Goal: Task Accomplishment & Management: Manage account settings

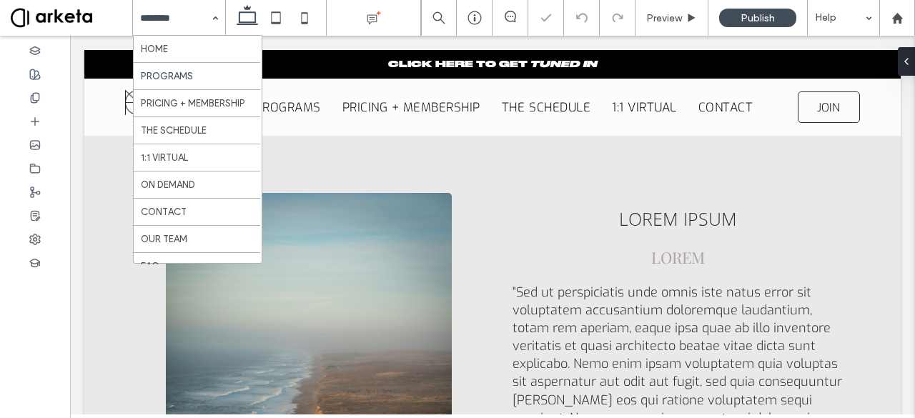
click at [187, 19] on input at bounding box center [175, 18] width 71 height 36
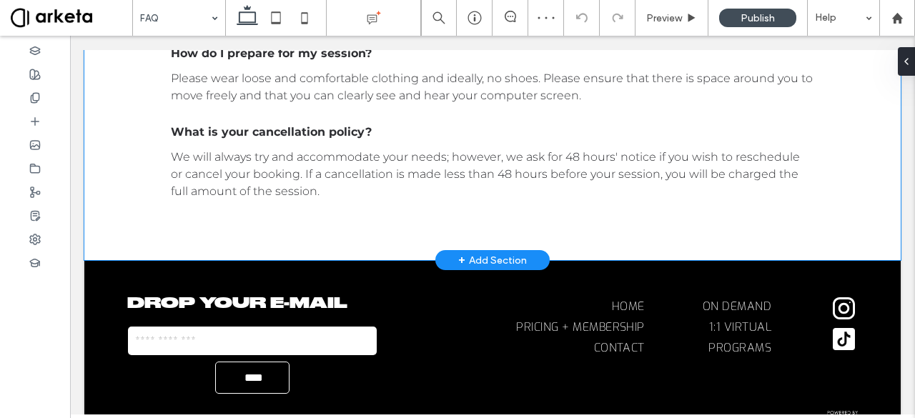
scroll to position [566, 0]
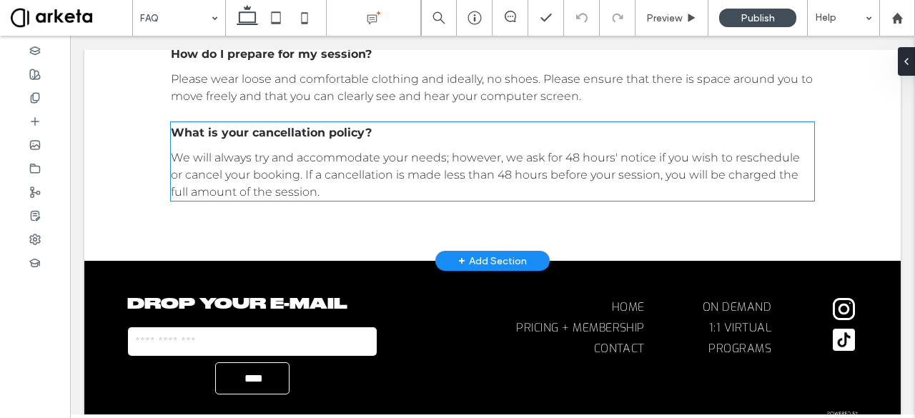
click at [286, 182] on span "We will always try and accommodate your needs; however, we ask for 48 hours' no…" at bounding box center [485, 175] width 629 height 48
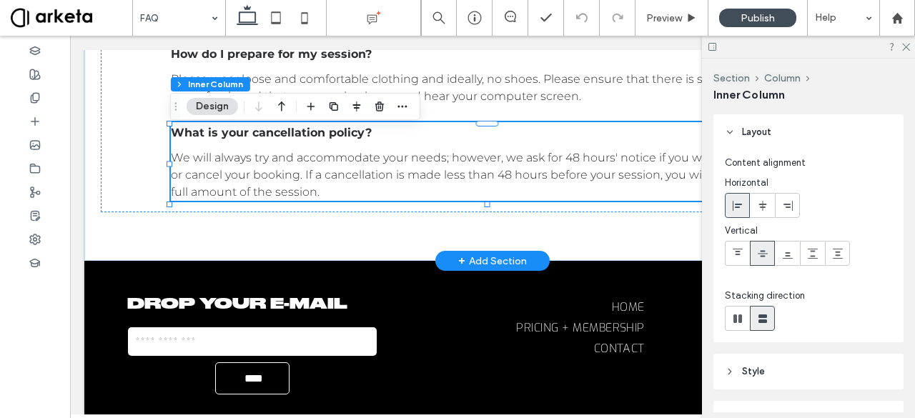
scroll to position [616, 0]
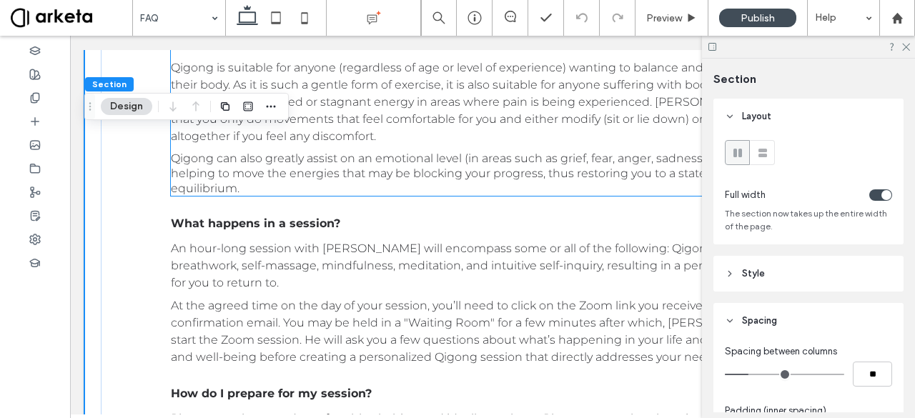
scroll to position [0, 0]
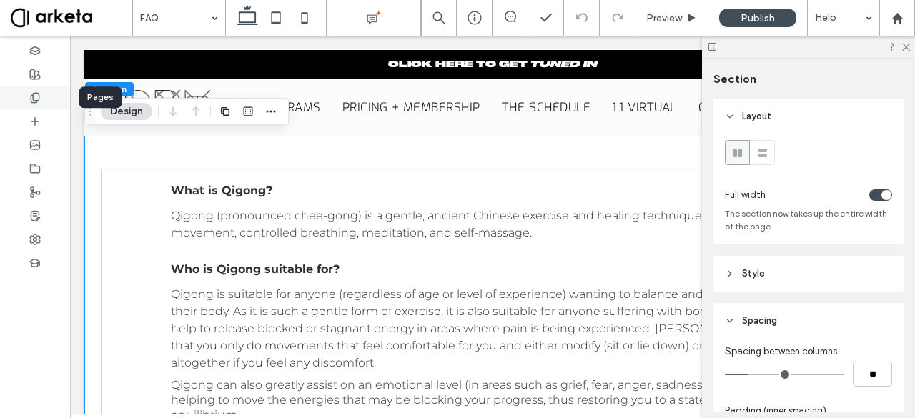
click at [34, 107] on div at bounding box center [35, 98] width 70 height 24
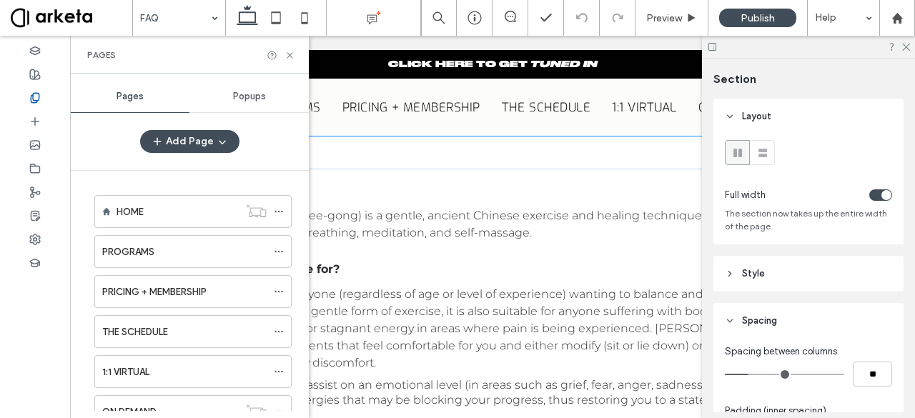
scroll to position [167, 0]
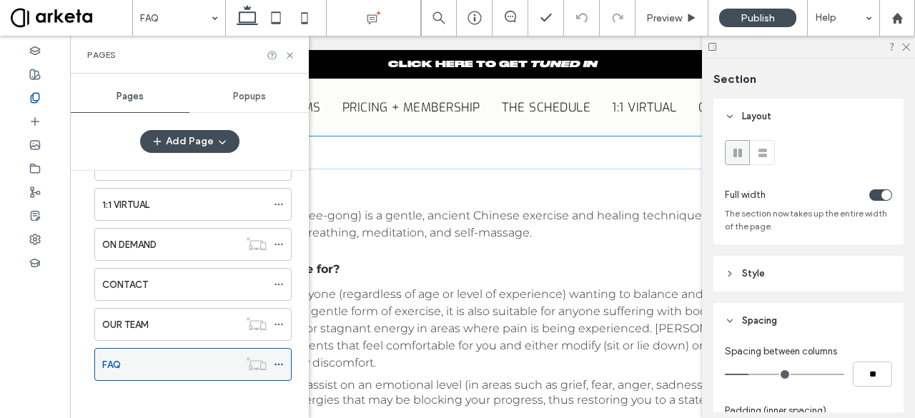
click at [281, 360] on icon at bounding box center [279, 365] width 10 height 10
click at [193, 392] on div "HOME PROGRAMS PRICING + MEMBERSHIP THE SCHEDULE 1:1 VIRTUAL ON DEMAND CONTACT O…" at bounding box center [183, 209] width 215 height 377
click at [286, 55] on icon at bounding box center [289, 55] width 11 height 11
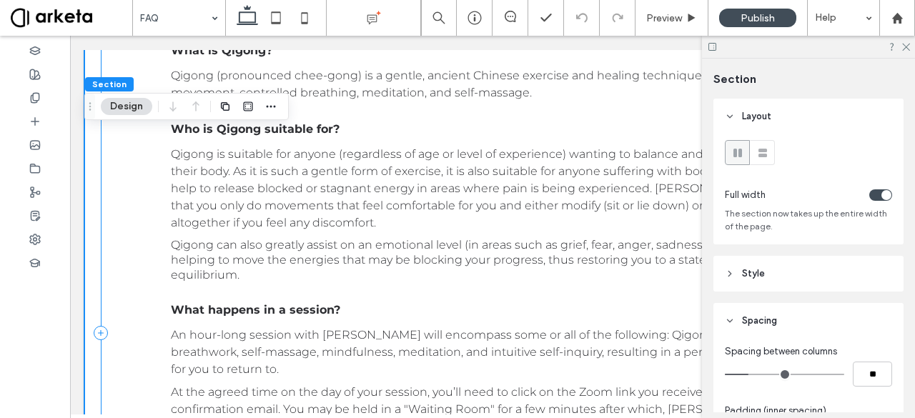
scroll to position [0, 0]
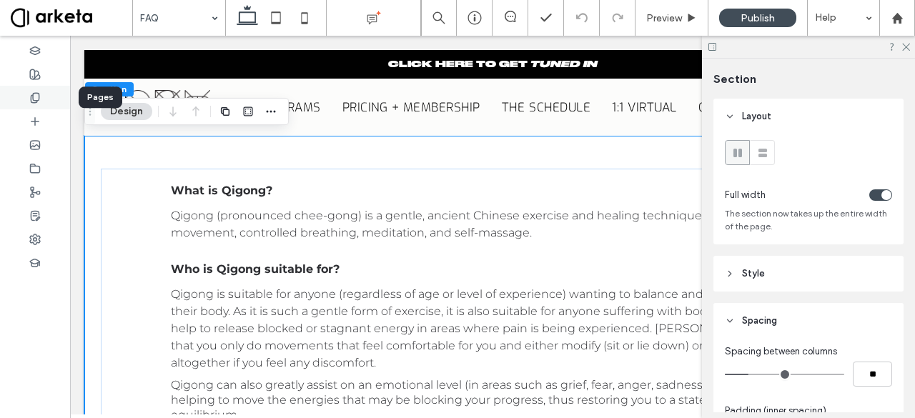
click at [32, 102] on icon at bounding box center [34, 97] width 11 height 11
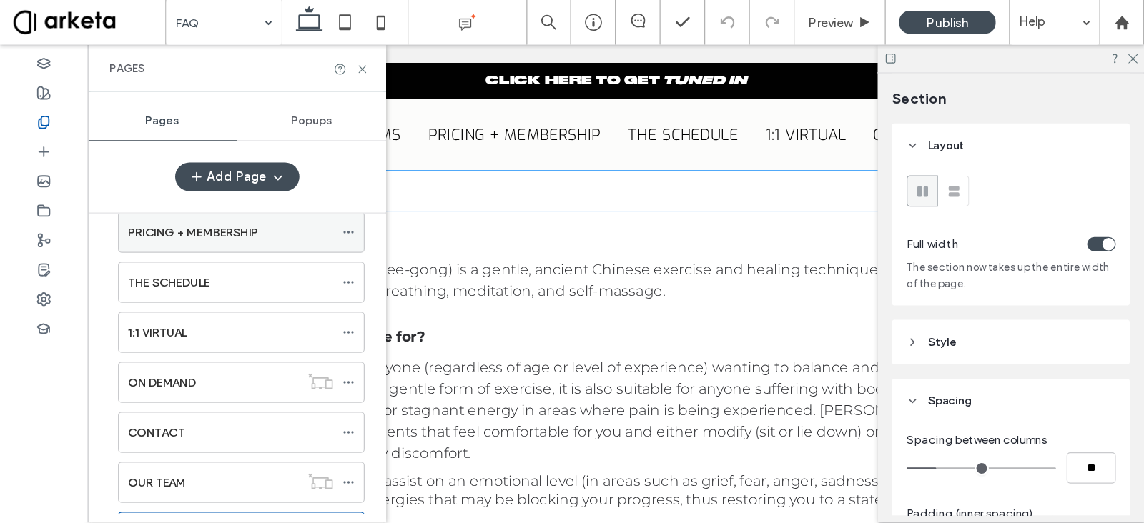
scroll to position [19, 0]
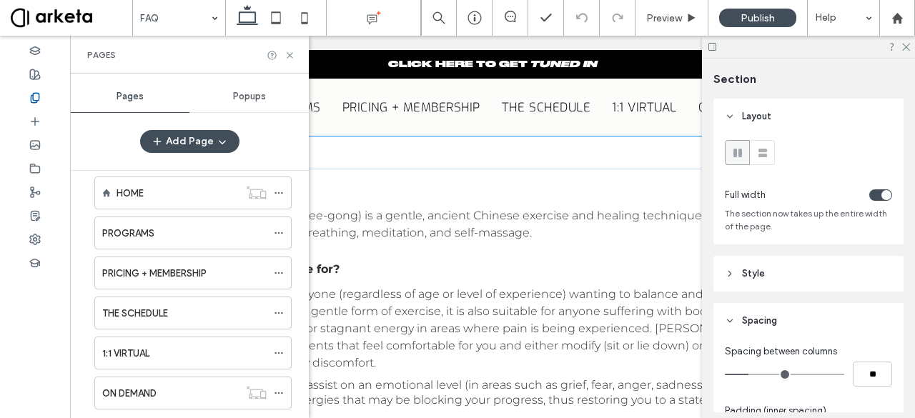
click at [823, 161] on div "Full width The section now takes up the entire width of the page." at bounding box center [808, 189] width 190 height 110
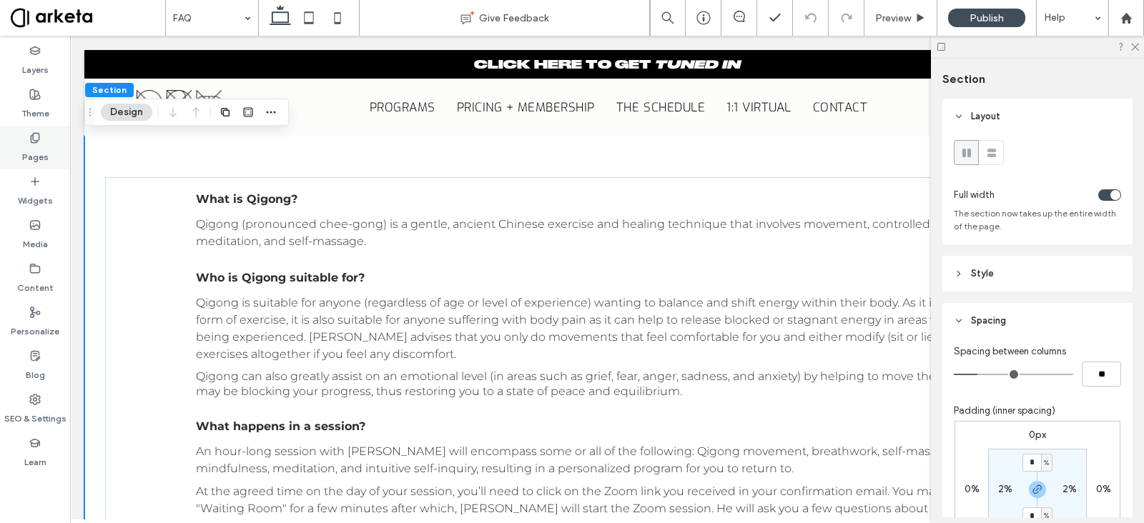
click at [39, 154] on label "Pages" at bounding box center [35, 154] width 26 height 20
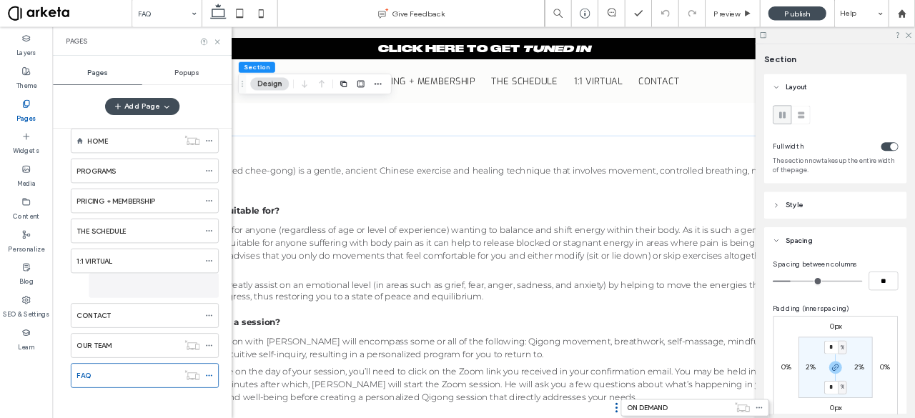
scroll to position [0, 0]
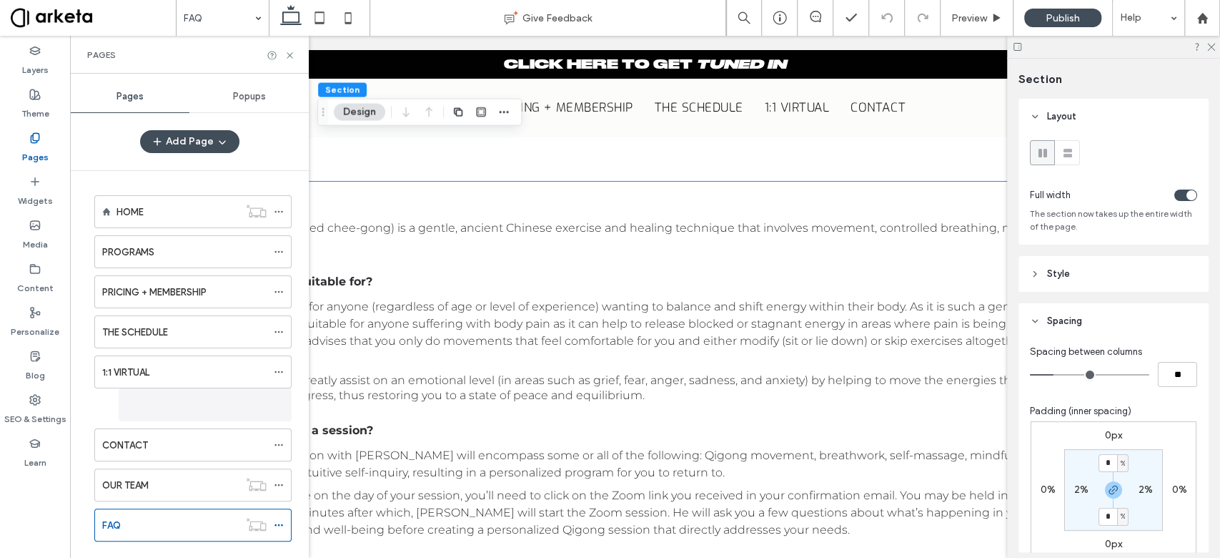
drag, startPoint x: 580, startPoint y: 264, endPoint x: 563, endPoint y: 265, distance: 17.9
click at [580, 264] on div "What is Qigong? Qigong (pronounced chee-gong) is a gentle, ancient Chinese exer…" at bounding box center [645, 444] width 1076 height 526
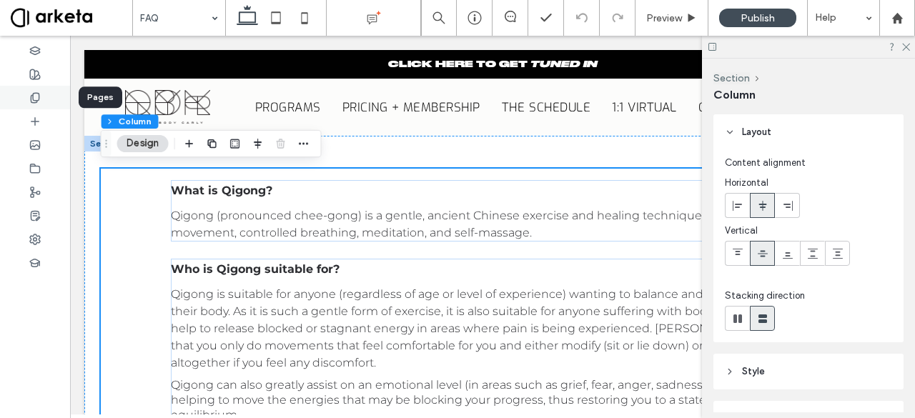
click at [36, 95] on icon at bounding box center [34, 97] width 11 height 11
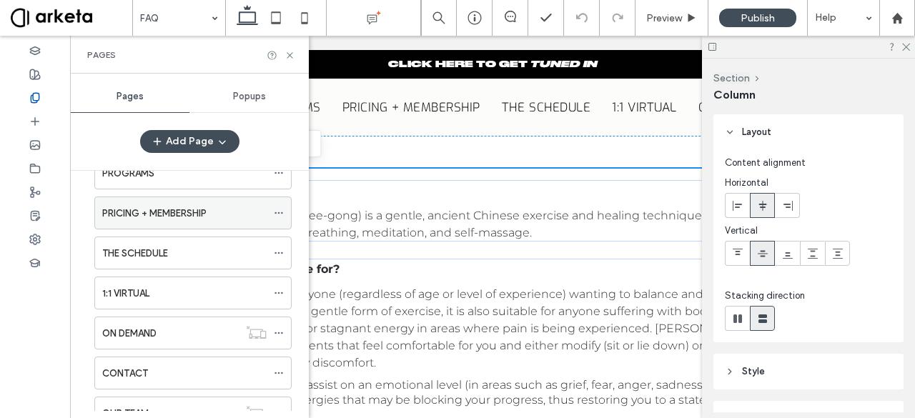
scroll to position [167, 0]
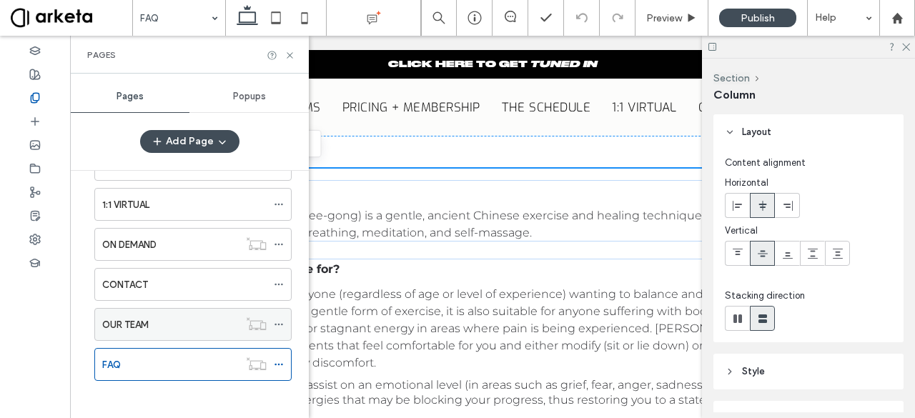
click at [164, 324] on div "OUR TEAM" at bounding box center [170, 324] width 137 height 15
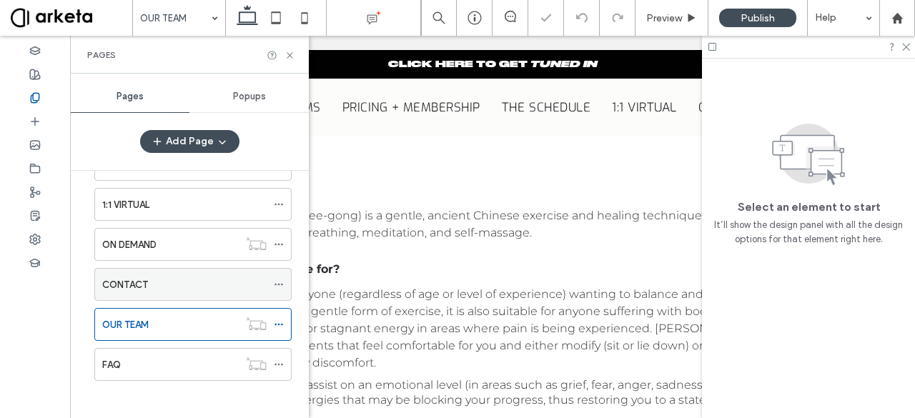
click at [190, 281] on div "CONTACT" at bounding box center [184, 284] width 164 height 15
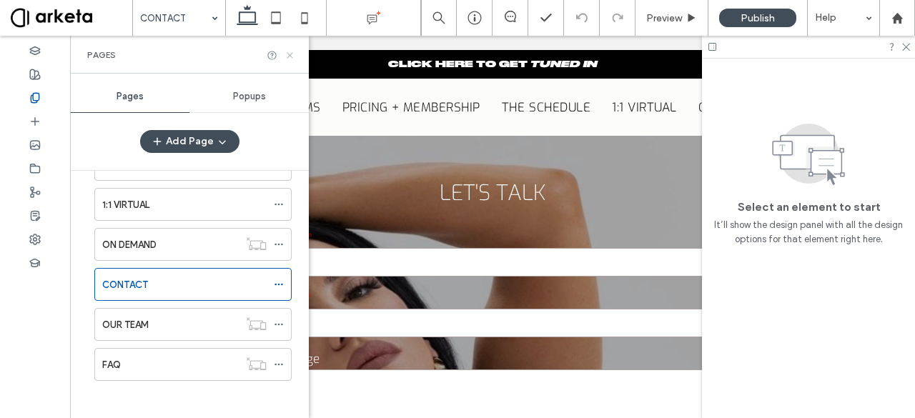
click at [293, 54] on icon at bounding box center [289, 55] width 11 height 11
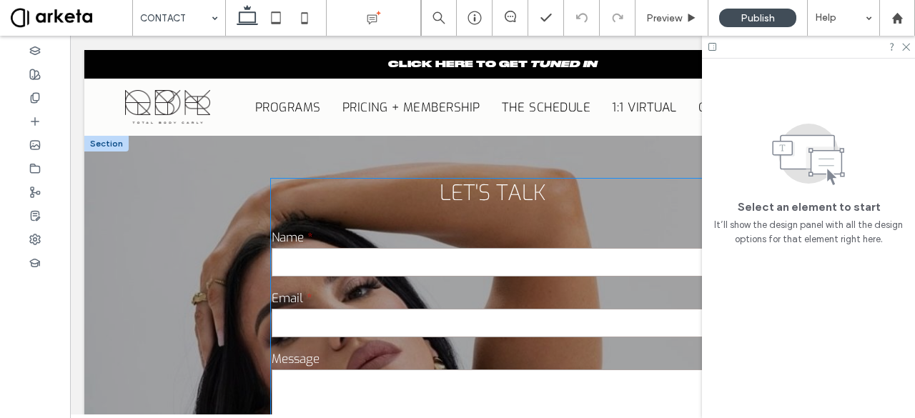
click at [347, 319] on input "email" at bounding box center [493, 323] width 442 height 29
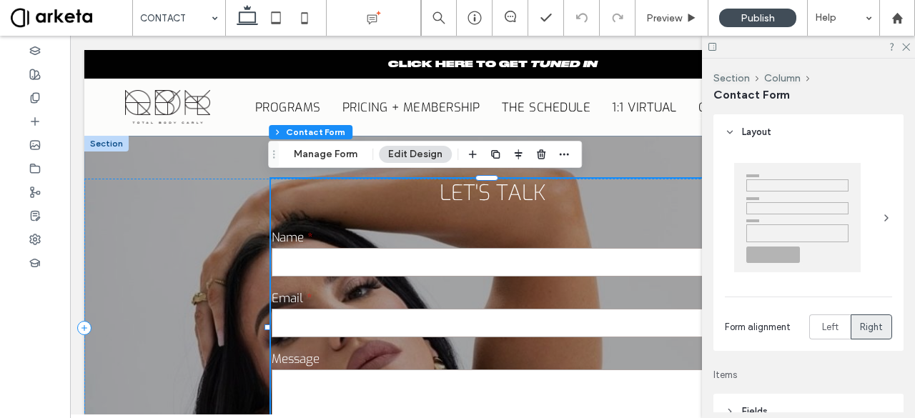
type input "*"
type input "***"
click at [416, 285] on div "Email" at bounding box center [493, 314] width 454 height 61
type input "*"
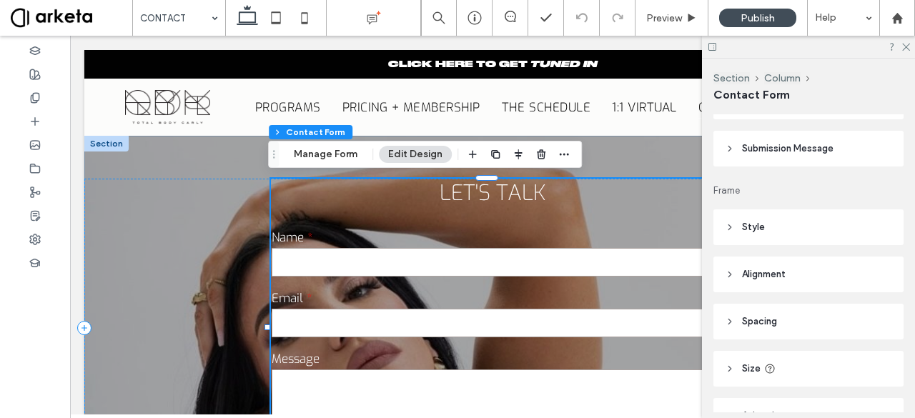
scroll to position [529, 0]
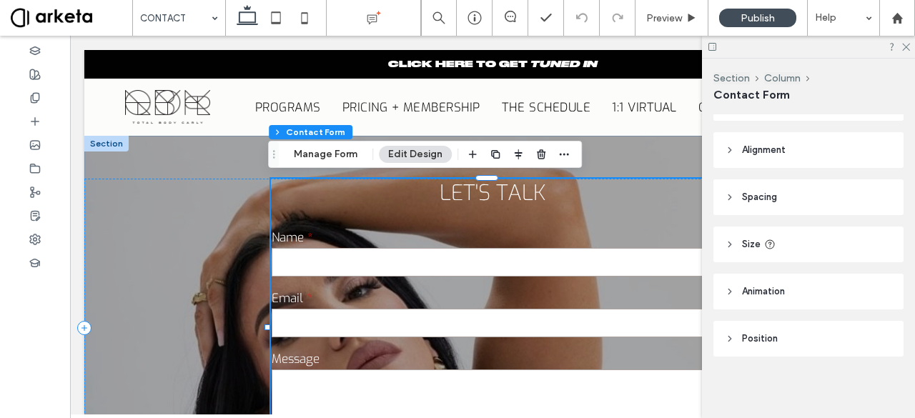
click at [746, 257] on header "Size" at bounding box center [808, 245] width 190 height 36
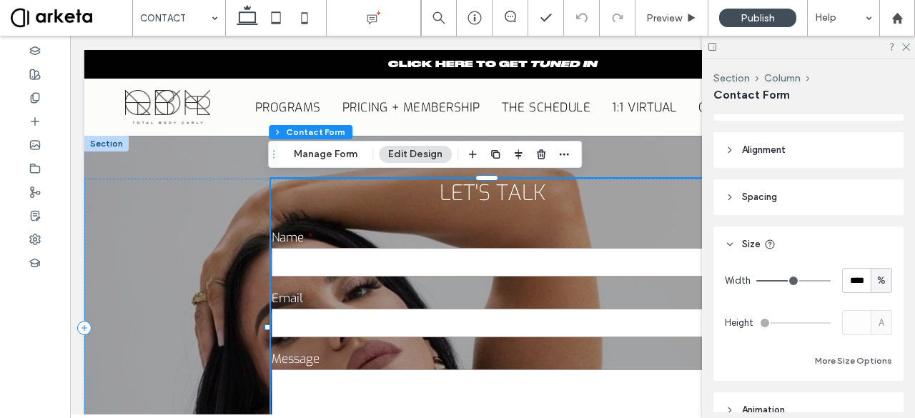
scroll to position [559, 0]
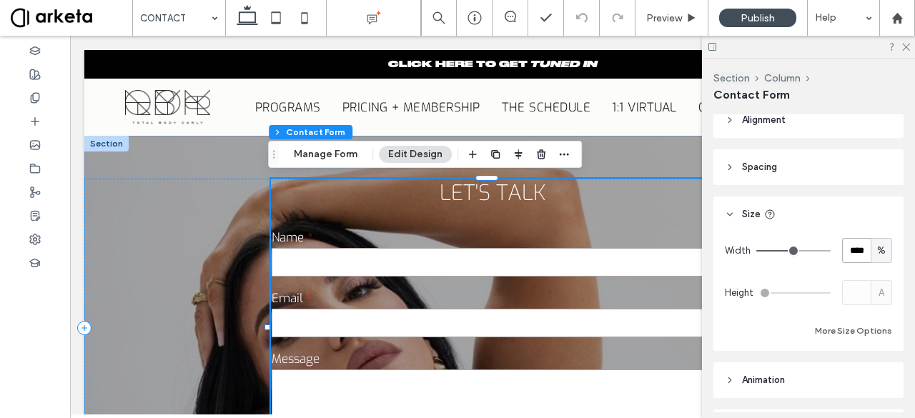
click at [861, 252] on input "****" at bounding box center [856, 250] width 29 height 25
type input "**"
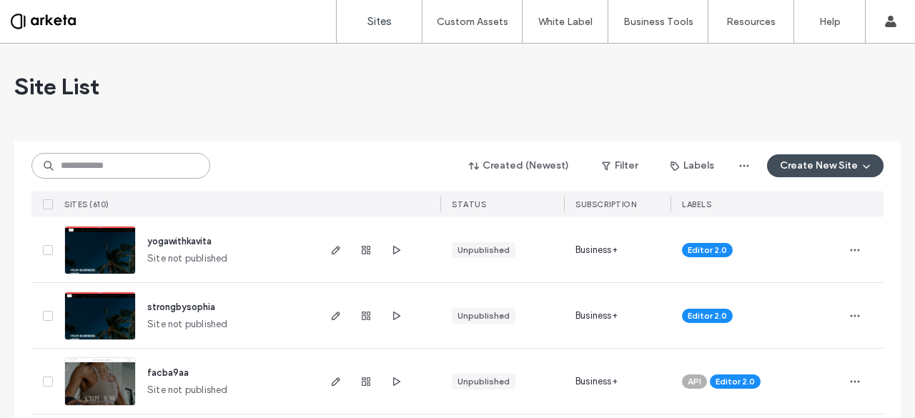
click at [73, 166] on input at bounding box center [120, 166] width 179 height 26
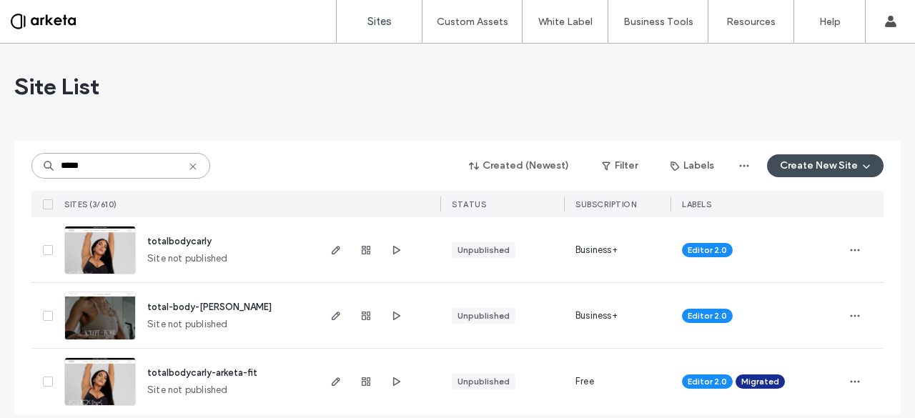
scroll to position [13, 0]
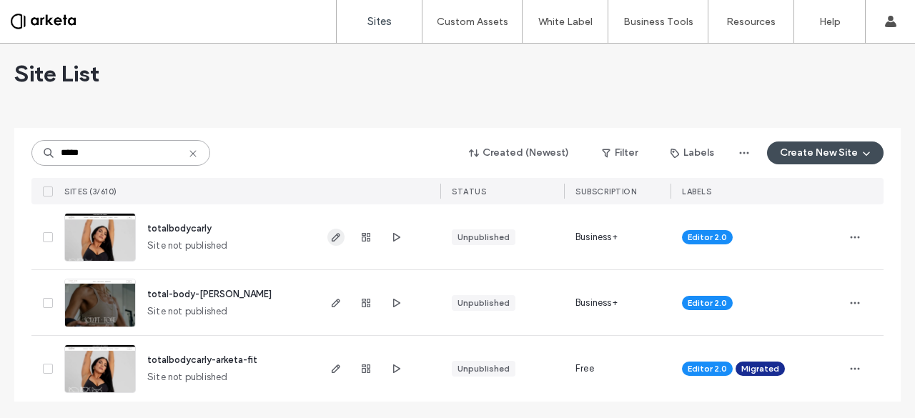
type input "*****"
click at [327, 244] on span "button" at bounding box center [335, 237] width 17 height 17
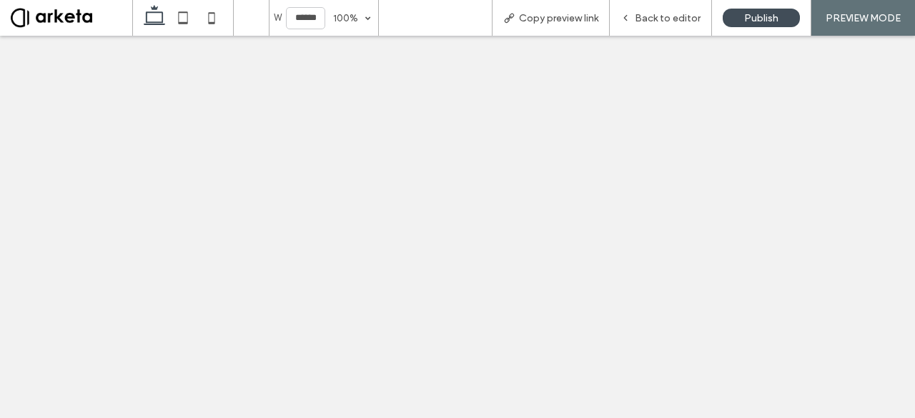
click at [650, 9] on div "Back to editor" at bounding box center [661, 18] width 102 height 36
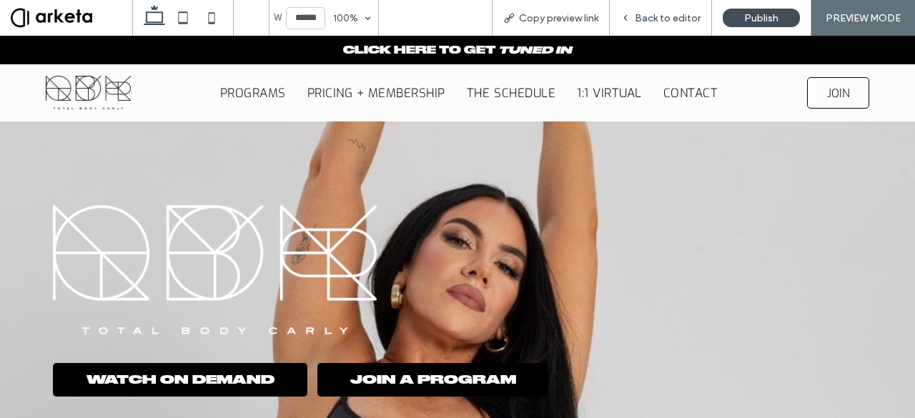
click at [653, 17] on span "Back to editor" at bounding box center [668, 18] width 66 height 12
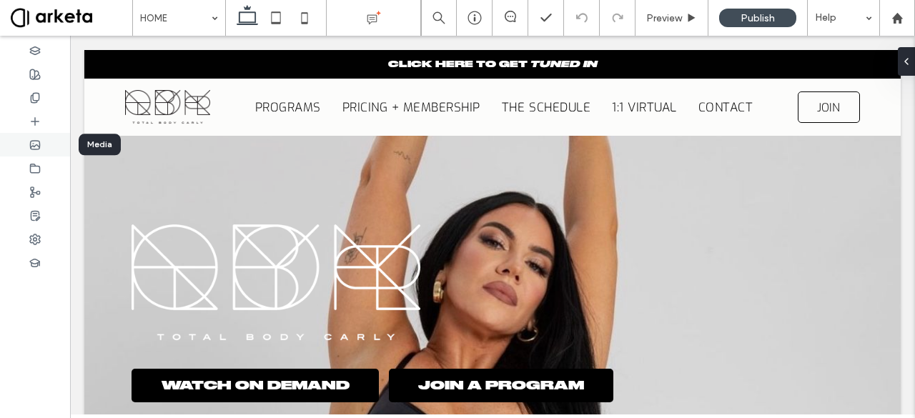
click at [36, 147] on icon at bounding box center [34, 144] width 11 height 11
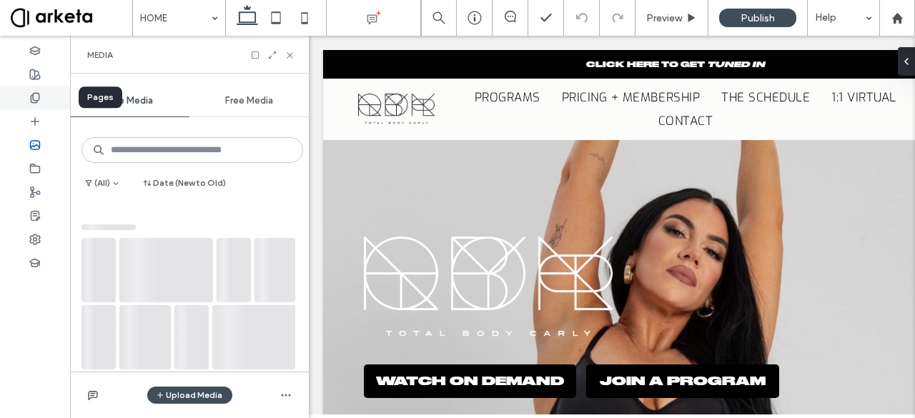
click at [37, 95] on icon at bounding box center [34, 97] width 11 height 11
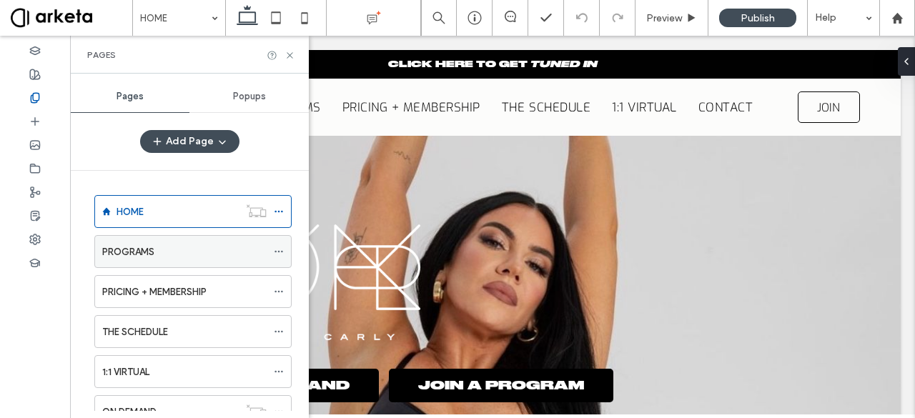
click at [147, 260] on div "PROGRAMS" at bounding box center [184, 251] width 164 height 31
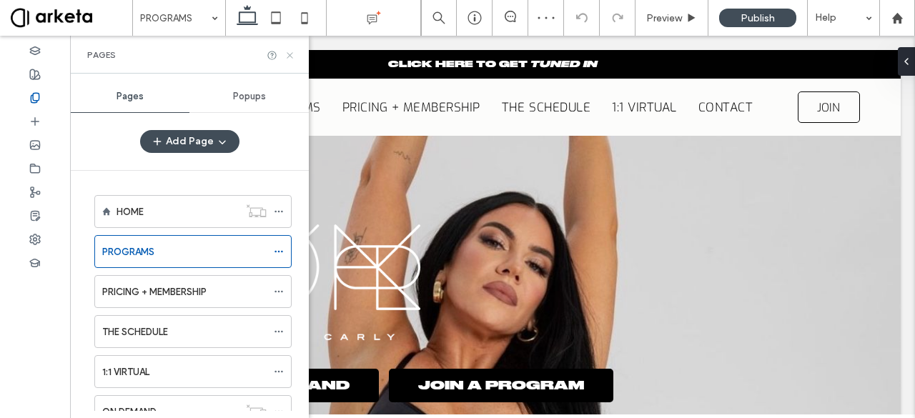
click at [292, 54] on icon at bounding box center [289, 55] width 11 height 11
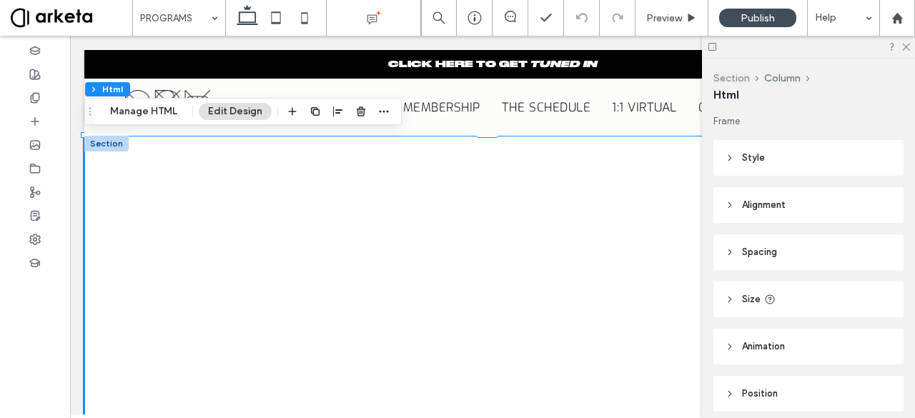
click at [733, 81] on button "Section" at bounding box center [731, 78] width 36 height 12
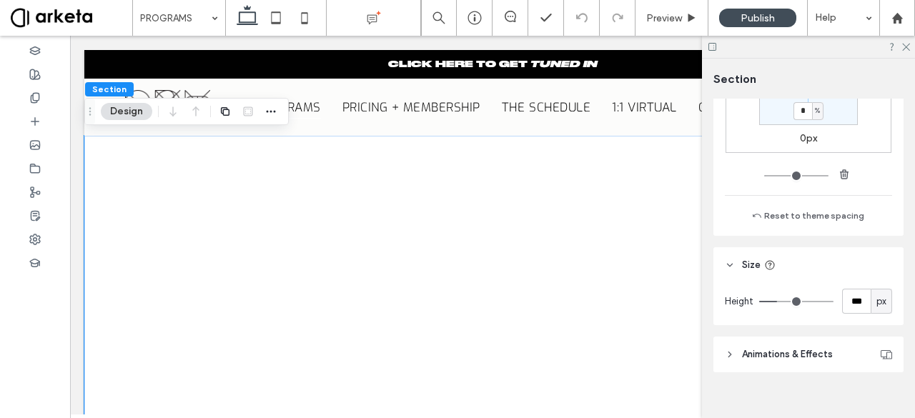
scroll to position [279, 0]
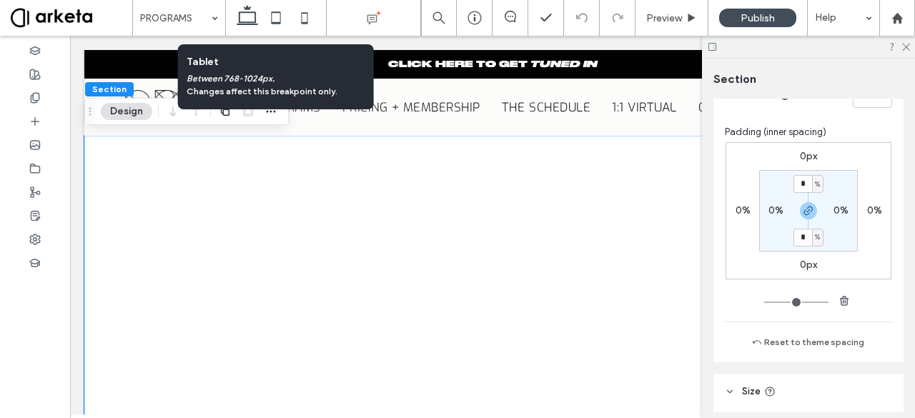
click at [274, 22] on use at bounding box center [275, 17] width 9 height 12
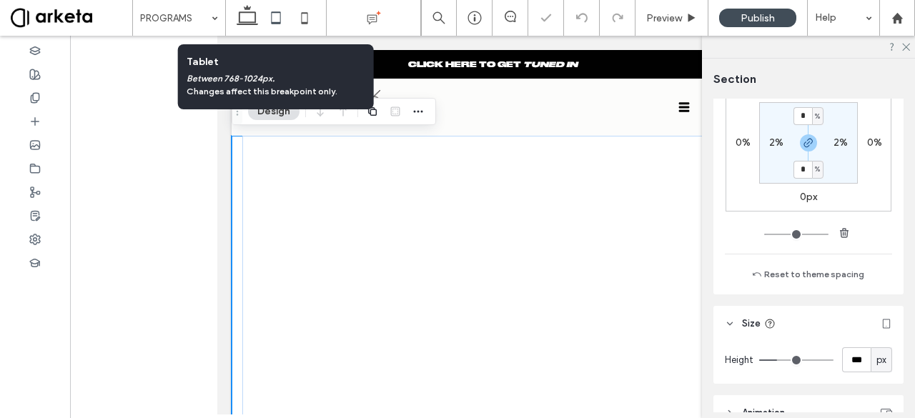
scroll to position [210, 0]
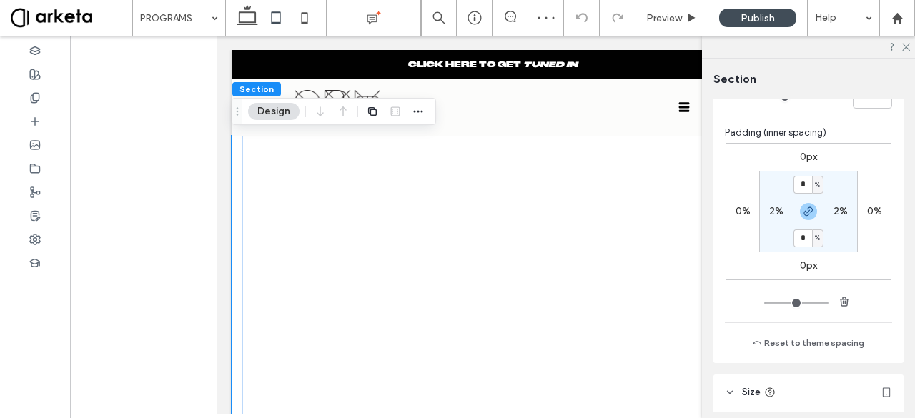
click at [773, 212] on label "2%" at bounding box center [776, 211] width 14 height 12
type input "*"
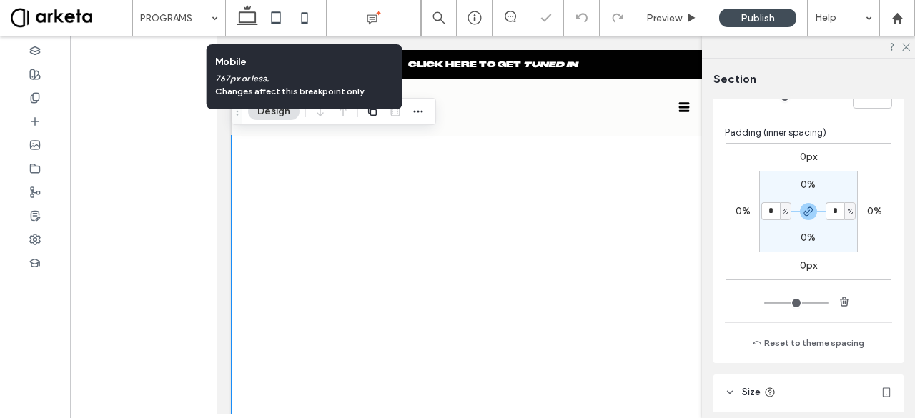
click at [307, 14] on use at bounding box center [304, 17] width 6 height 11
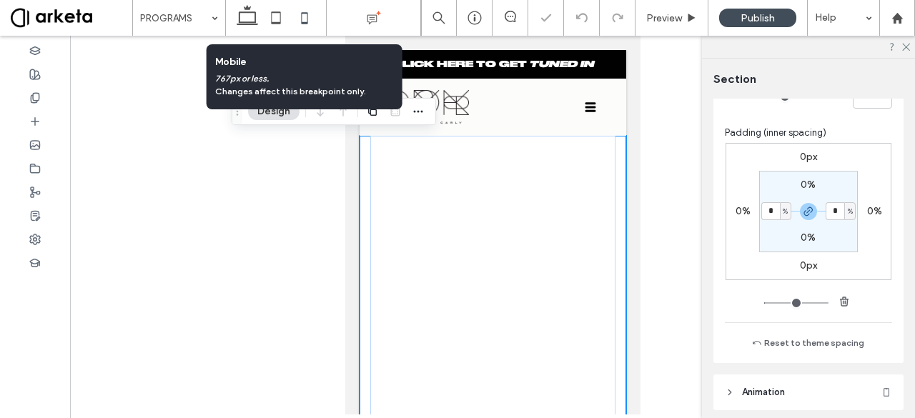
type input "*"
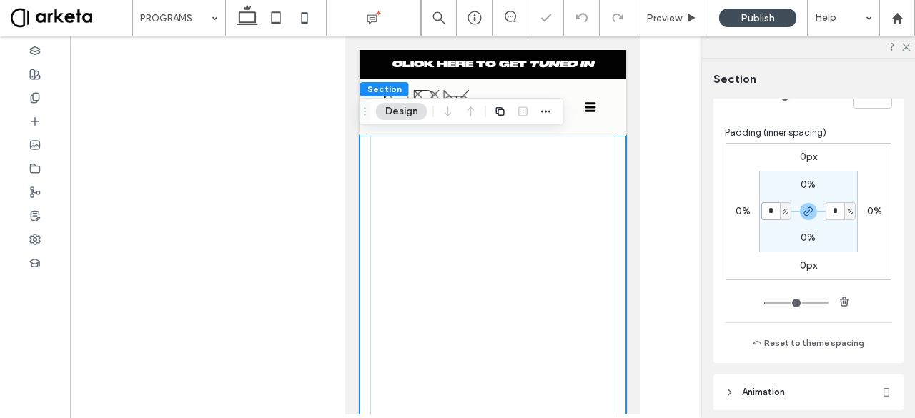
click at [769, 211] on input "*" at bounding box center [770, 211] width 19 height 18
type input "*"
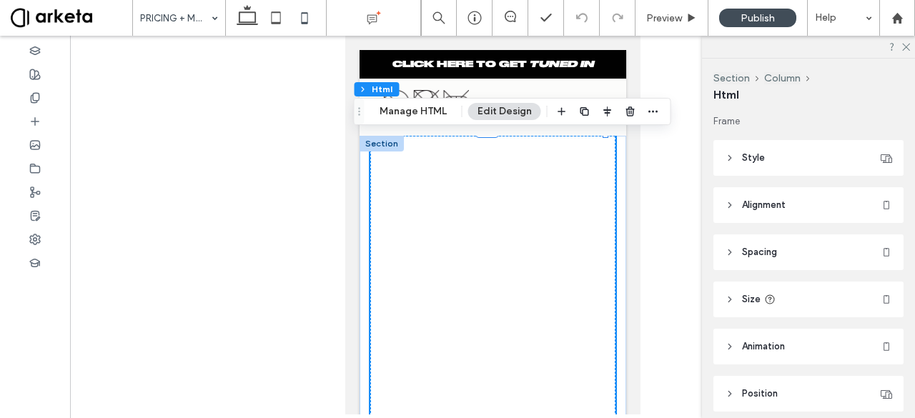
click at [736, 84] on div "Section Column Html" at bounding box center [808, 86] width 190 height 31
click at [731, 72] on button "Section" at bounding box center [731, 78] width 36 height 12
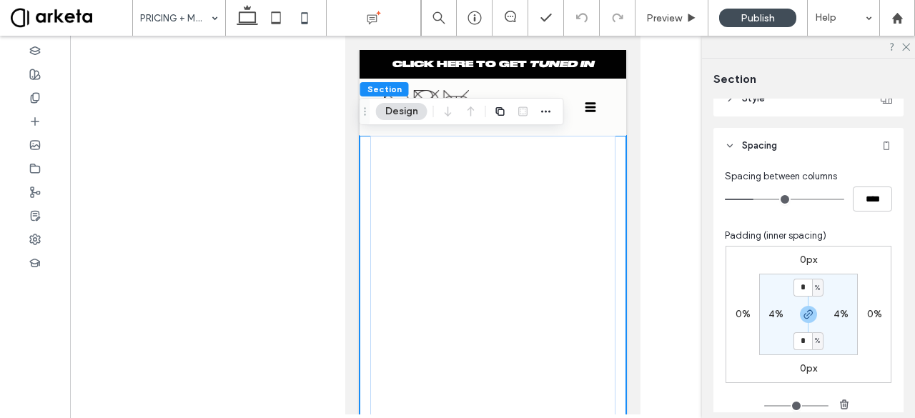
scroll to position [114, 0]
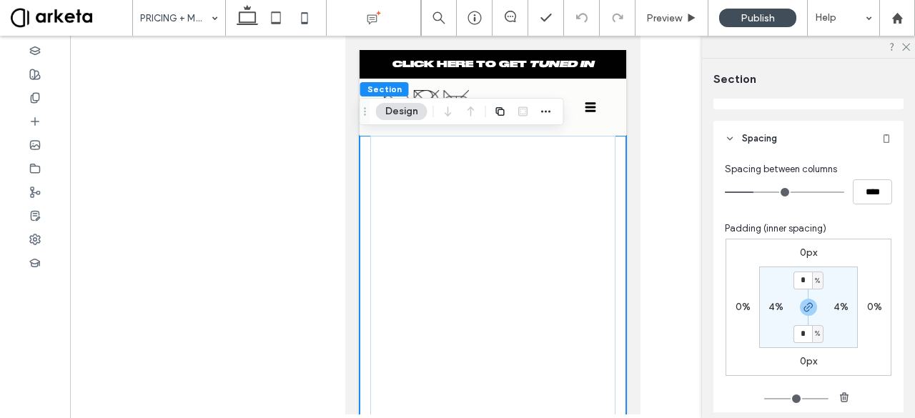
click at [774, 307] on label "4%" at bounding box center [775, 307] width 15 height 12
type input "*"
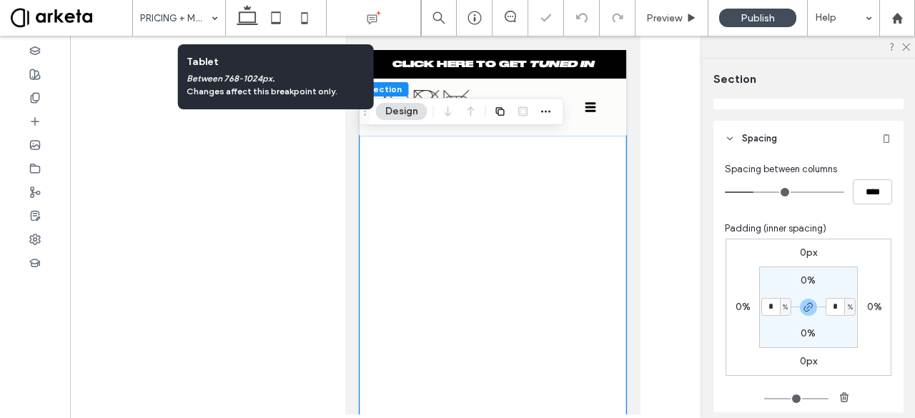
click at [266, 14] on icon at bounding box center [276, 18] width 29 height 29
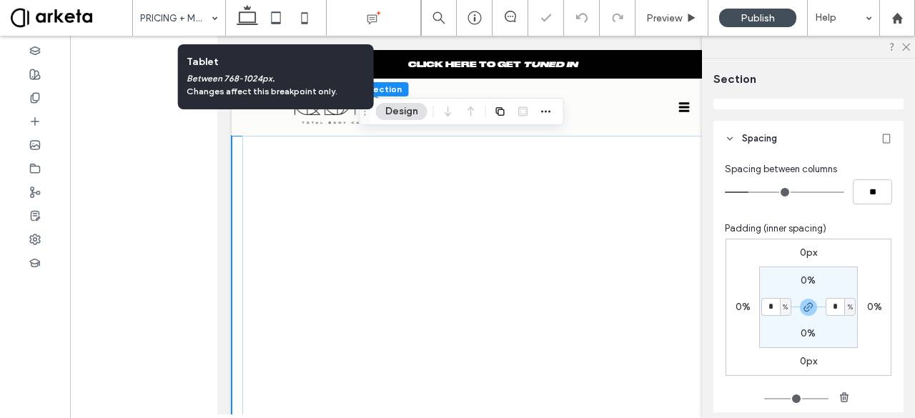
type input "*"
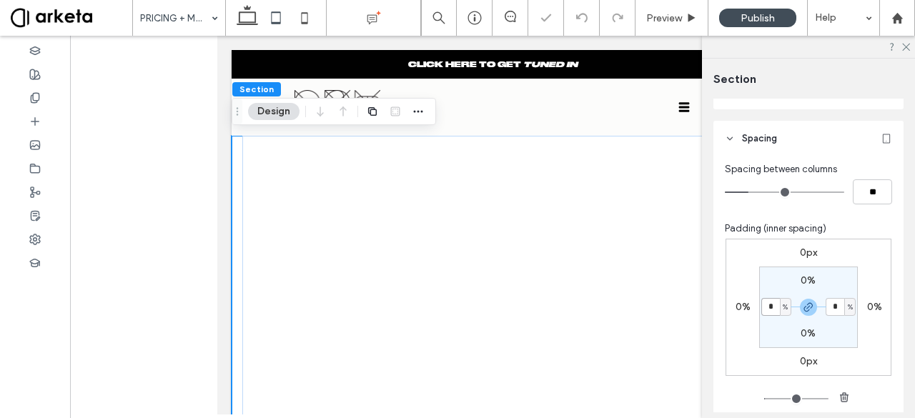
click at [768, 305] on input "*" at bounding box center [770, 307] width 19 height 18
type input "*"
click at [255, 26] on icon at bounding box center [247, 18] width 29 height 29
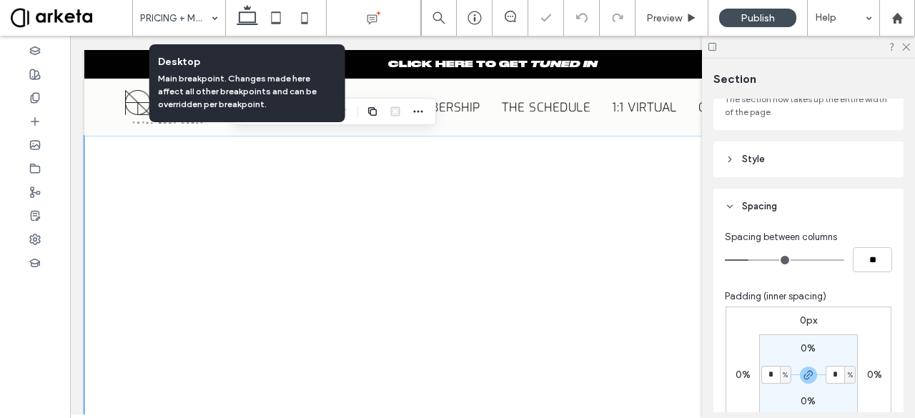
scroll to position [183, 0]
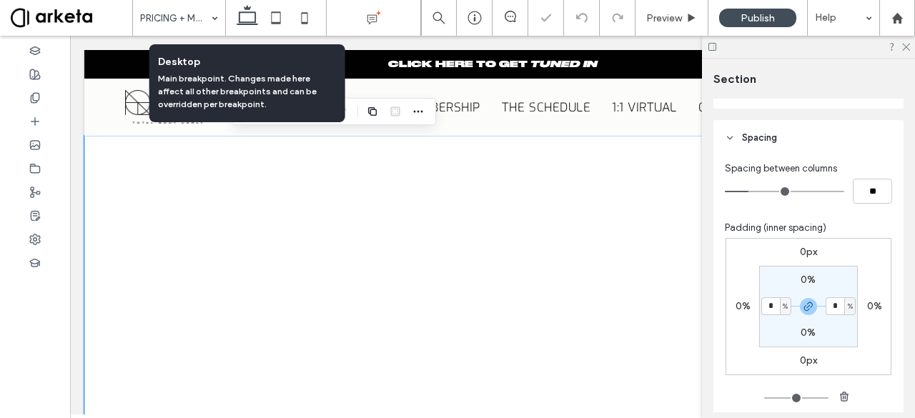
click at [255, 26] on icon at bounding box center [247, 18] width 29 height 29
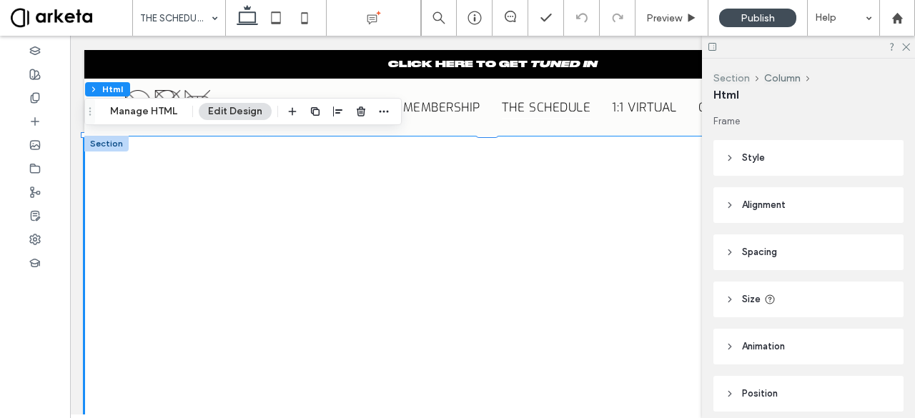
click at [741, 81] on button "Section" at bounding box center [731, 78] width 36 height 12
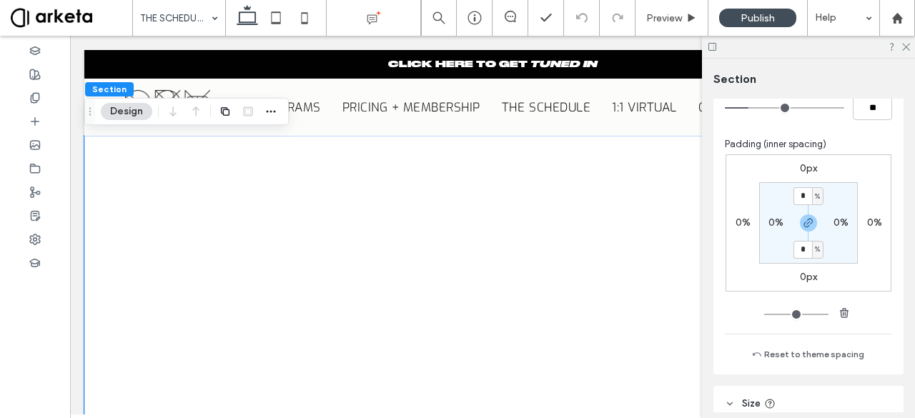
scroll to position [274, 0]
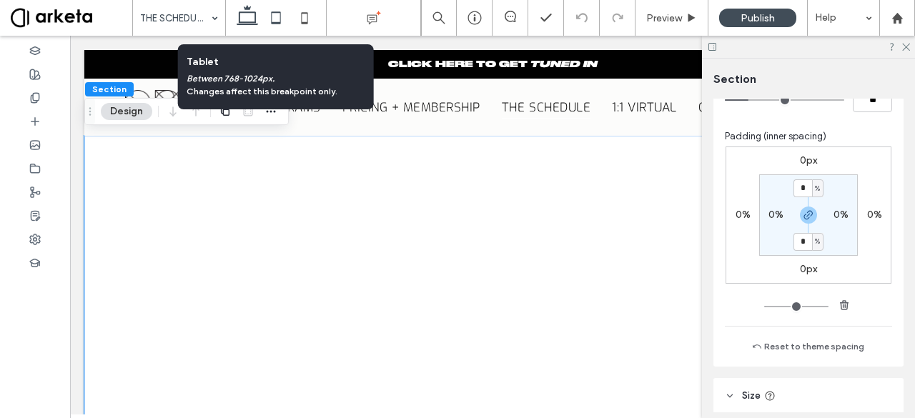
click at [272, 18] on icon at bounding box center [276, 18] width 29 height 29
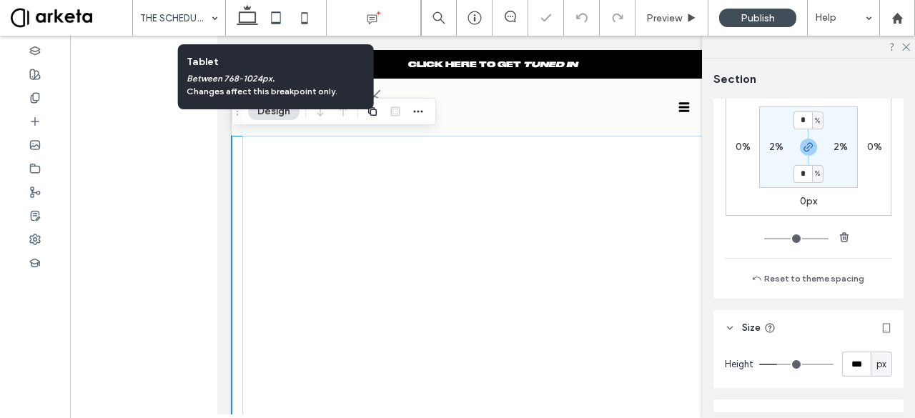
scroll to position [205, 0]
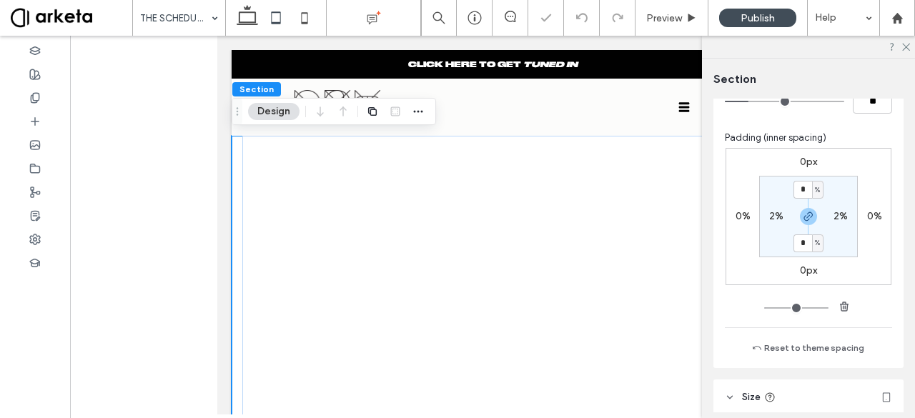
click at [775, 217] on label "2%" at bounding box center [776, 216] width 14 height 12
type input "*"
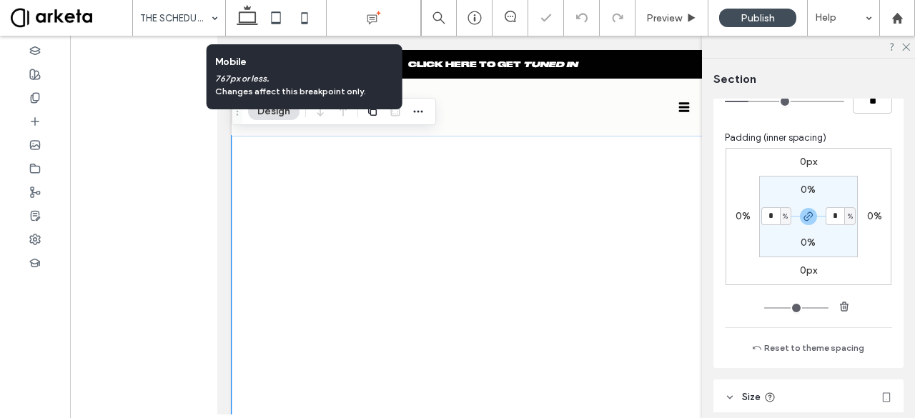
click at [307, 20] on use at bounding box center [304, 17] width 6 height 11
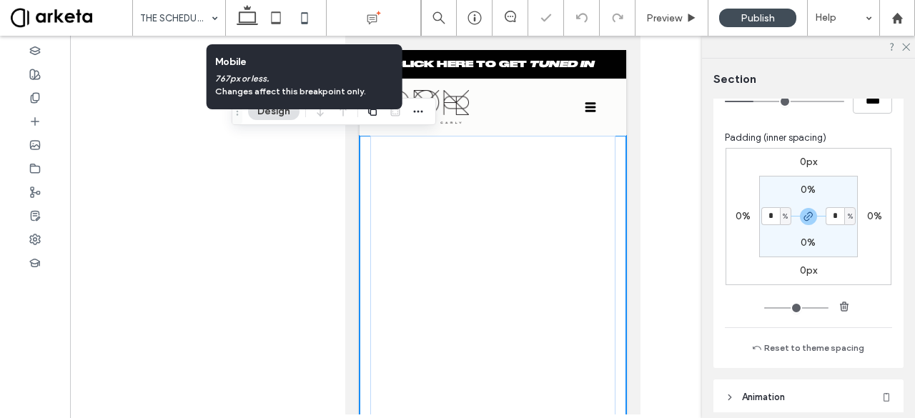
type input "*"
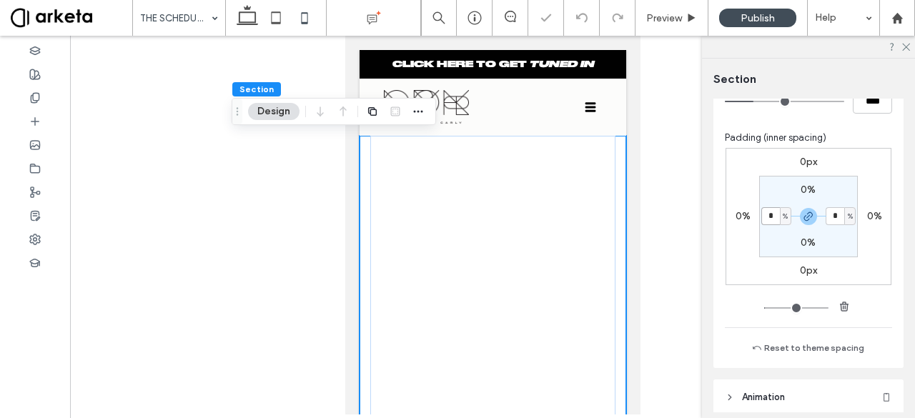
click at [769, 212] on input "*" at bounding box center [770, 216] width 19 height 18
type input "*"
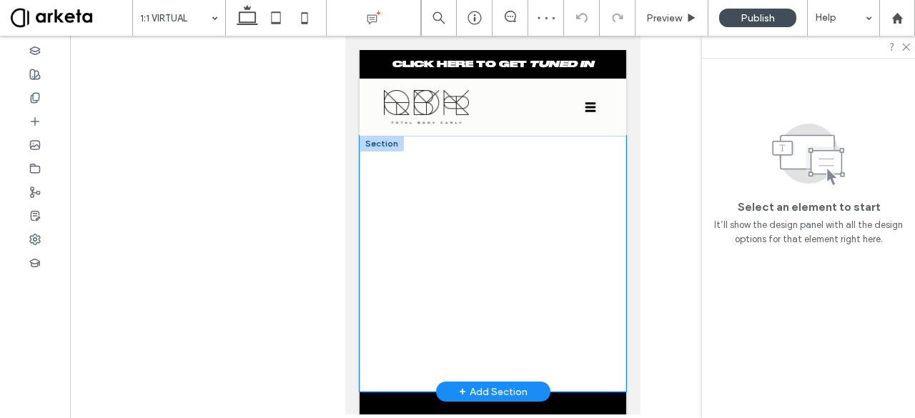
click at [366, 218] on div at bounding box center [492, 264] width 267 height 256
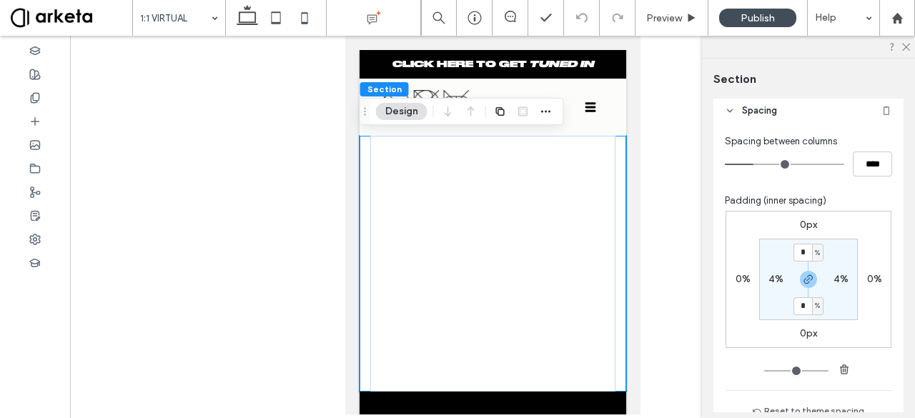
scroll to position [144, 0]
click at [776, 275] on label "4%" at bounding box center [775, 277] width 15 height 12
type input "*"
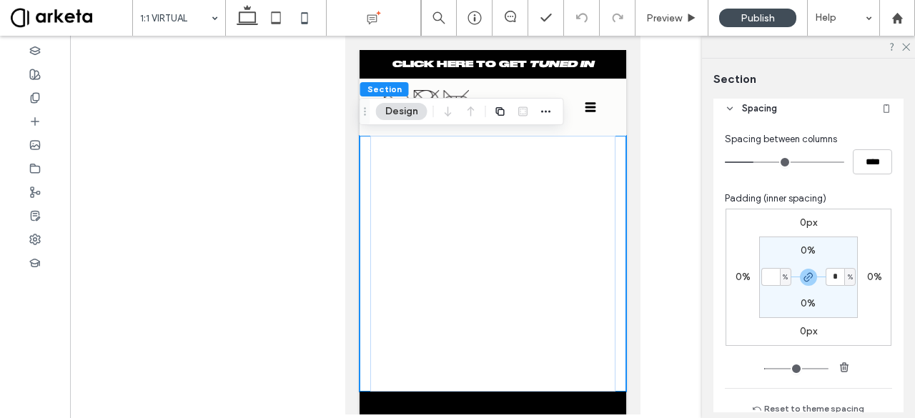
type input "*"
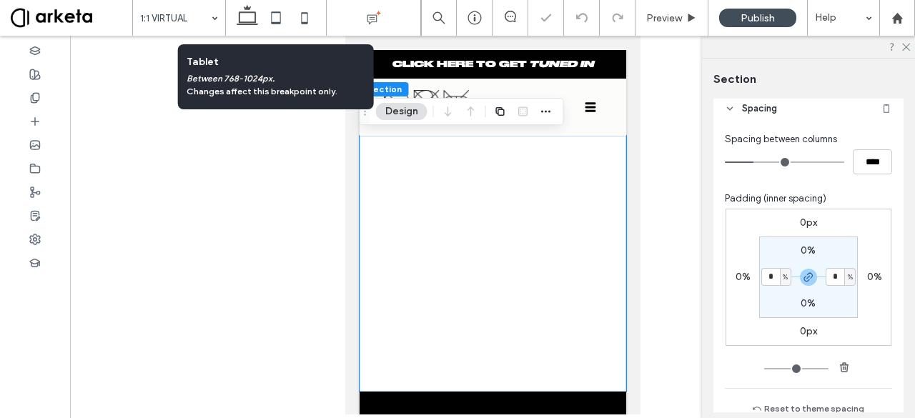
click at [274, 19] on icon at bounding box center [276, 18] width 29 height 29
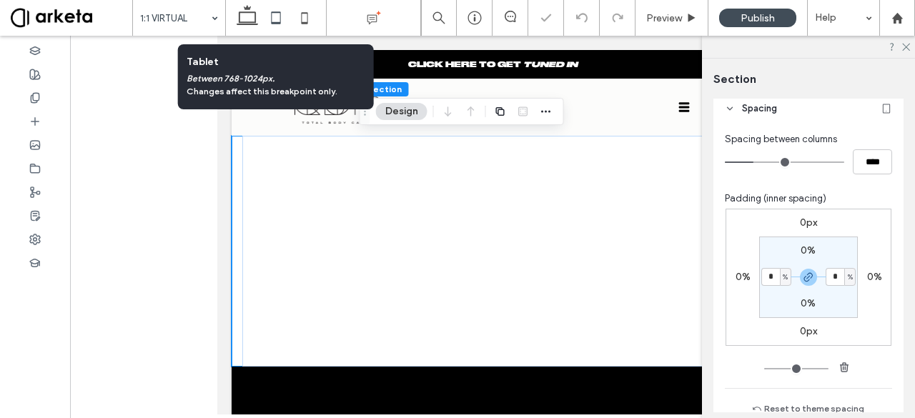
type input "*"
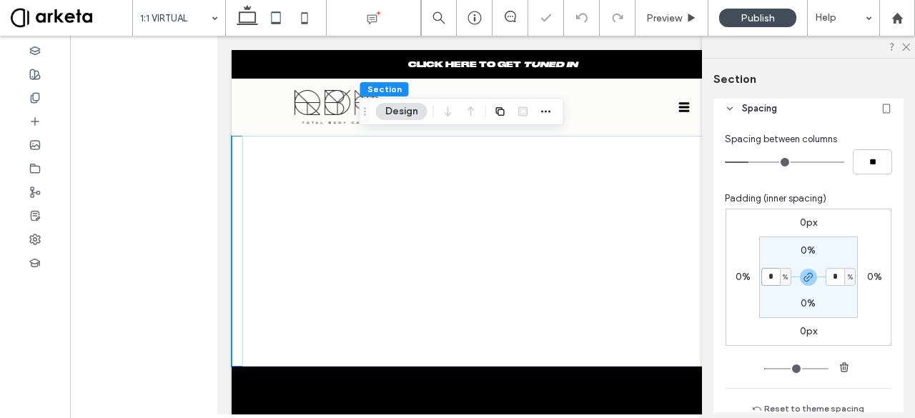
click at [768, 275] on input "*" at bounding box center [770, 277] width 19 height 18
type input "*"
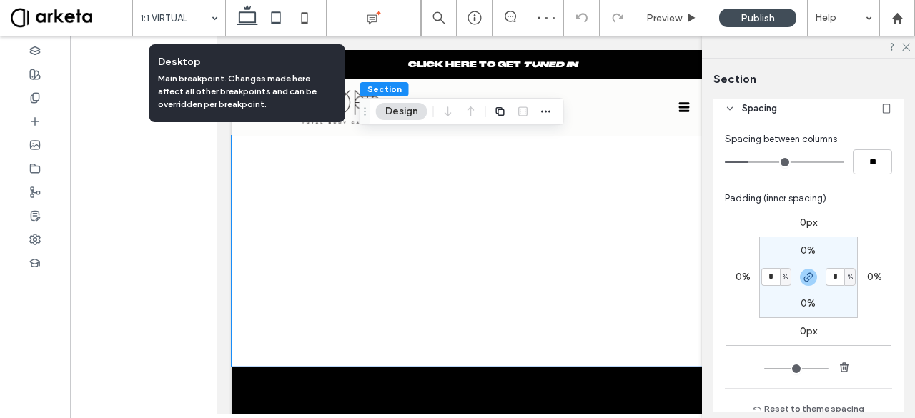
click at [252, 25] on icon at bounding box center [247, 18] width 29 height 29
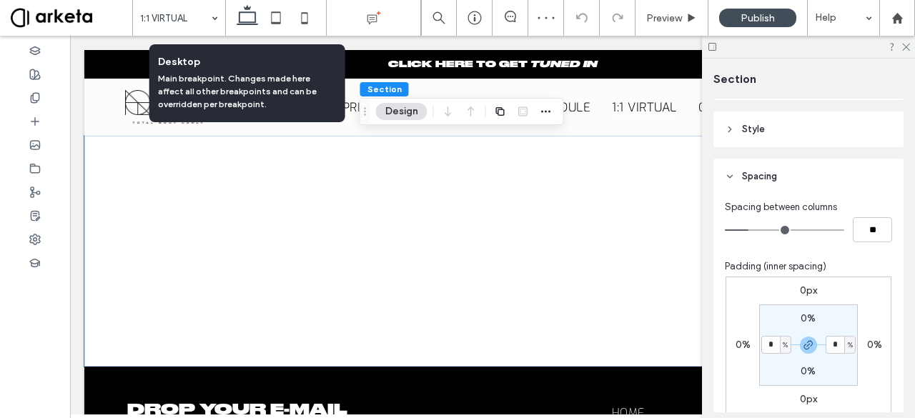
scroll to position [213, 0]
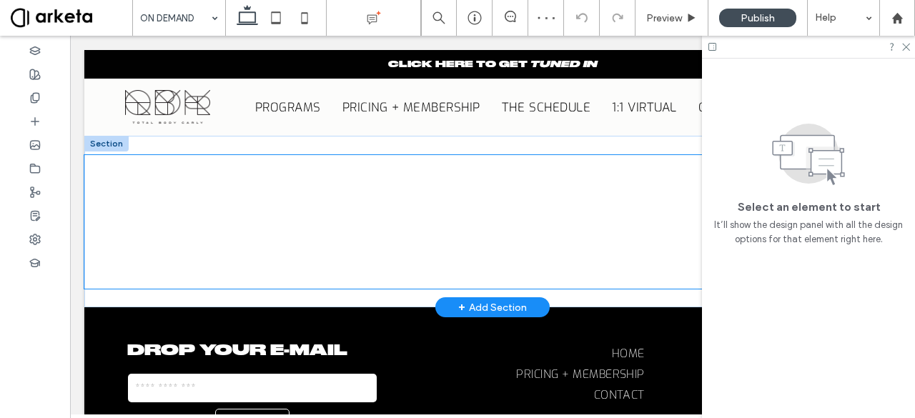
click at [125, 271] on div at bounding box center [492, 222] width 816 height 134
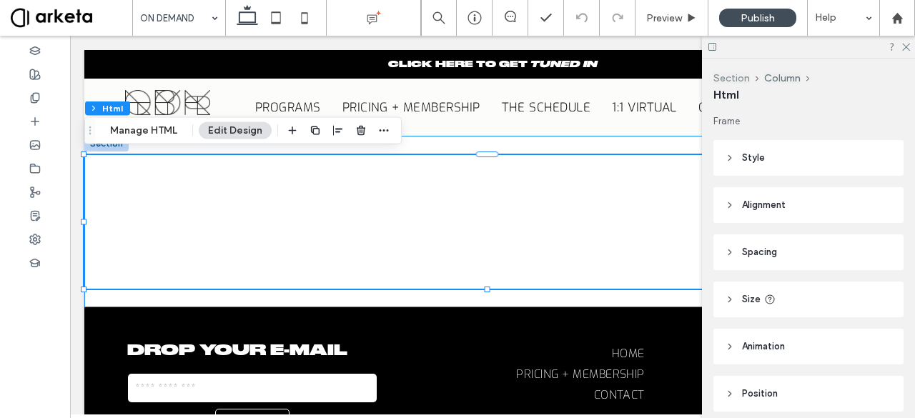
click at [729, 74] on button "Section" at bounding box center [731, 78] width 36 height 12
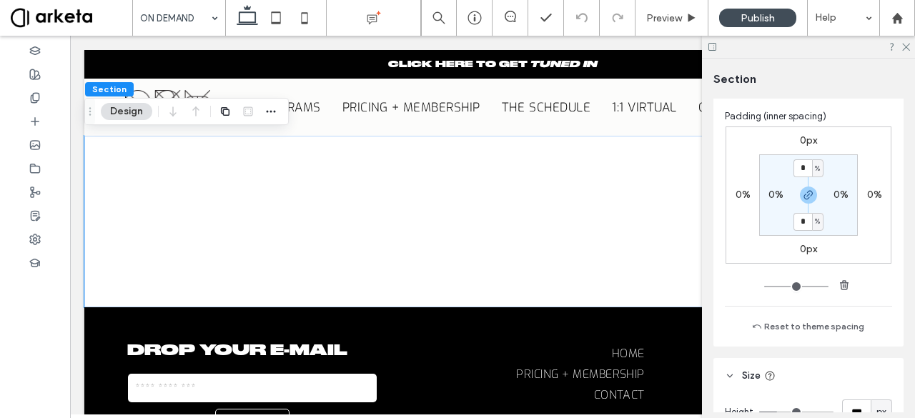
scroll to position [300, 0]
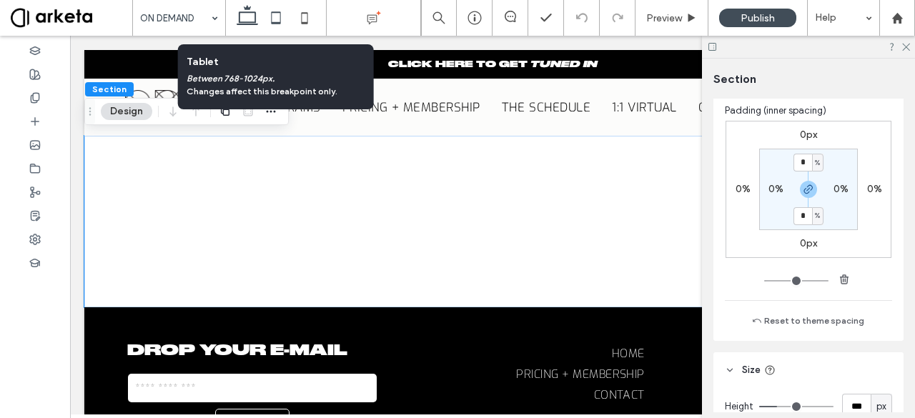
click at [279, 15] on use at bounding box center [275, 17] width 9 height 12
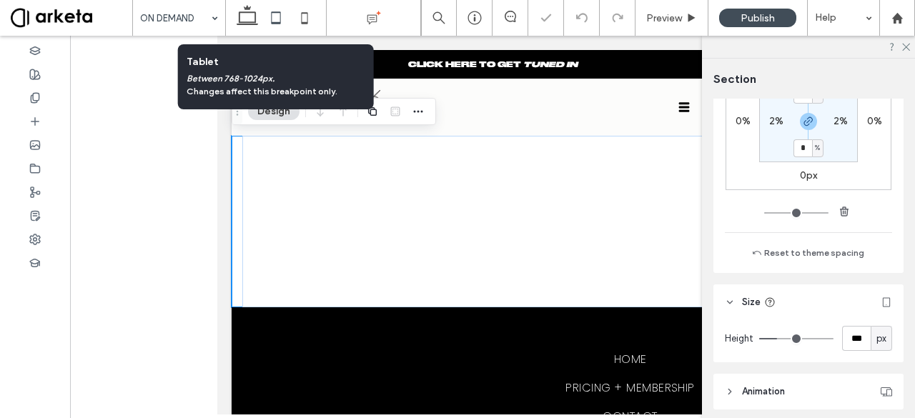
scroll to position [231, 0]
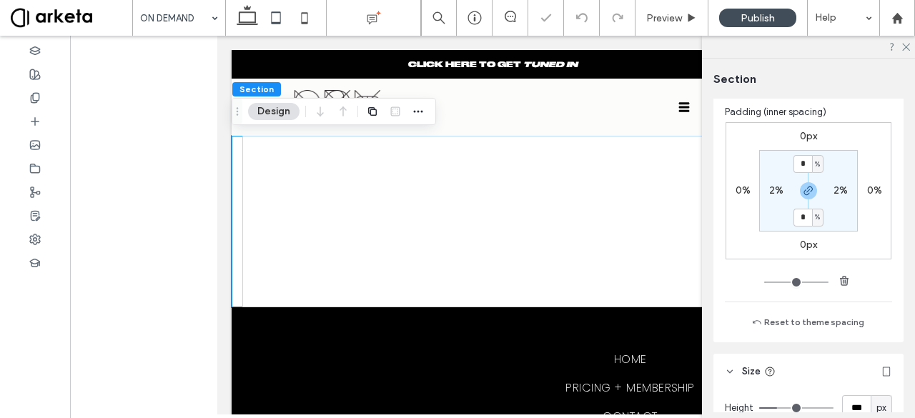
click at [778, 192] on label "2%" at bounding box center [776, 190] width 14 height 12
type input "*"
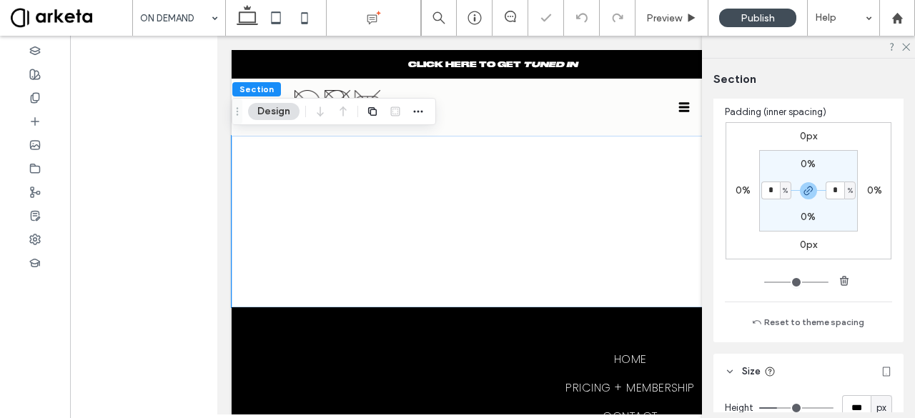
click at [305, 21] on icon at bounding box center [304, 18] width 29 height 29
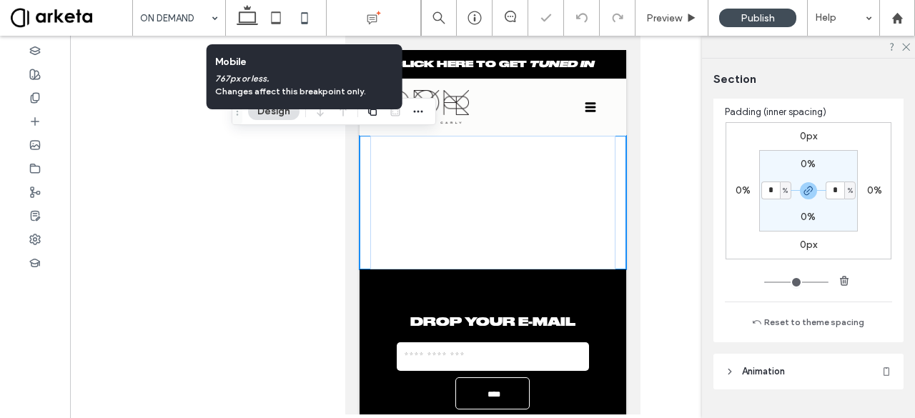
type input "*"
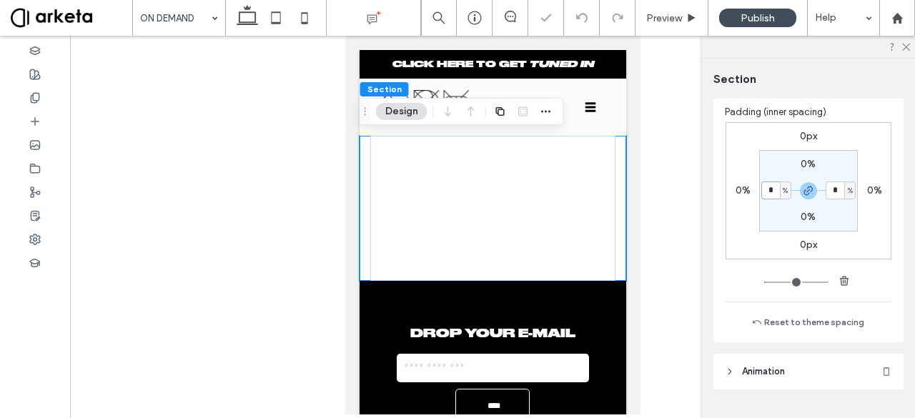
click at [771, 190] on input "*" at bounding box center [770, 191] width 19 height 18
type input "*"
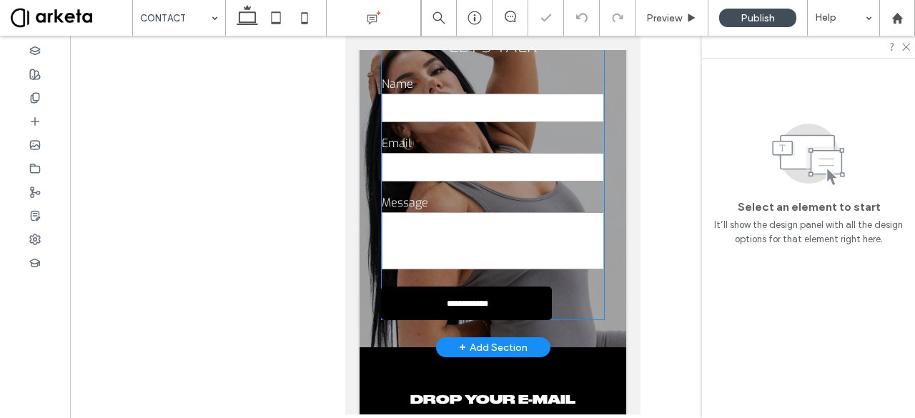
scroll to position [133, 0]
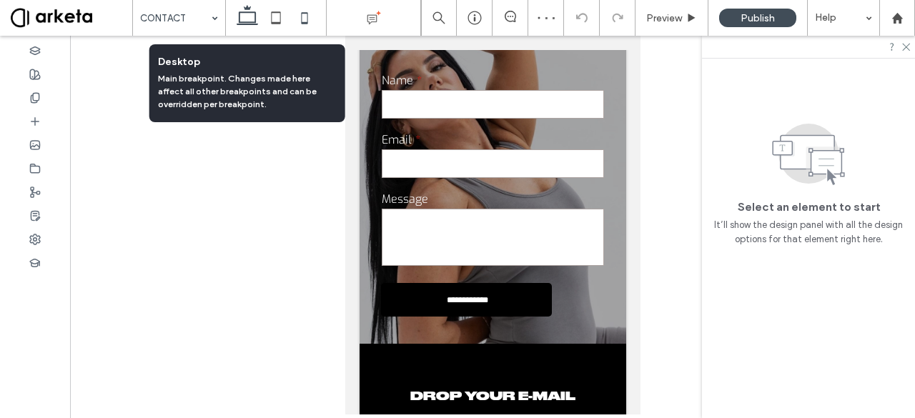
click at [253, 15] on icon at bounding box center [247, 18] width 29 height 29
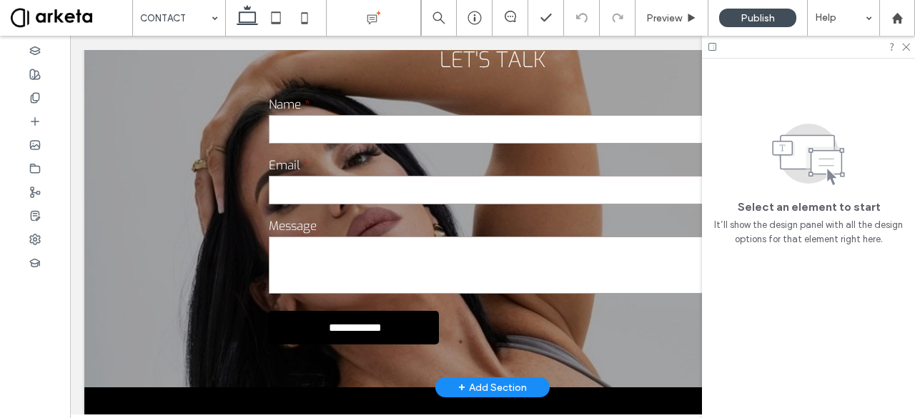
click at [199, 207] on div "**********" at bounding box center [492, 195] width 816 height 299
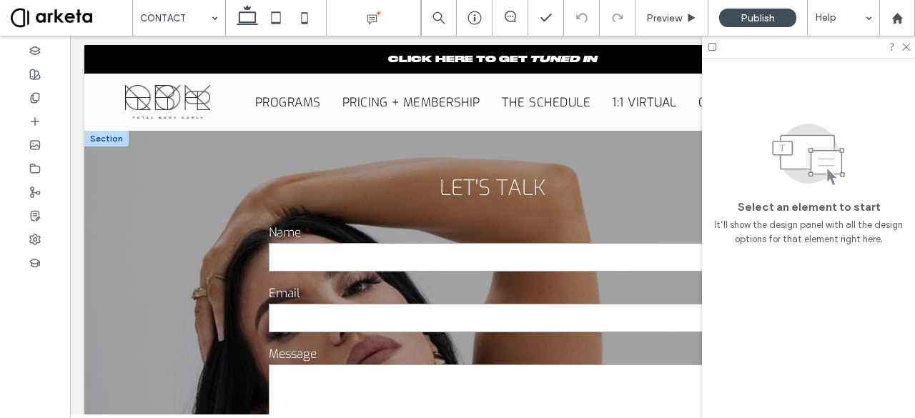
scroll to position [0, 0]
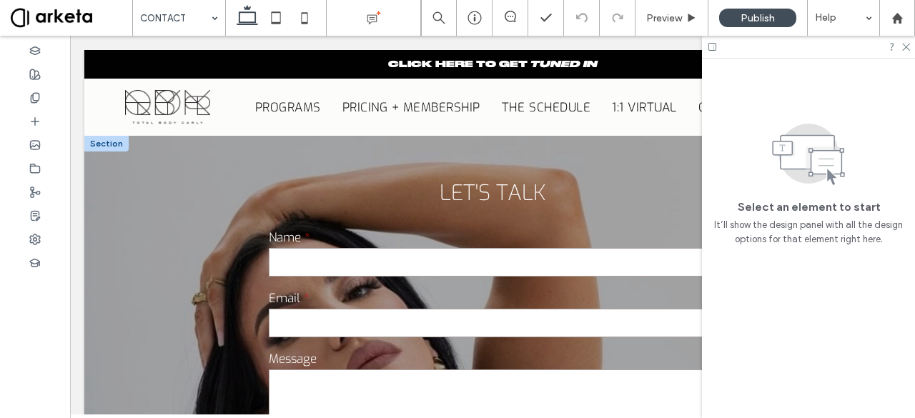
click at [168, 205] on div "**********" at bounding box center [492, 328] width 816 height 299
click at [443, 267] on input "text" at bounding box center [492, 262] width 447 height 29
click at [415, 238] on label "Name" at bounding box center [492, 237] width 447 height 16
click at [369, 219] on div "**********" at bounding box center [492, 328] width 449 height 299
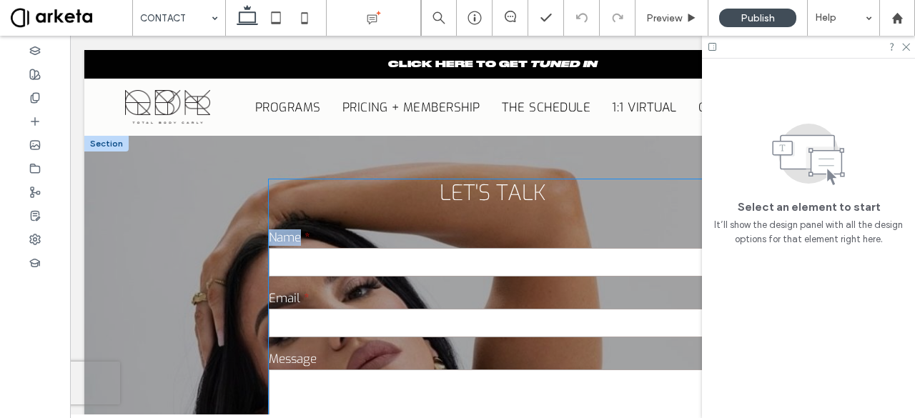
click at [369, 219] on div "**********" at bounding box center [492, 328] width 449 height 299
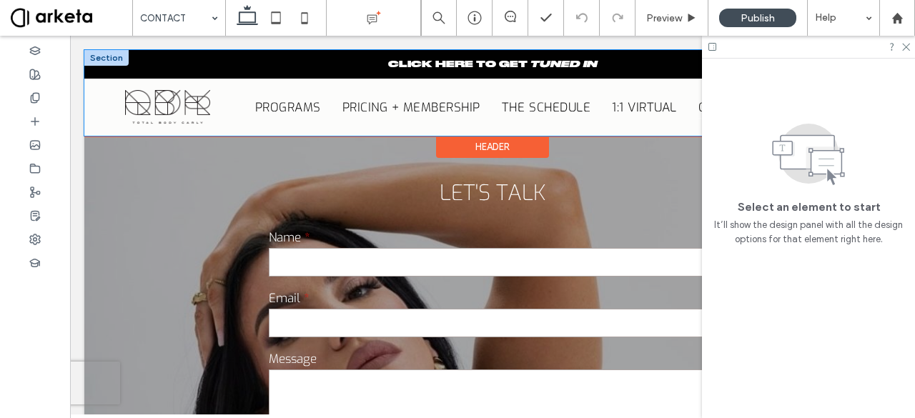
click at [112, 95] on div "PROGRAMS PRICING + MEMBERSHIP THE SCHEDULE 1:1 VIRTUAL CONTACT JOIN" at bounding box center [492, 107] width 816 height 57
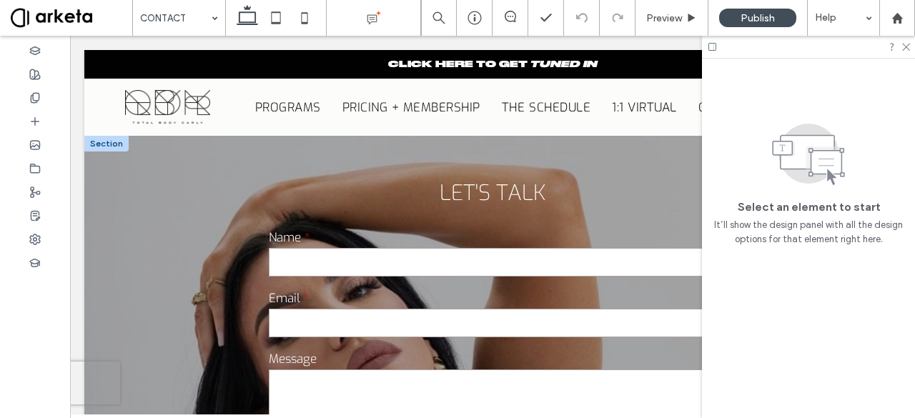
click at [152, 154] on div "**********" at bounding box center [492, 328] width 816 height 385
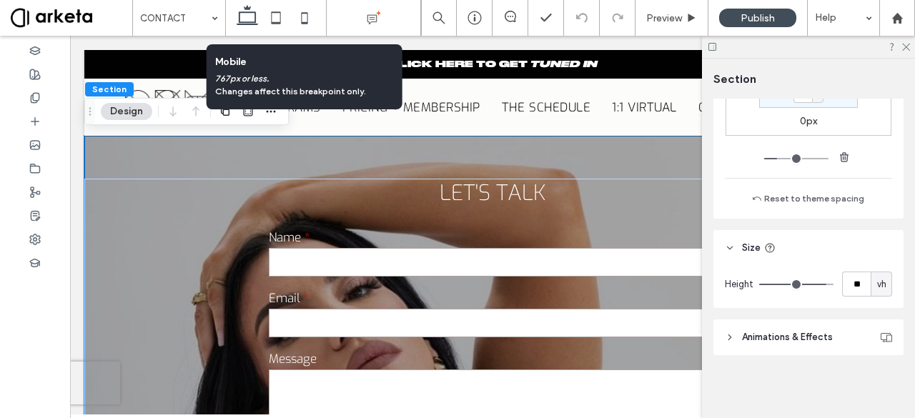
click at [305, 24] on icon at bounding box center [304, 18] width 29 height 29
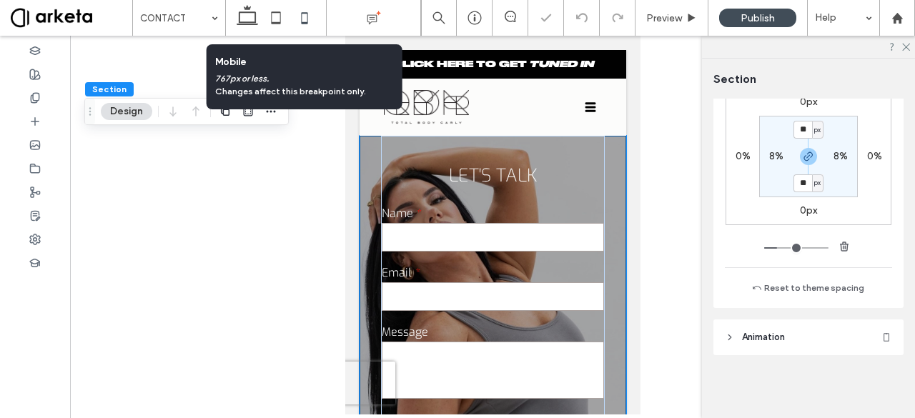
type input "*"
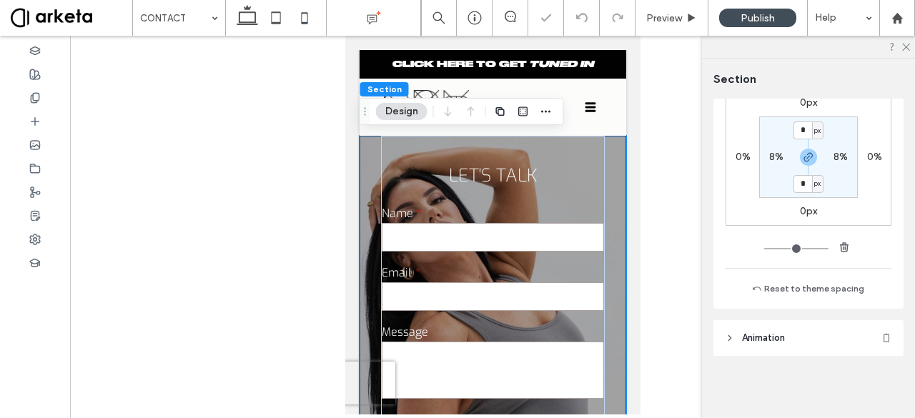
click at [368, 253] on div "**********" at bounding box center [492, 306] width 267 height 341
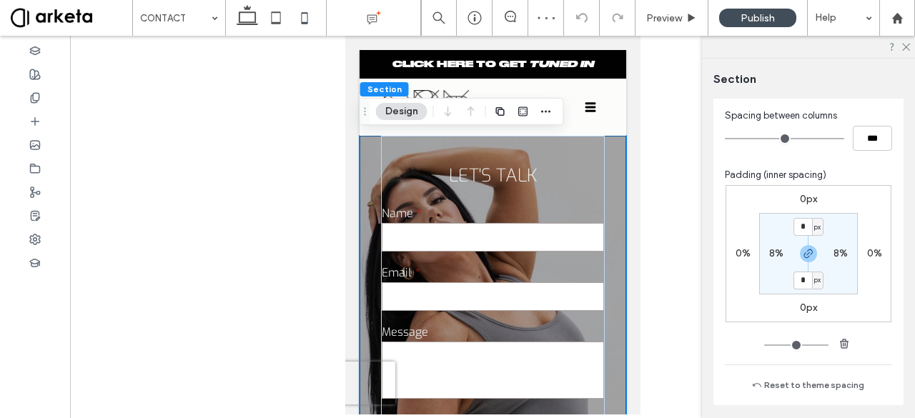
scroll to position [167, 0]
click at [775, 249] on label "8%" at bounding box center [776, 254] width 14 height 12
type input "*"
type input "**"
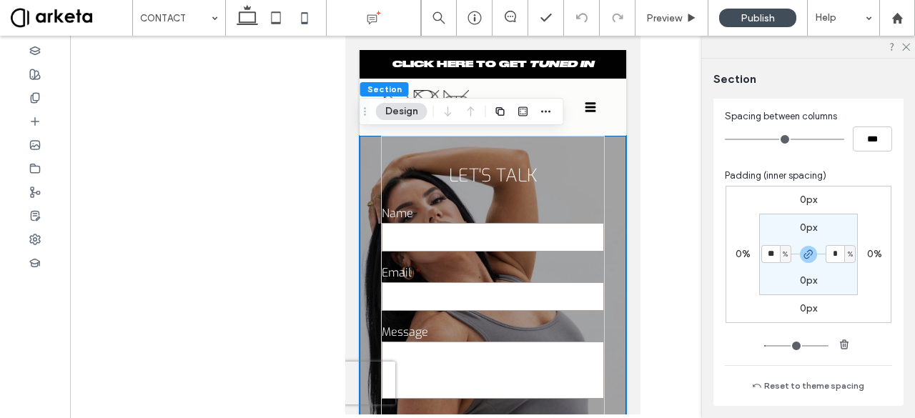
type input "**"
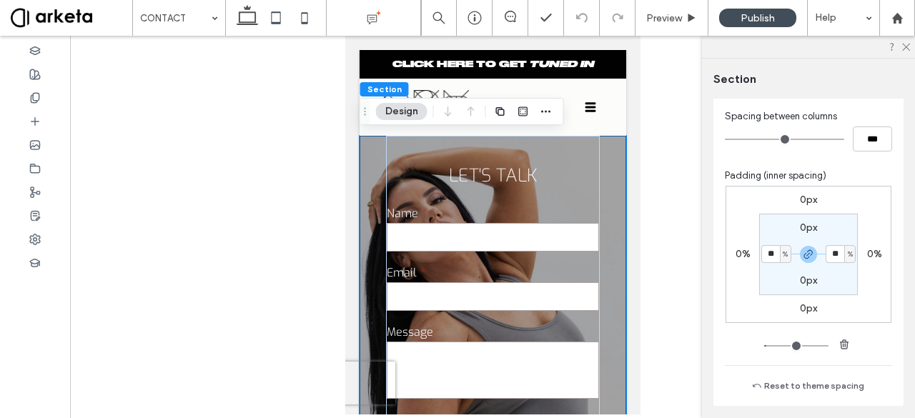
click at [278, 26] on icon at bounding box center [276, 18] width 29 height 29
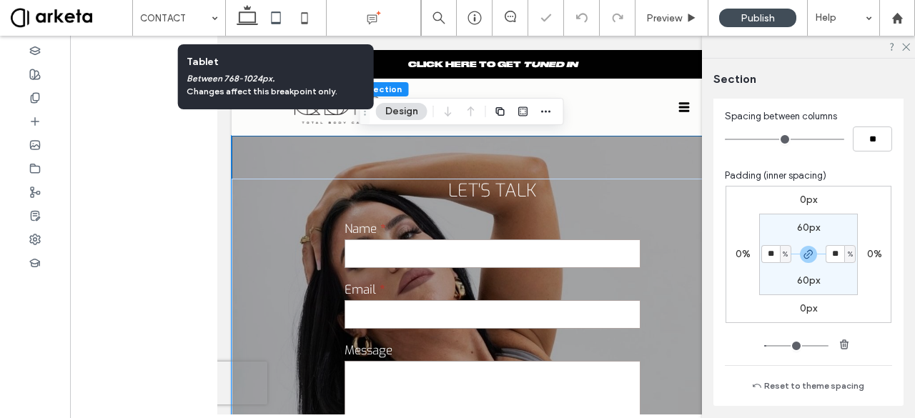
type input "*"
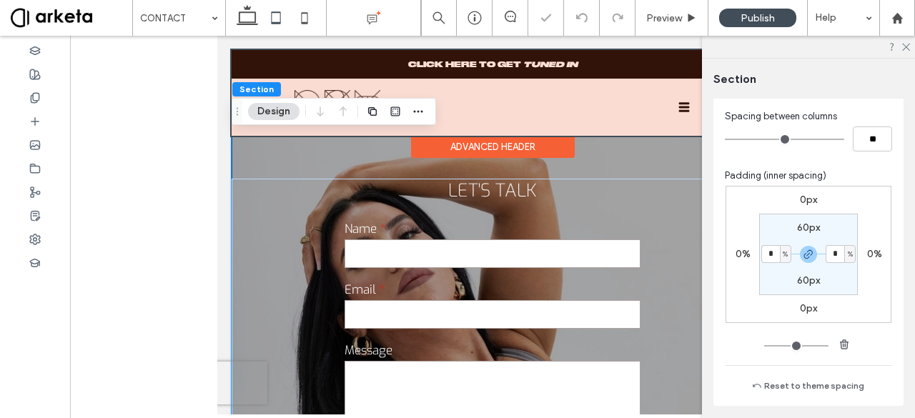
click at [673, 104] on div at bounding box center [493, 93] width 522 height 86
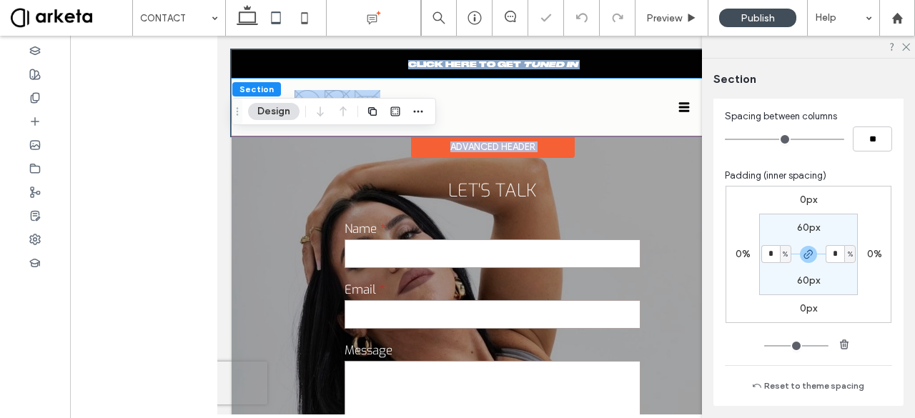
click at [673, 104] on div "CLICK HERE TO GET TUNED IN PROGRAMS PRICING + MEMBERSHIP THE SCHEDULE 1:1 VIRTU…" at bounding box center [493, 93] width 522 height 86
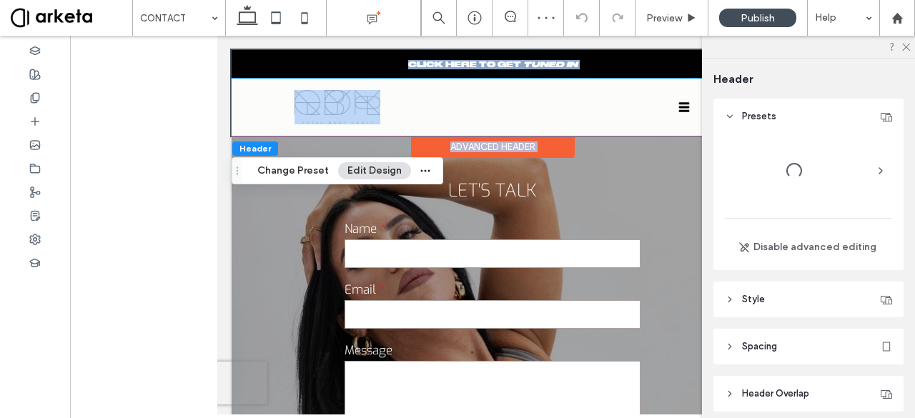
click at [679, 104] on icon at bounding box center [684, 106] width 11 height 9
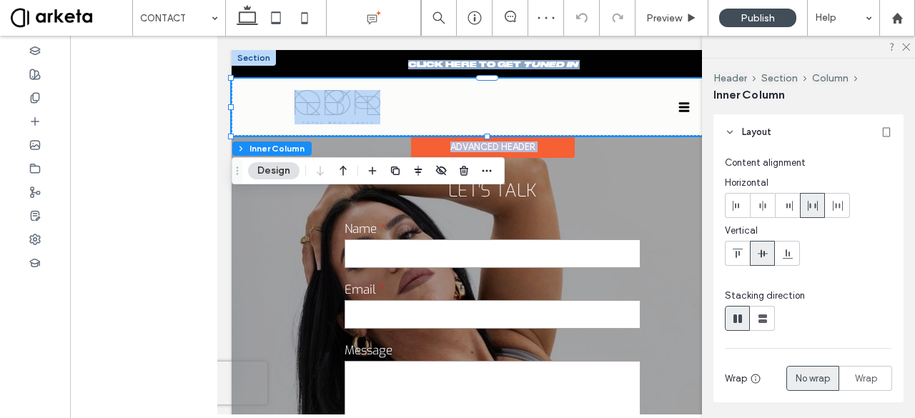
click at [679, 104] on icon at bounding box center [684, 106] width 11 height 9
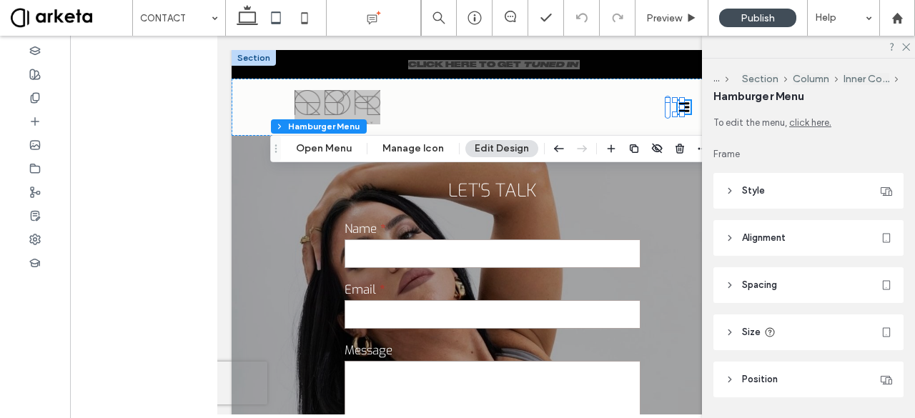
click at [811, 332] on header "Size" at bounding box center [808, 333] width 190 height 36
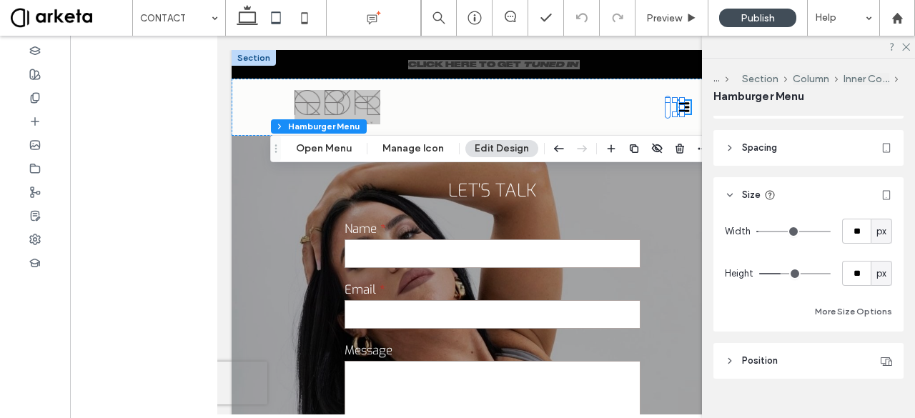
scroll to position [139, 0]
click at [861, 233] on input "**" at bounding box center [856, 229] width 29 height 25
type input "**"
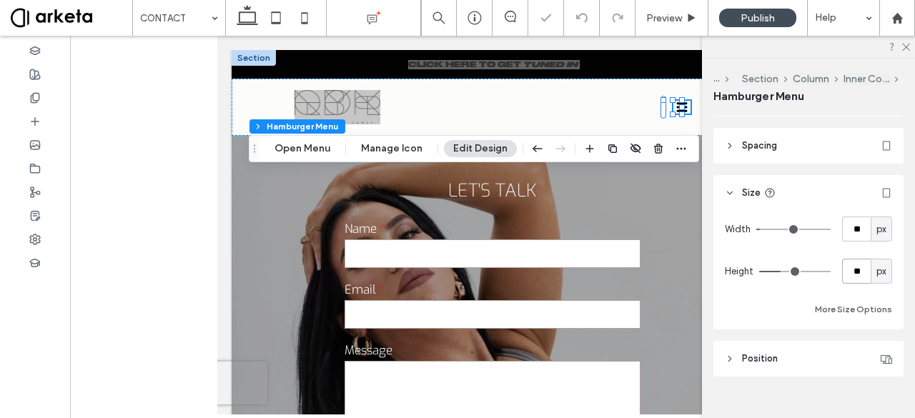
click at [857, 275] on input "**" at bounding box center [856, 271] width 29 height 25
type input "**"
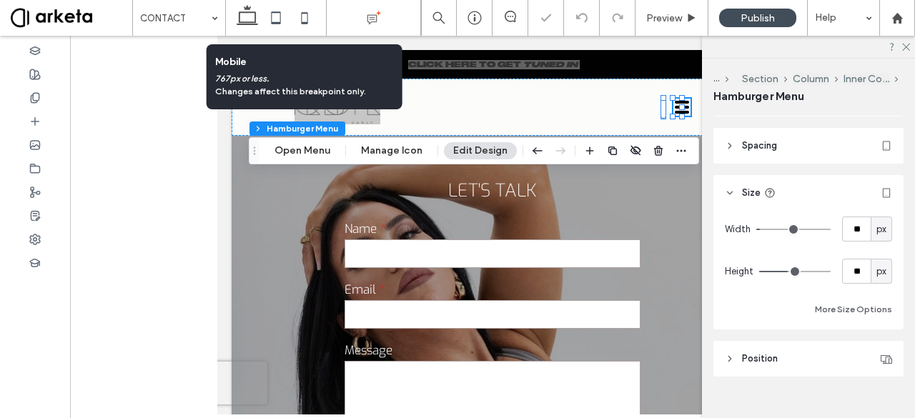
click at [309, 19] on icon at bounding box center [304, 18] width 29 height 29
type input "**"
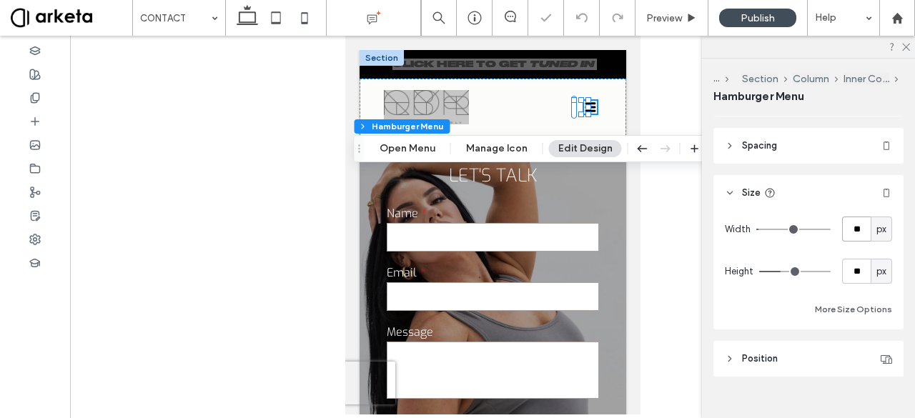
click at [856, 232] on input "**" at bounding box center [856, 229] width 29 height 25
type input "**"
click at [851, 275] on input "**" at bounding box center [856, 271] width 29 height 25
type input "**"
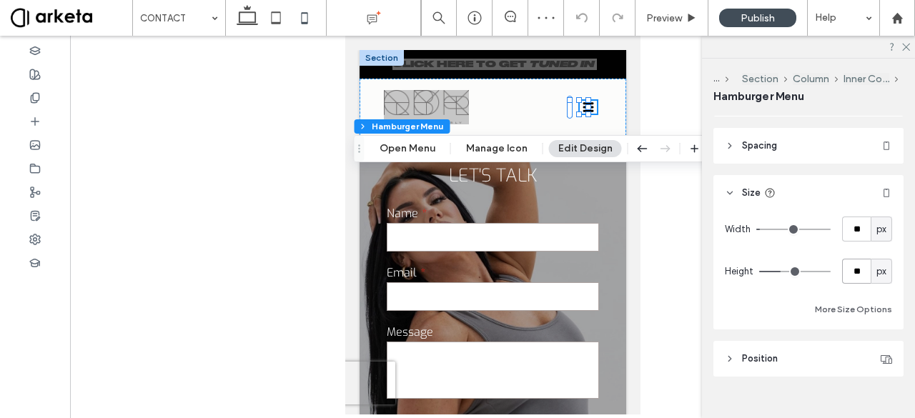
type input "**"
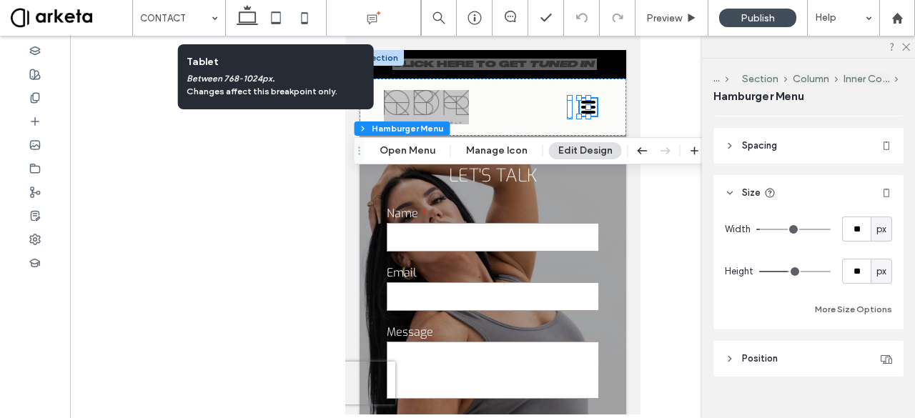
click at [269, 21] on icon at bounding box center [276, 18] width 29 height 29
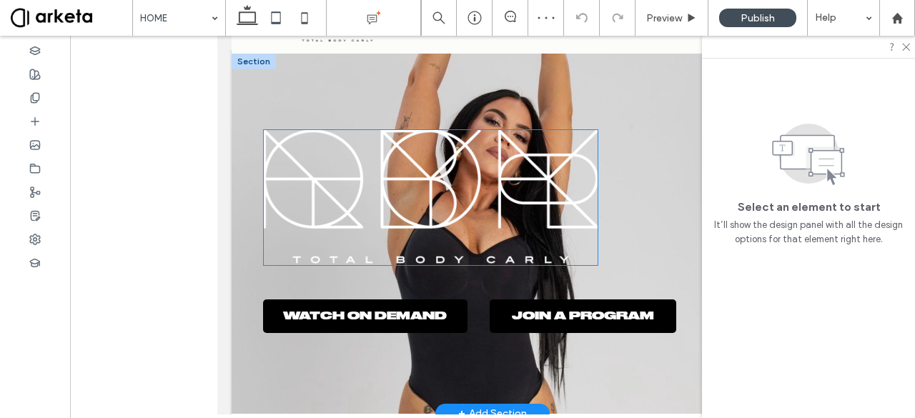
scroll to position [83, 0]
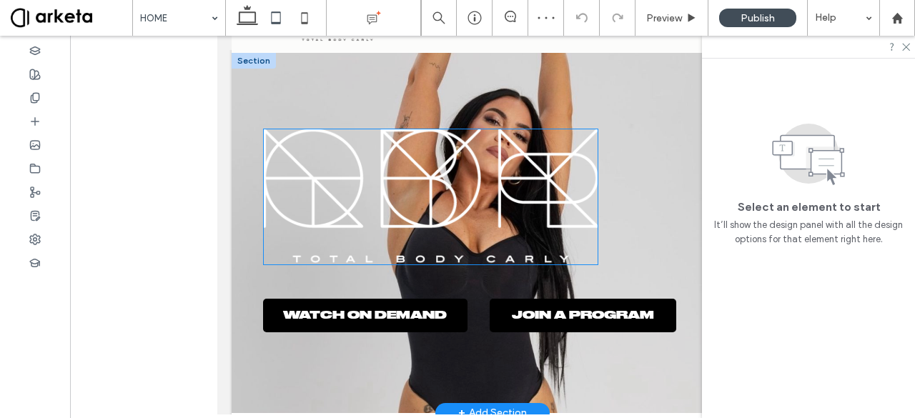
click at [406, 204] on img at bounding box center [430, 197] width 335 height 137
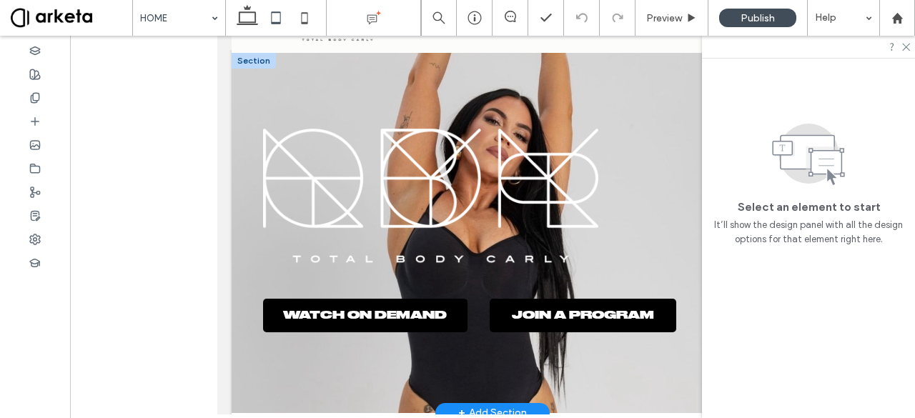
click at [406, 204] on img at bounding box center [430, 197] width 335 height 137
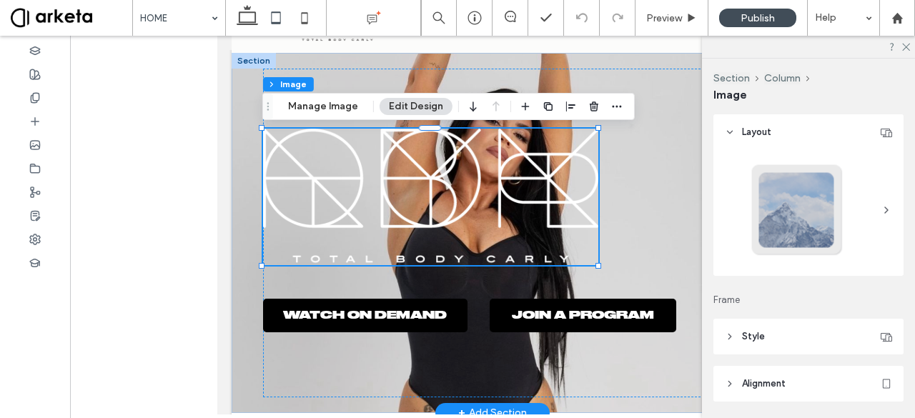
click at [479, 214] on img at bounding box center [430, 197] width 335 height 137
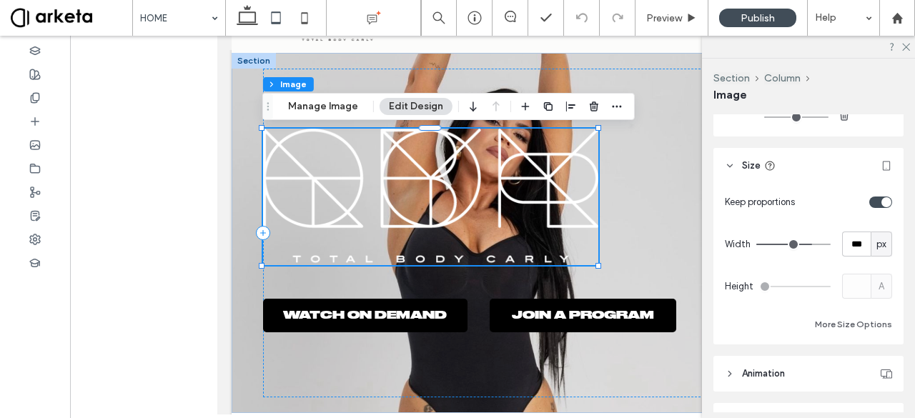
scroll to position [515, 0]
click at [876, 244] on span "px" at bounding box center [881, 244] width 10 height 14
click at [878, 296] on span "%" at bounding box center [875, 293] width 9 height 14
type input "**"
type input "****"
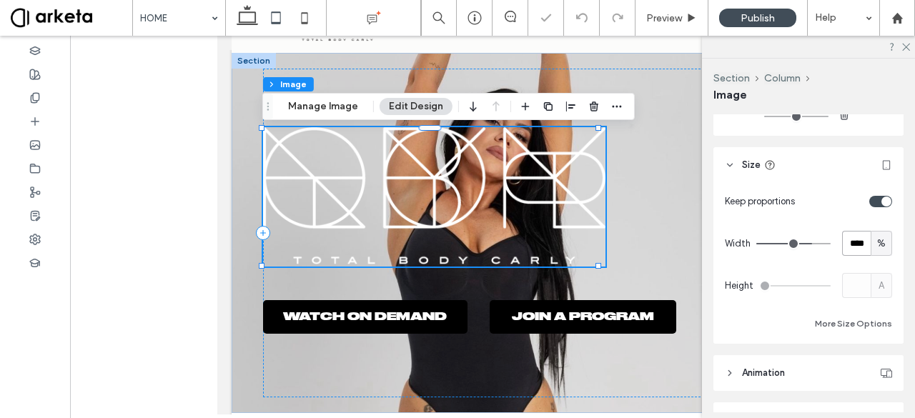
click at [858, 246] on input "****" at bounding box center [856, 243] width 29 height 25
type input "**"
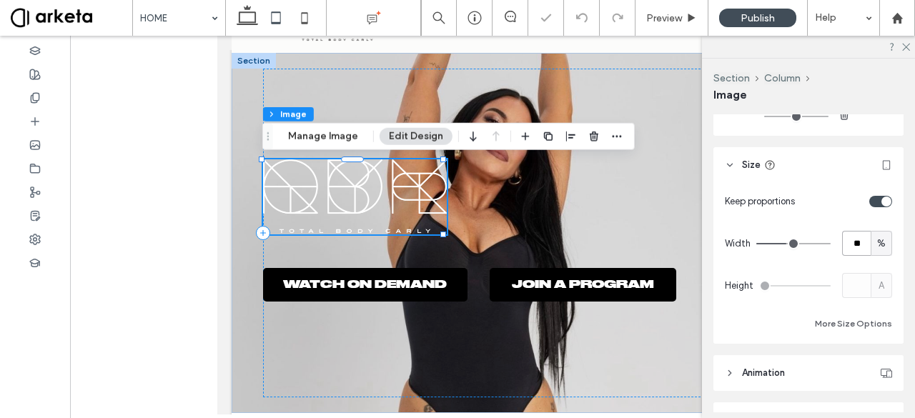
type input "*"
type input "**"
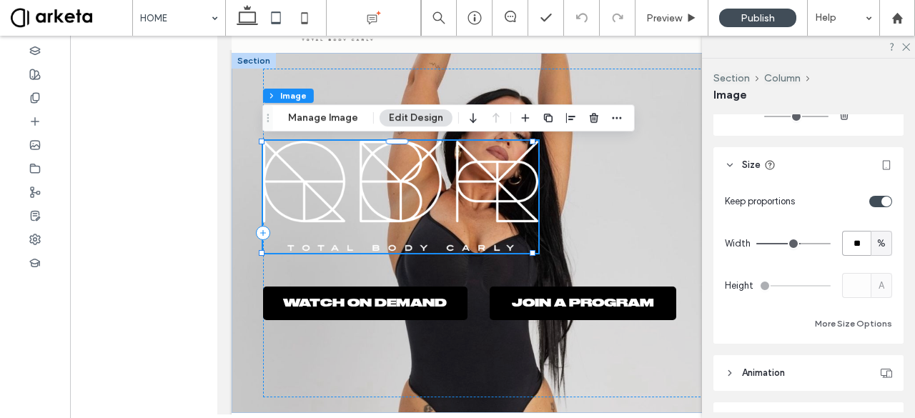
type input "*"
type input "**"
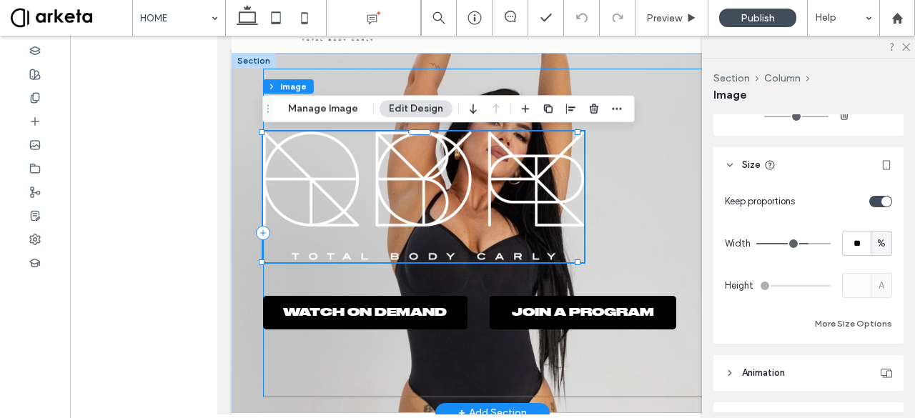
click at [357, 274] on div "WATCH ON DEMAND JOIN A PROGRAM" at bounding box center [492, 233] width 459 height 329
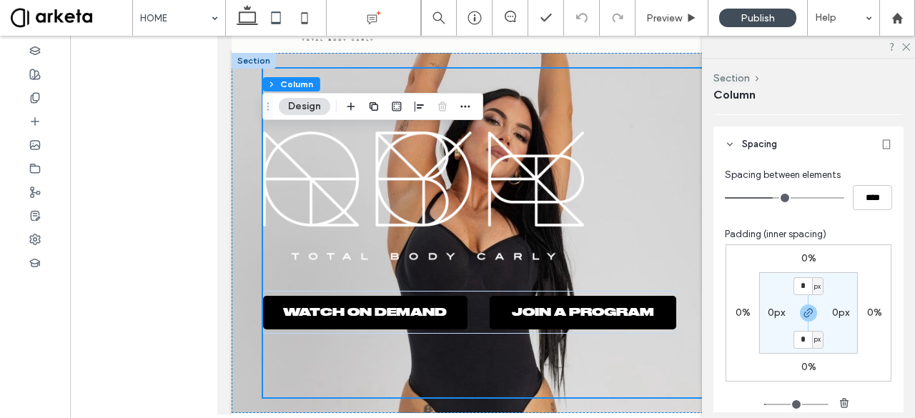
scroll to position [337, 0]
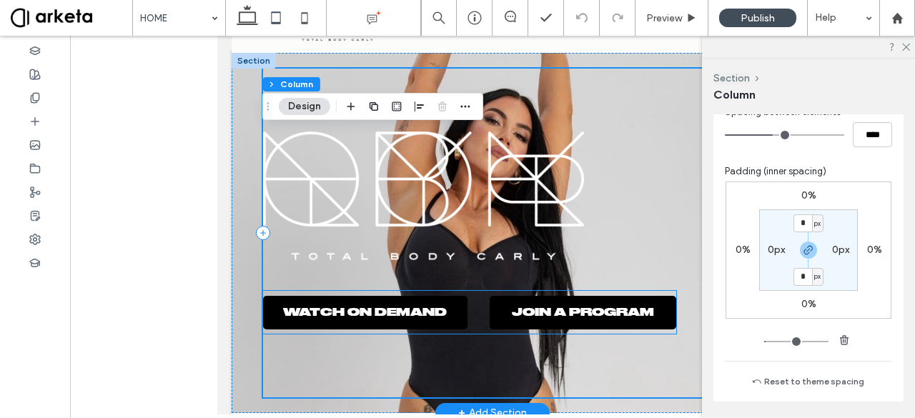
click at [475, 307] on div "WATCH ON DEMAND JOIN A PROGRAM" at bounding box center [469, 312] width 413 height 43
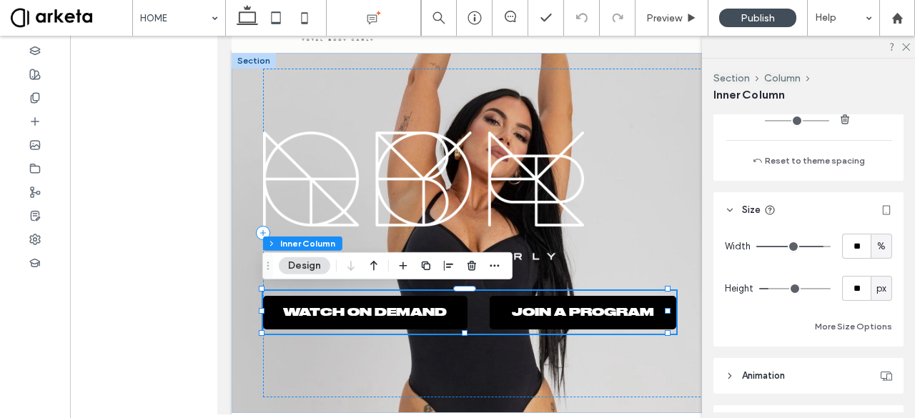
scroll to position [668, 0]
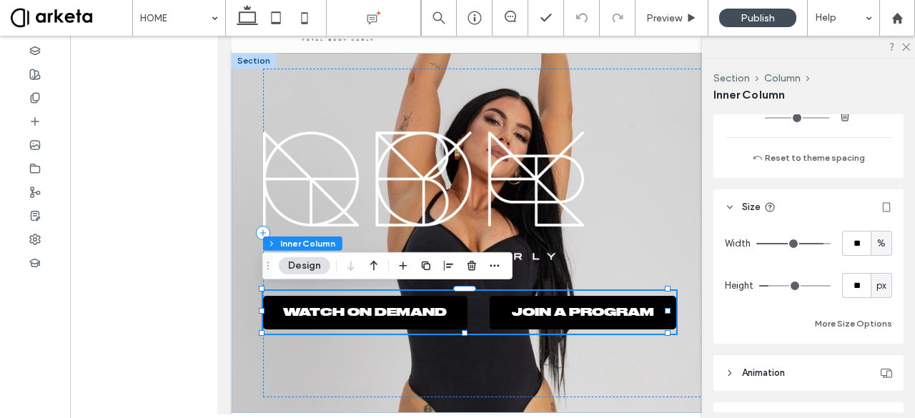
click at [878, 281] on span "px" at bounding box center [881, 286] width 10 height 14
click at [876, 269] on div "A" at bounding box center [874, 259] width 21 height 25
type input "*"
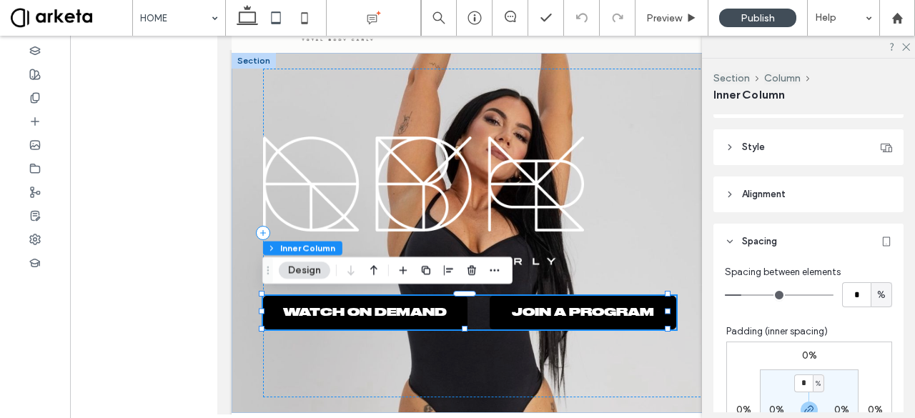
scroll to position [284, 0]
click at [852, 291] on input "*" at bounding box center [856, 295] width 29 height 25
type input "*"
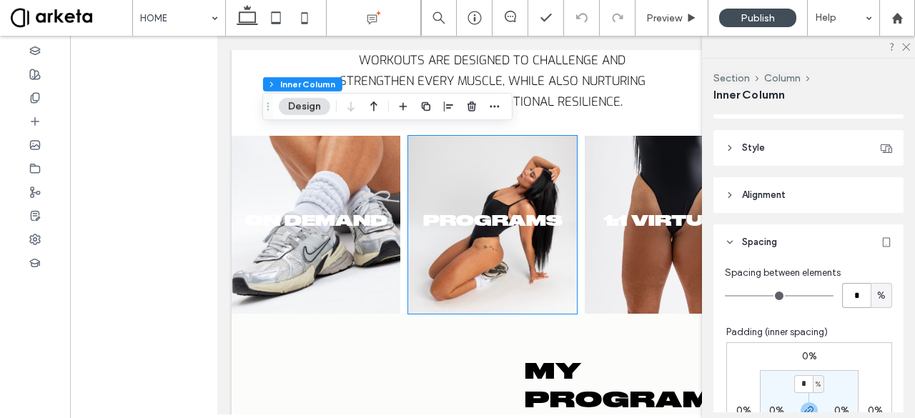
scroll to position [430, 0]
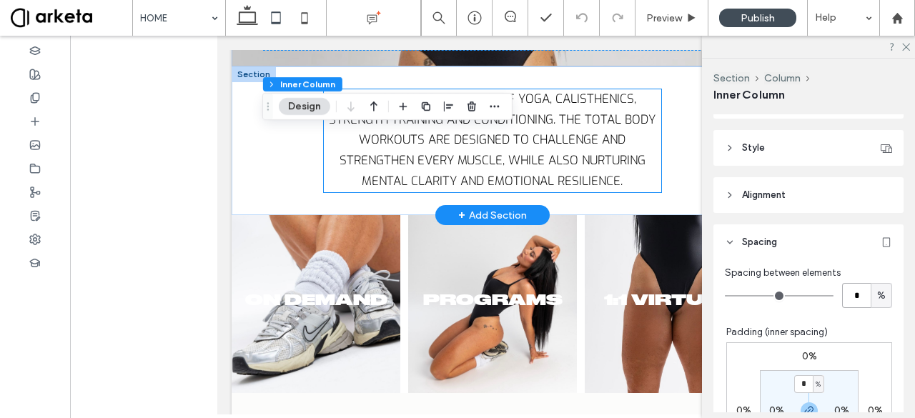
click at [400, 168] on span "My workouts are a mix of yoga, calisthenics, strength training and conditioning…" at bounding box center [492, 140] width 327 height 99
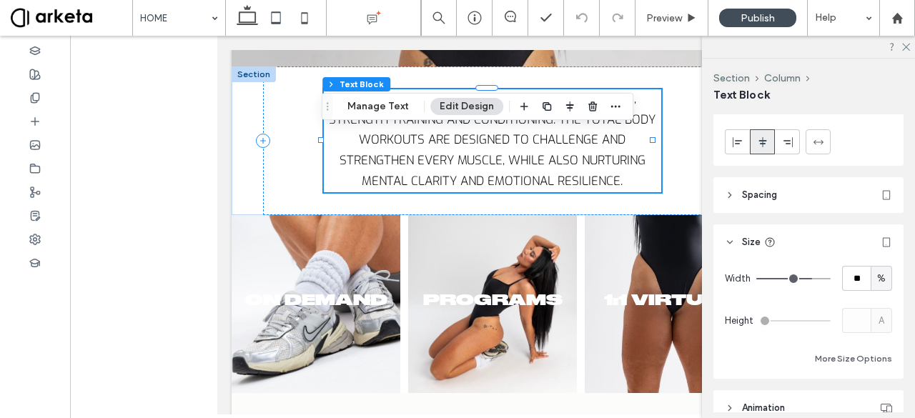
scroll to position [101, 0]
click at [859, 273] on input "**" at bounding box center [856, 276] width 29 height 25
type input "**"
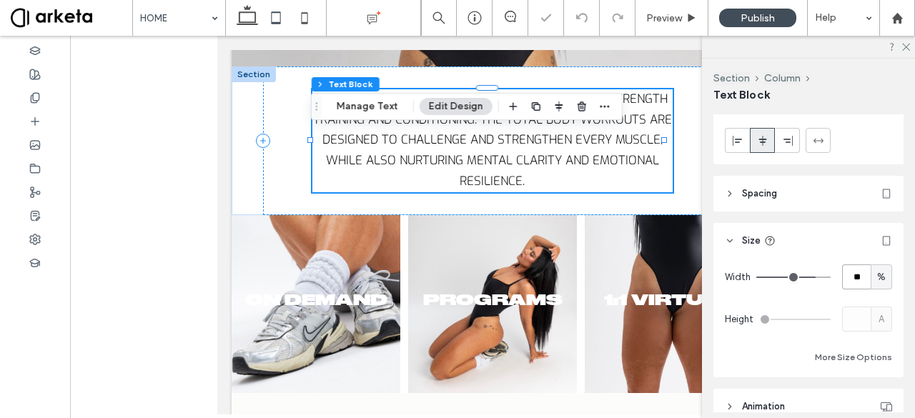
type input "*"
type input "**"
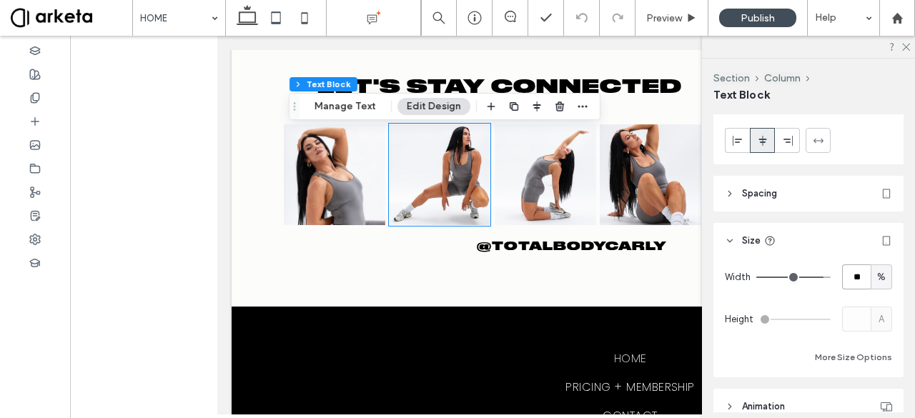
scroll to position [3814, 0]
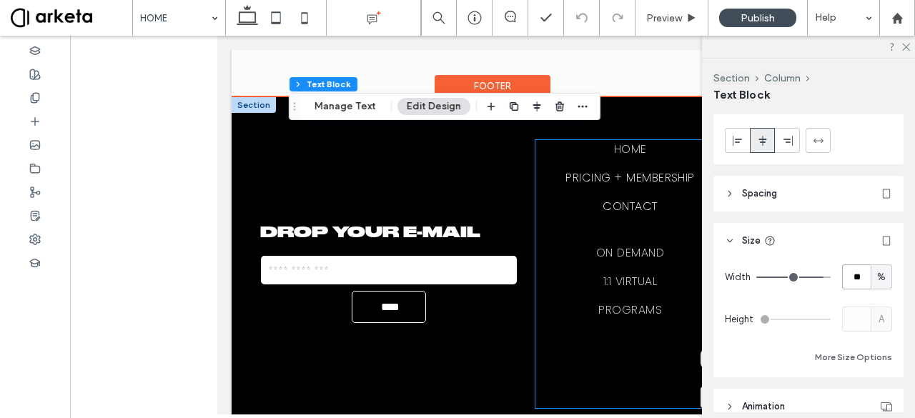
click at [651, 301] on div "HOME PRICING + MEMBERSHIP CONTACT ON DEMAND 1:1 VIRTUAL PROGRAMS" at bounding box center [629, 274] width 189 height 268
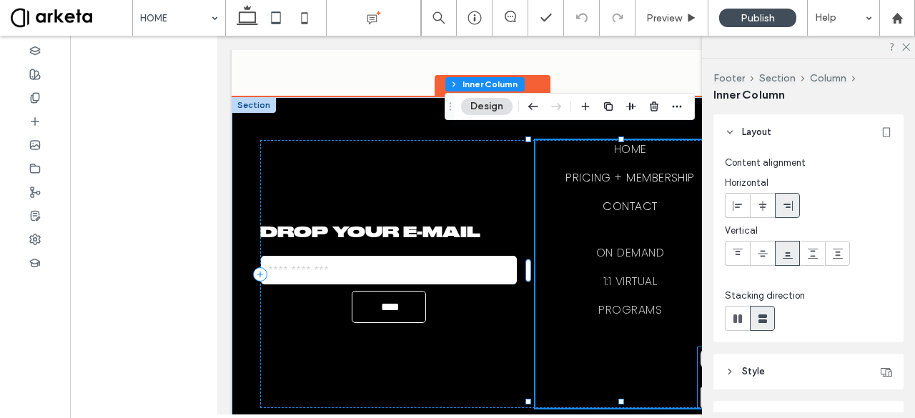
click at [698, 347] on div at bounding box center [711, 377] width 27 height 61
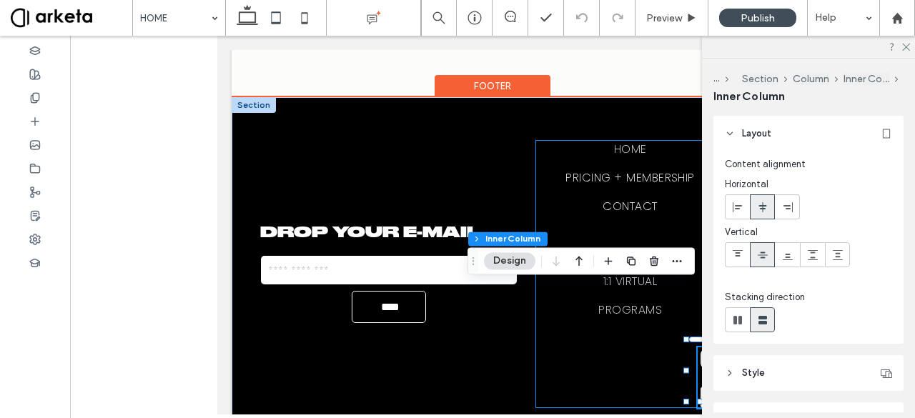
click at [646, 321] on div "HOME PRICING + MEMBERSHIP CONTACT ON DEMAND 1:1 VIRTUAL PROGRAMS" at bounding box center [629, 274] width 189 height 268
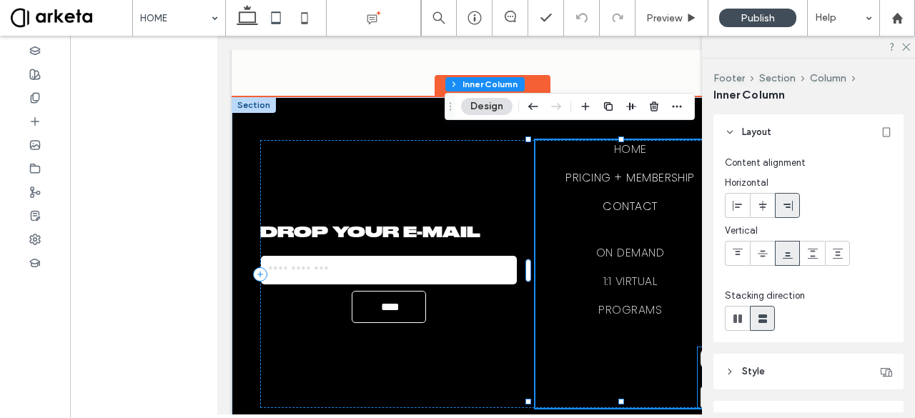
click at [698, 347] on div at bounding box center [711, 377] width 27 height 61
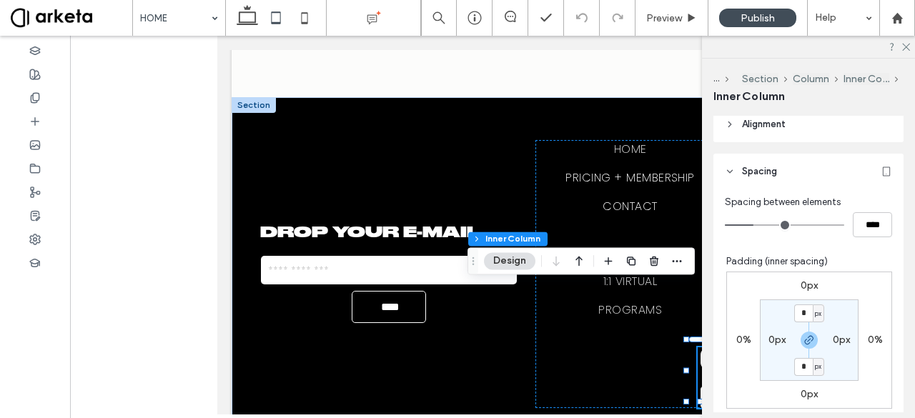
scroll to position [234, 0]
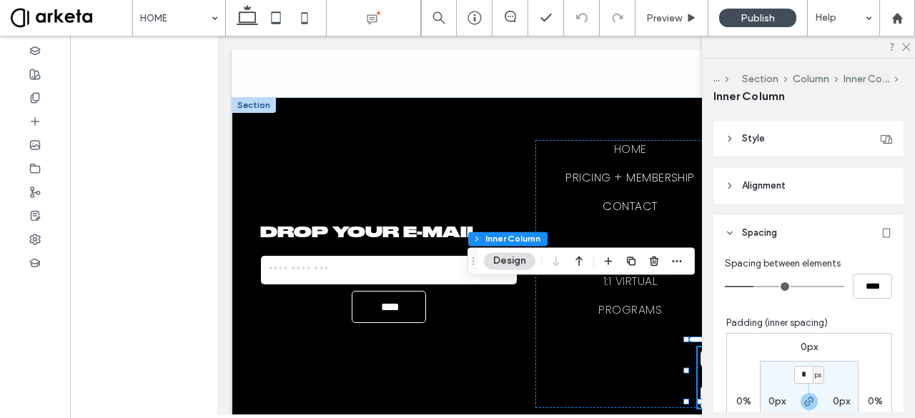
click at [764, 187] on span "Alignment" at bounding box center [764, 186] width 44 height 14
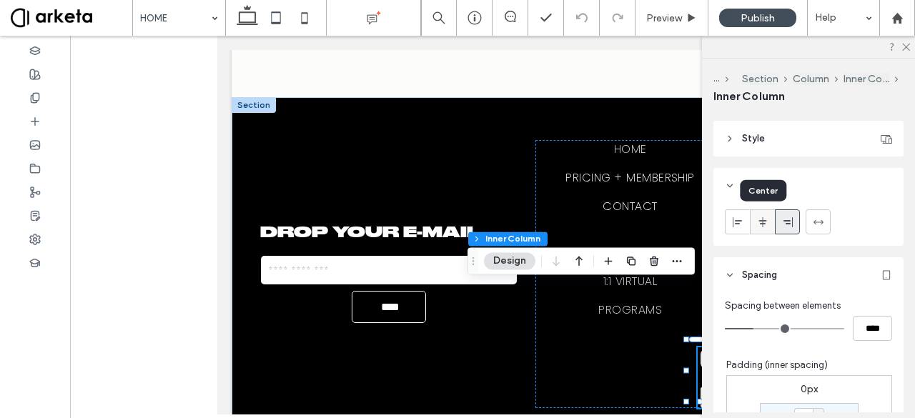
click at [766, 220] on icon at bounding box center [762, 222] width 11 height 11
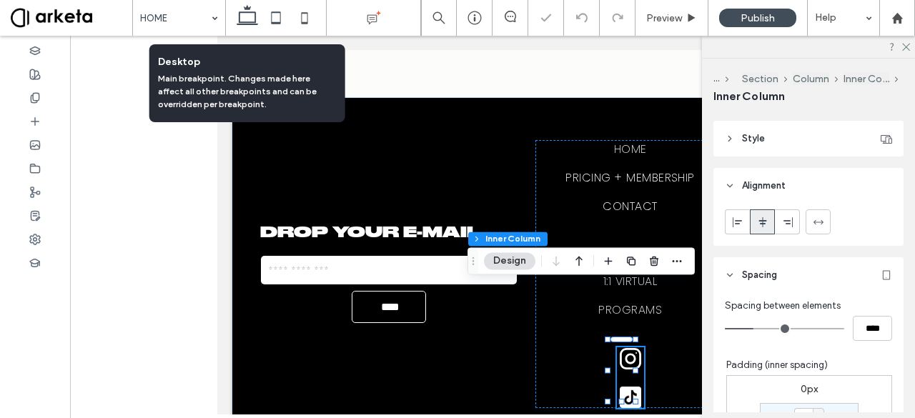
click at [246, 19] on icon at bounding box center [247, 18] width 29 height 29
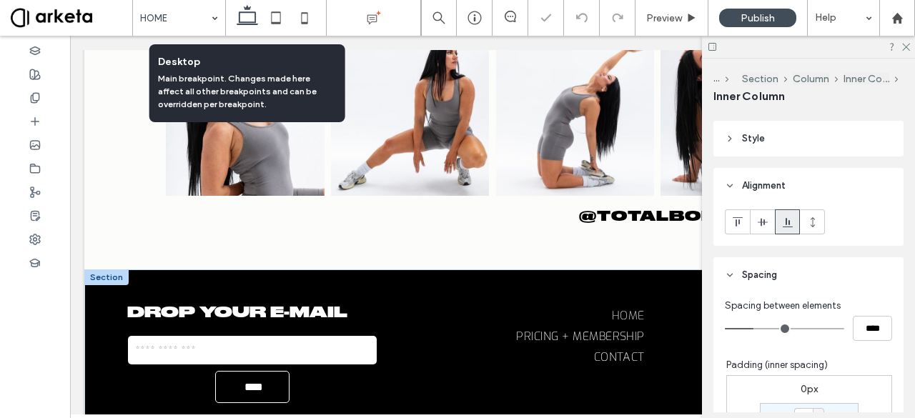
type input "**"
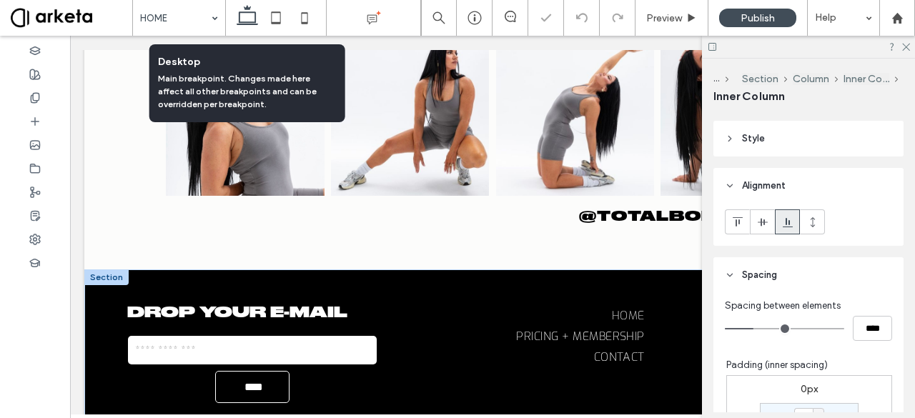
type input "***"
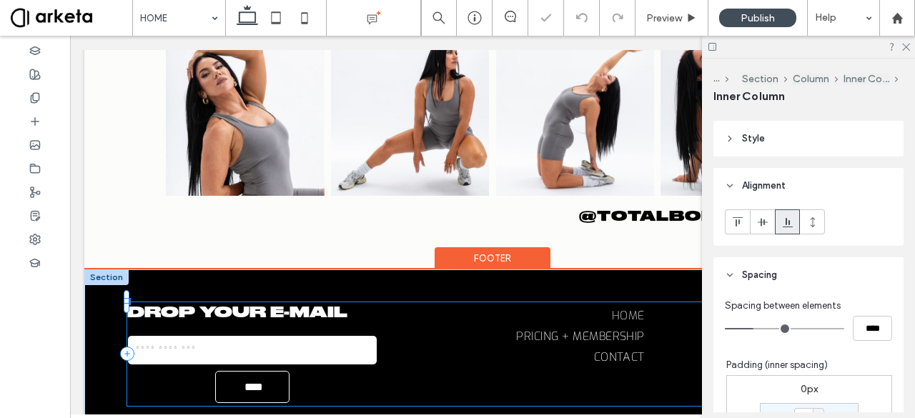
scroll to position [0, 213]
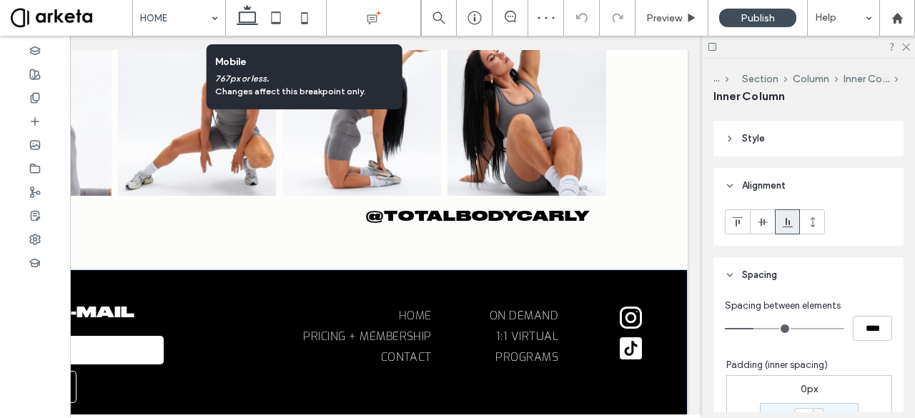
click at [300, 22] on icon at bounding box center [304, 18] width 29 height 29
type input "*"
type input "**"
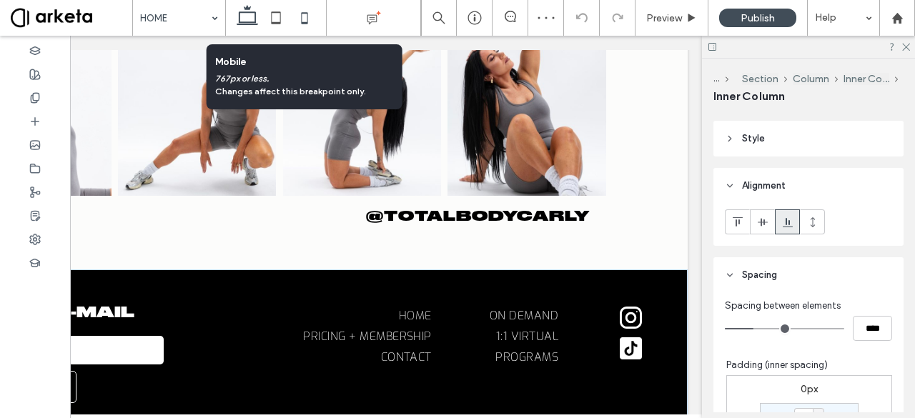
type input "**"
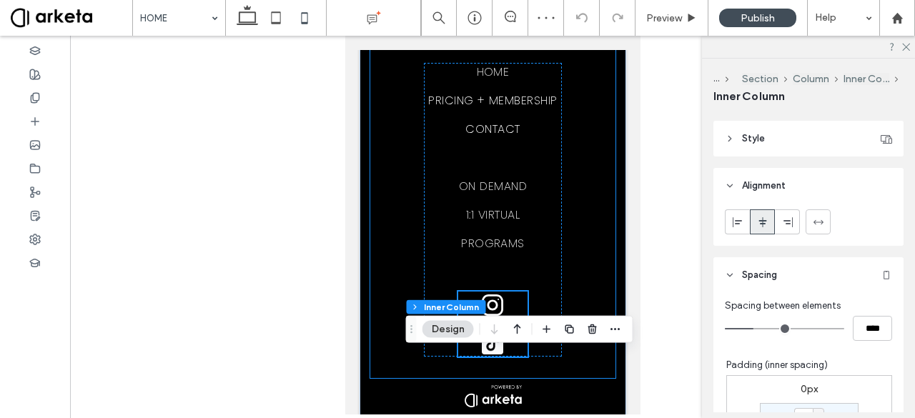
scroll to position [6293, 0]
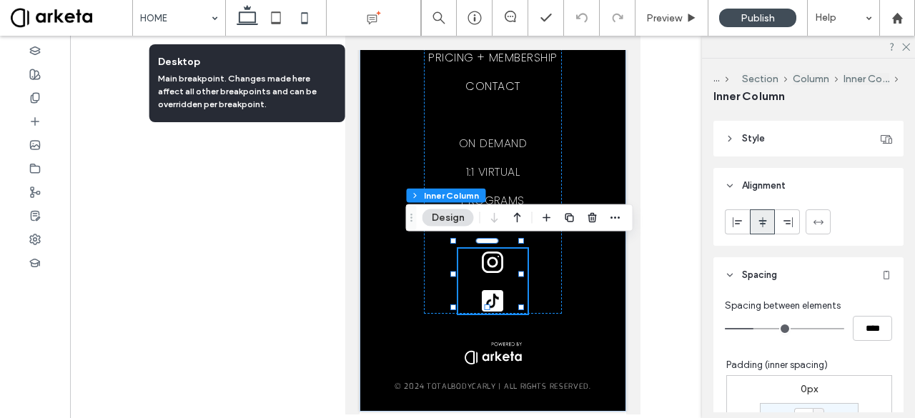
click at [247, 15] on icon at bounding box center [247, 18] width 29 height 29
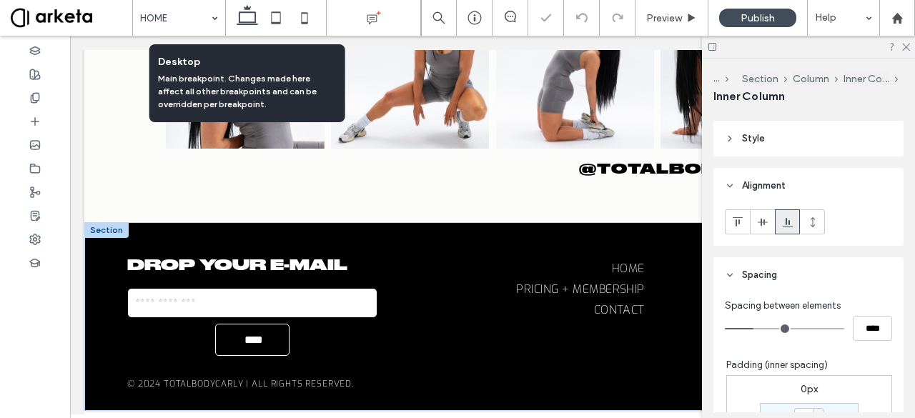
type input "**"
type input "***"
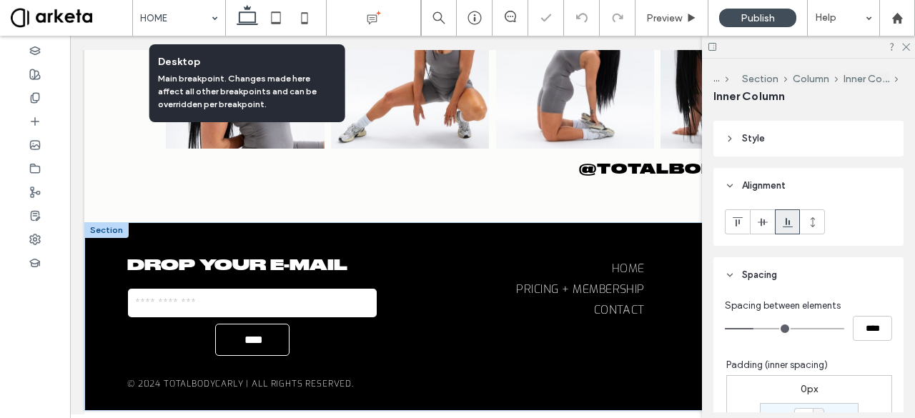
scroll to position [2952, 0]
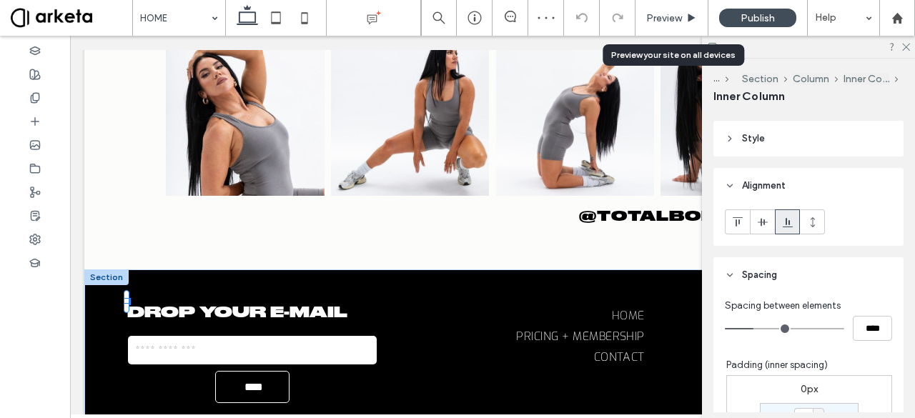
click at [685, 22] on div "Preview" at bounding box center [671, 18] width 72 height 12
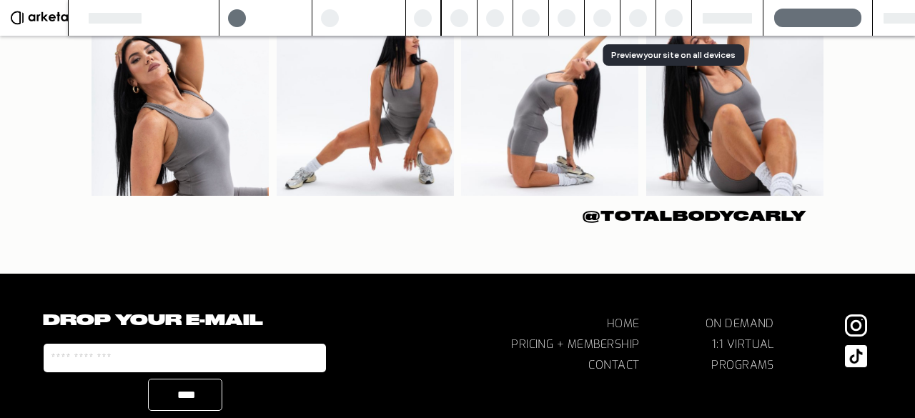
scroll to position [3091, 0]
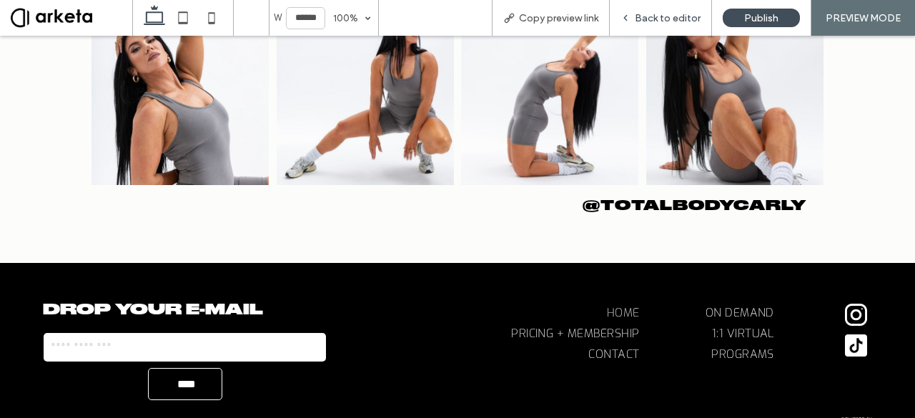
click at [648, 17] on span "Back to editor" at bounding box center [668, 18] width 66 height 12
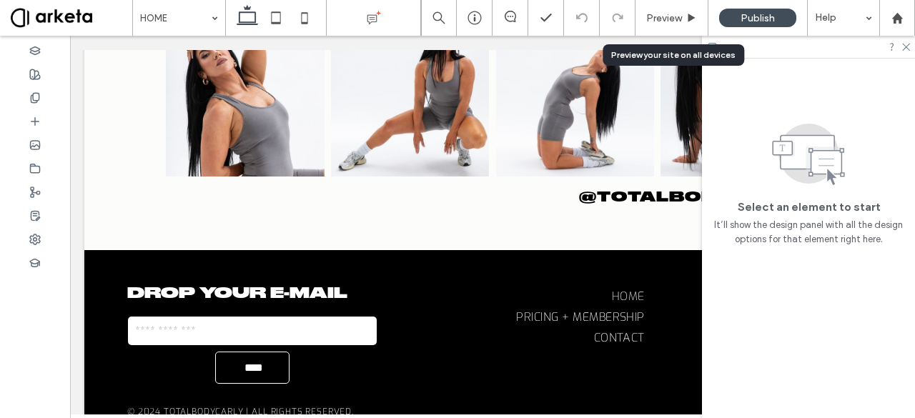
scroll to position [2952, 0]
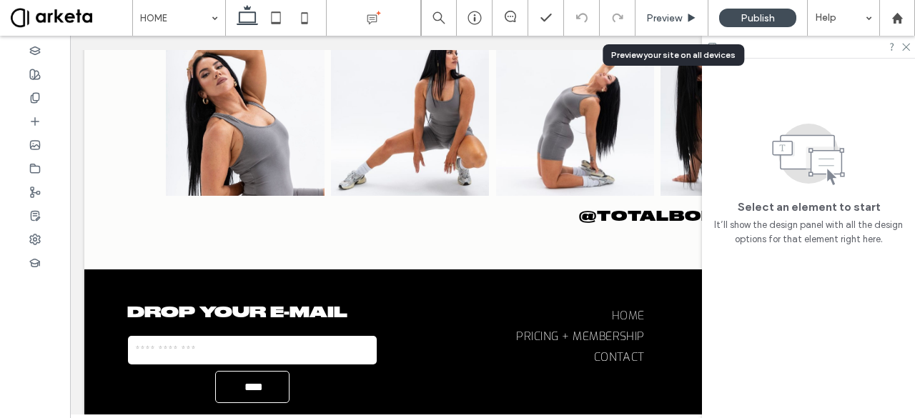
click at [668, 14] on span "Preview" at bounding box center [664, 18] width 36 height 12
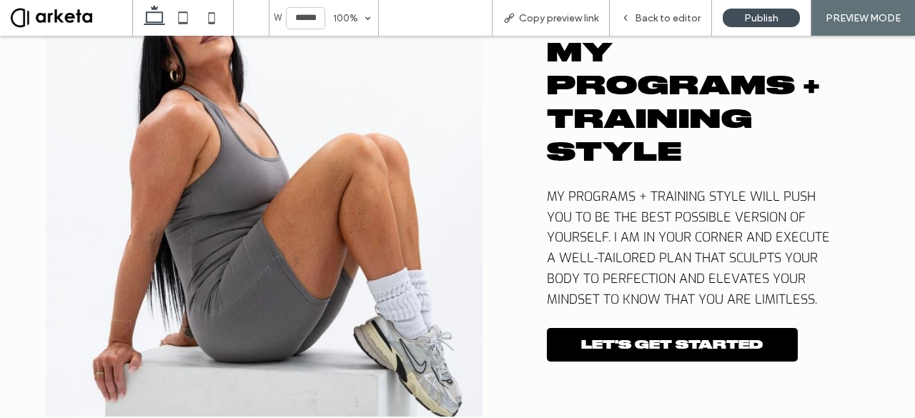
scroll to position [1017, 0]
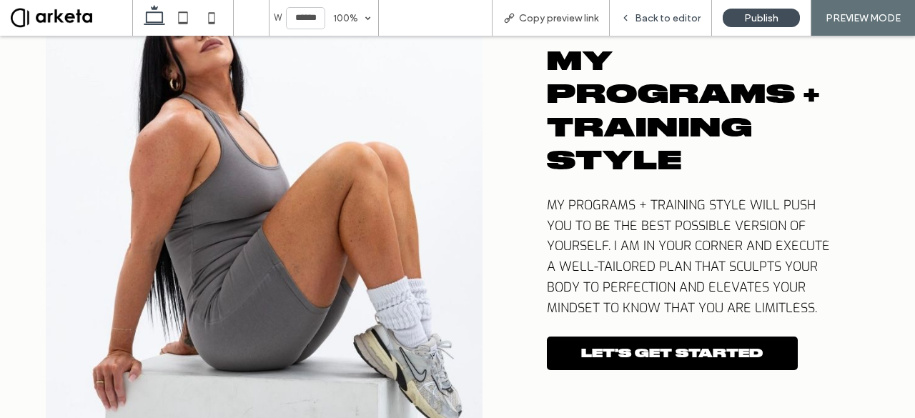
click at [648, 21] on span "Back to editor" at bounding box center [668, 18] width 66 height 12
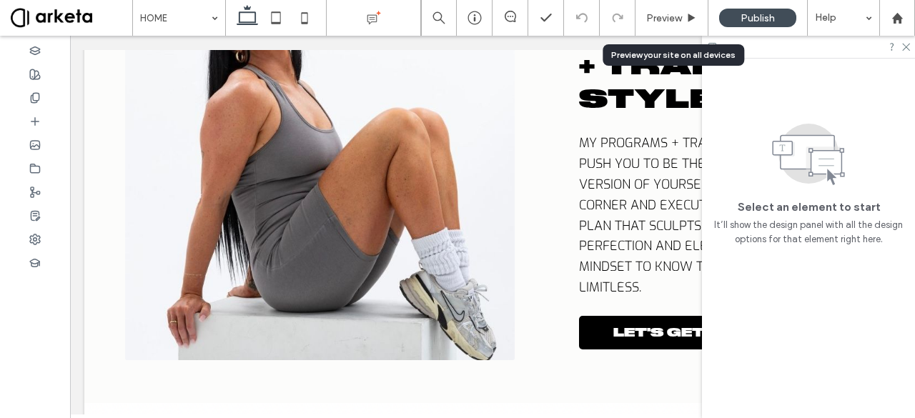
scroll to position [989, 0]
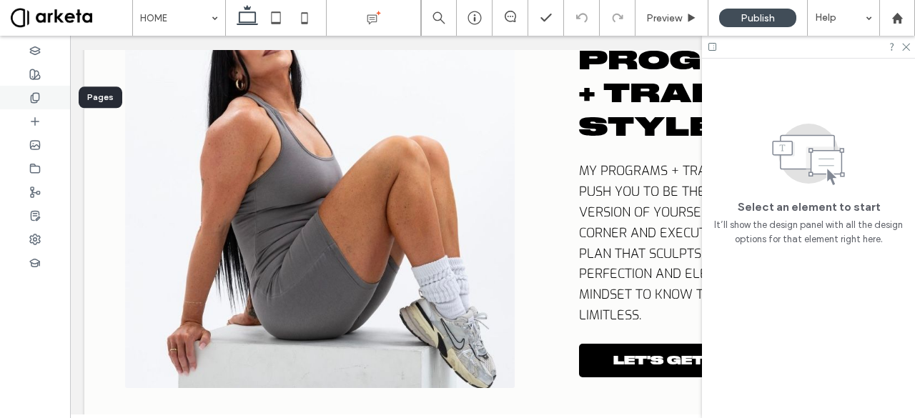
click at [36, 94] on icon at bounding box center [34, 97] width 11 height 11
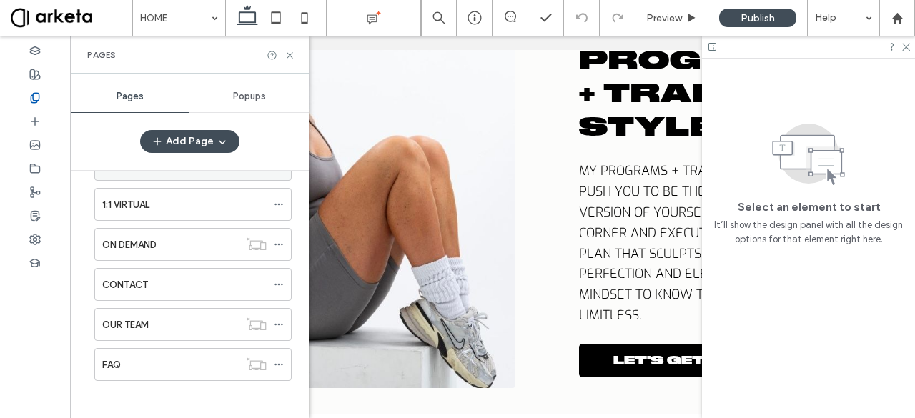
scroll to position [167, 0]
click at [157, 324] on div "OUR TEAM" at bounding box center [170, 324] width 137 height 15
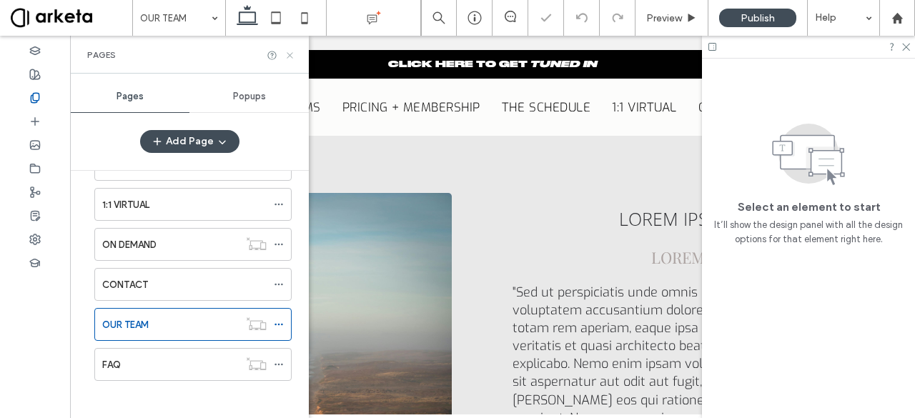
click at [289, 55] on use at bounding box center [290, 55] width 6 height 6
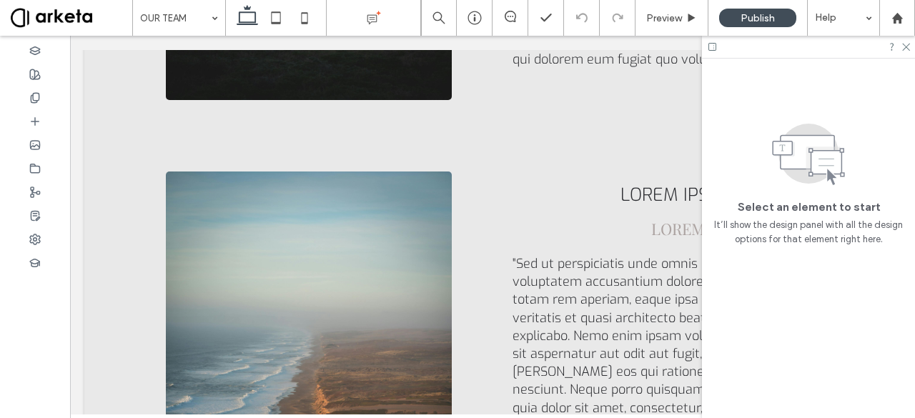
scroll to position [139, 0]
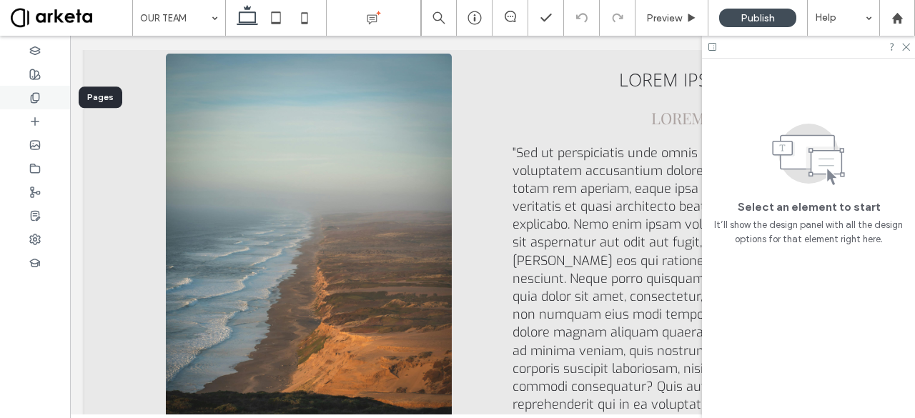
click at [37, 104] on div at bounding box center [35, 98] width 70 height 24
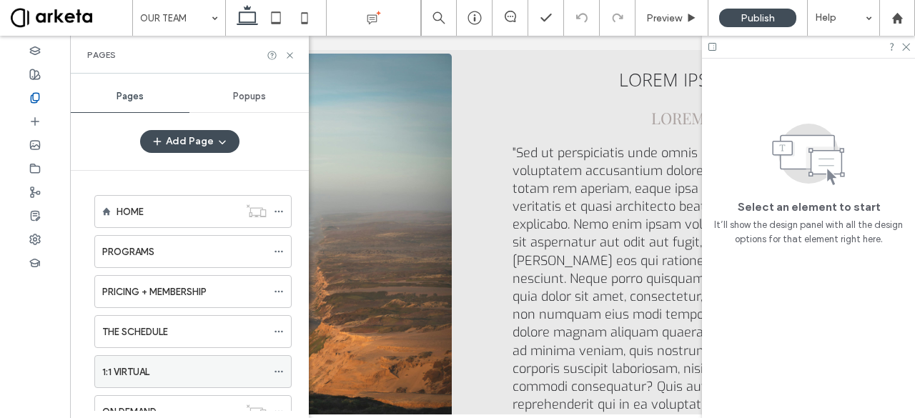
scroll to position [167, 0]
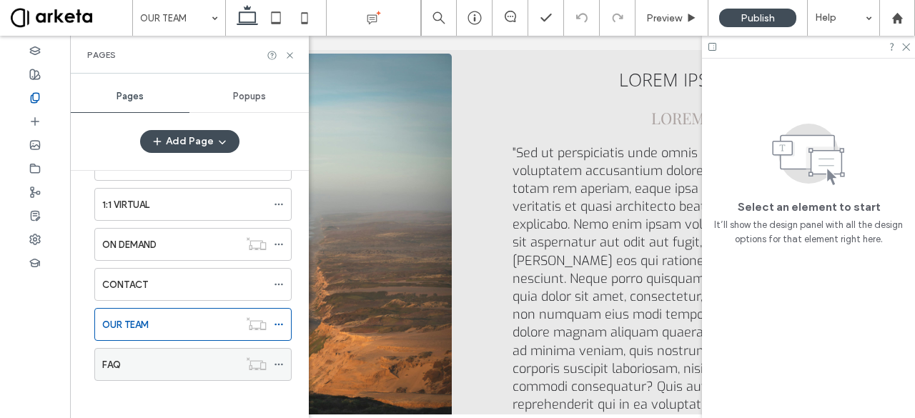
click at [144, 365] on div "FAQ" at bounding box center [170, 364] width 137 height 15
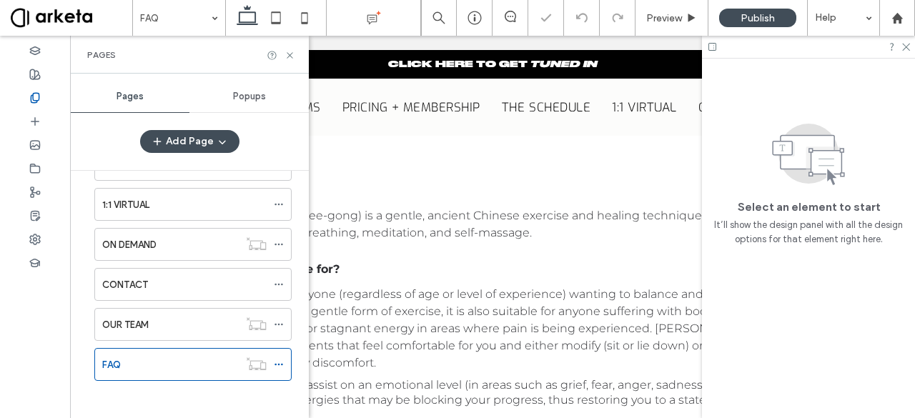
click at [289, 55] on icon at bounding box center [289, 55] width 11 height 11
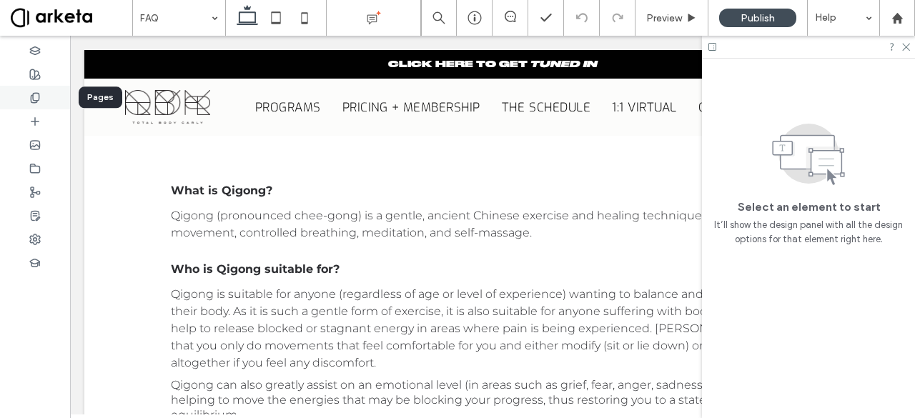
click at [39, 105] on div at bounding box center [35, 98] width 70 height 24
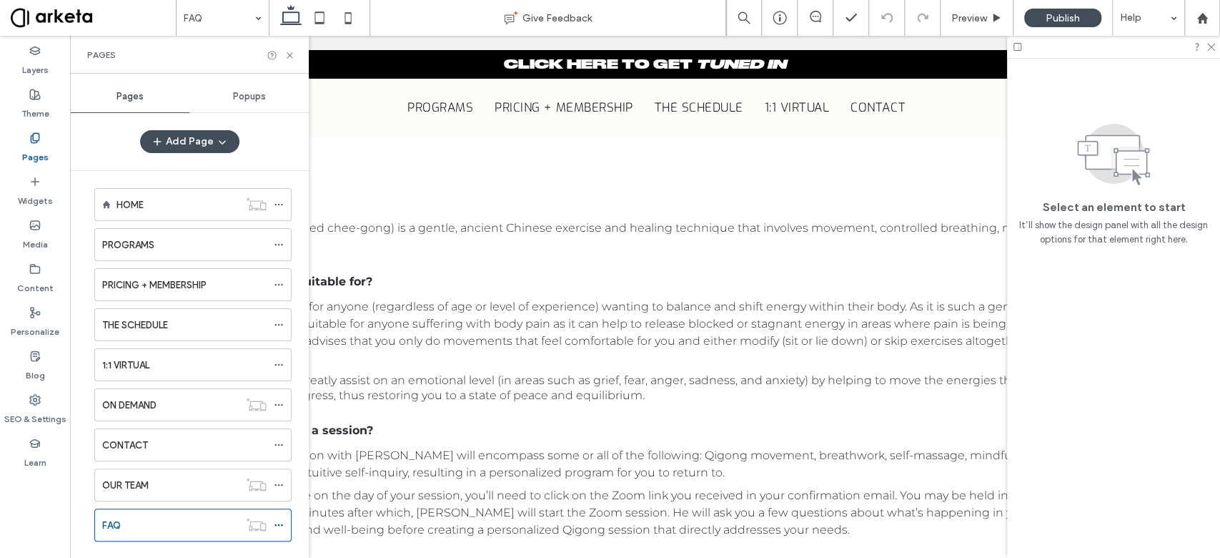
scroll to position [9, 0]
click at [280, 417] on icon at bounding box center [279, 523] width 10 height 10
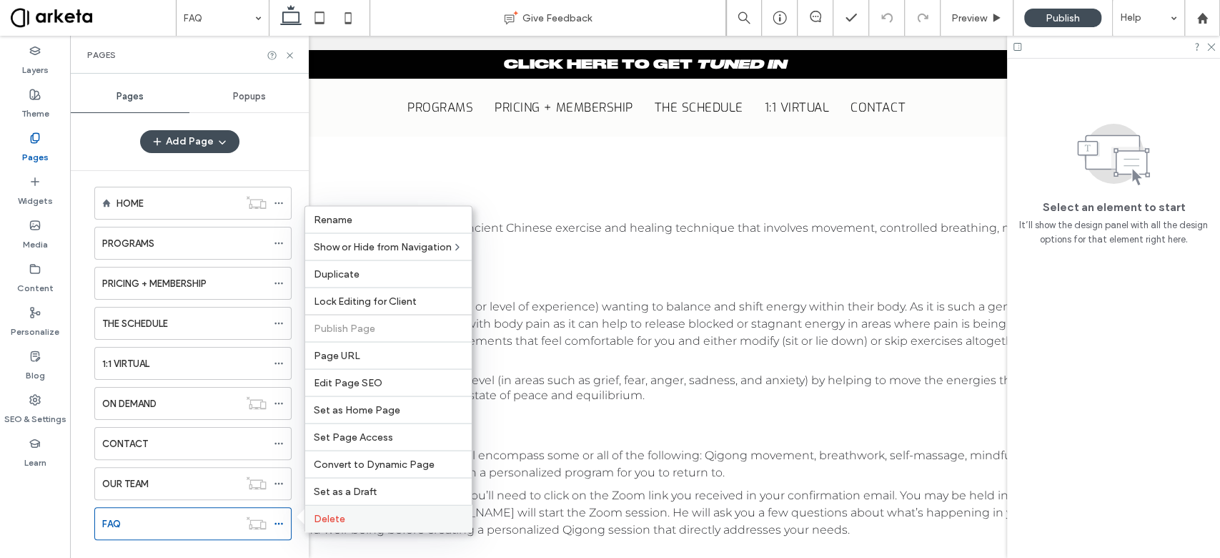
click at [335, 417] on span "Delete" at bounding box center [329, 518] width 31 height 12
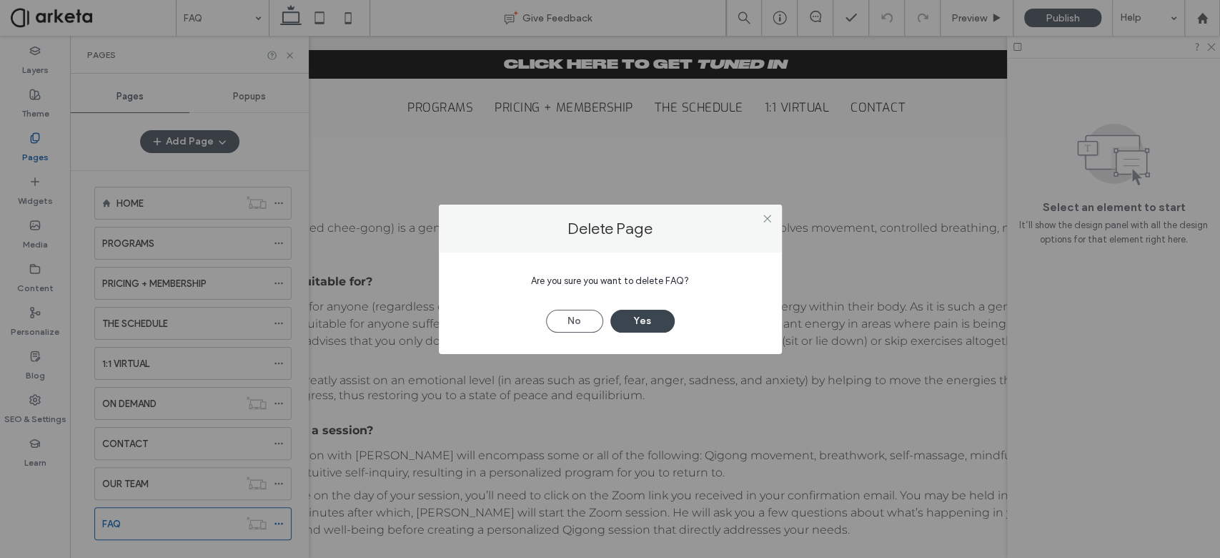
click at [650, 315] on button "Yes" at bounding box center [642, 321] width 64 height 23
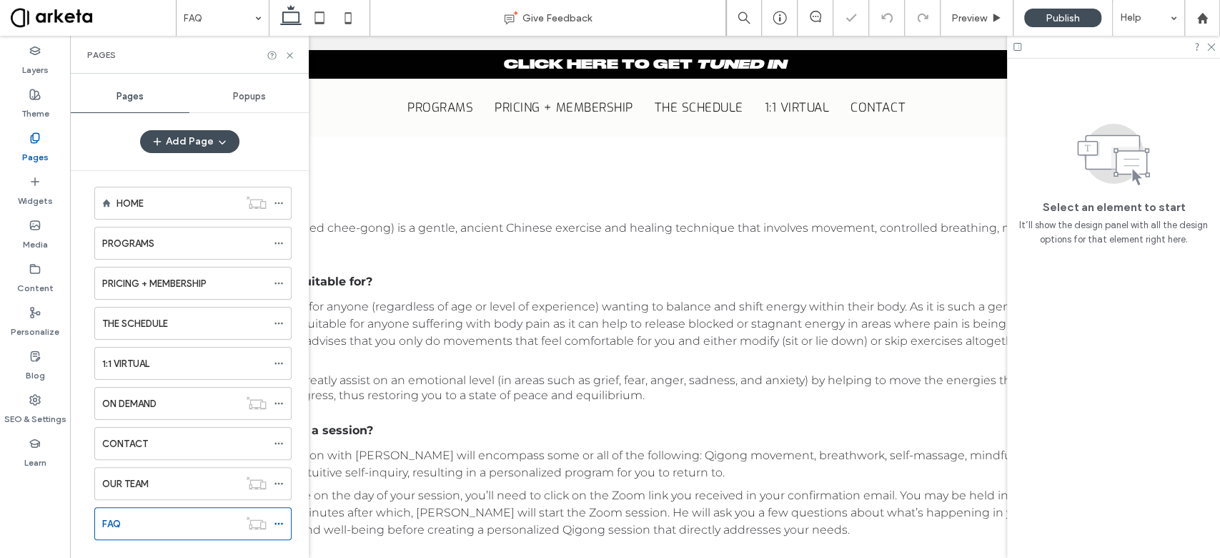
scroll to position [0, 0]
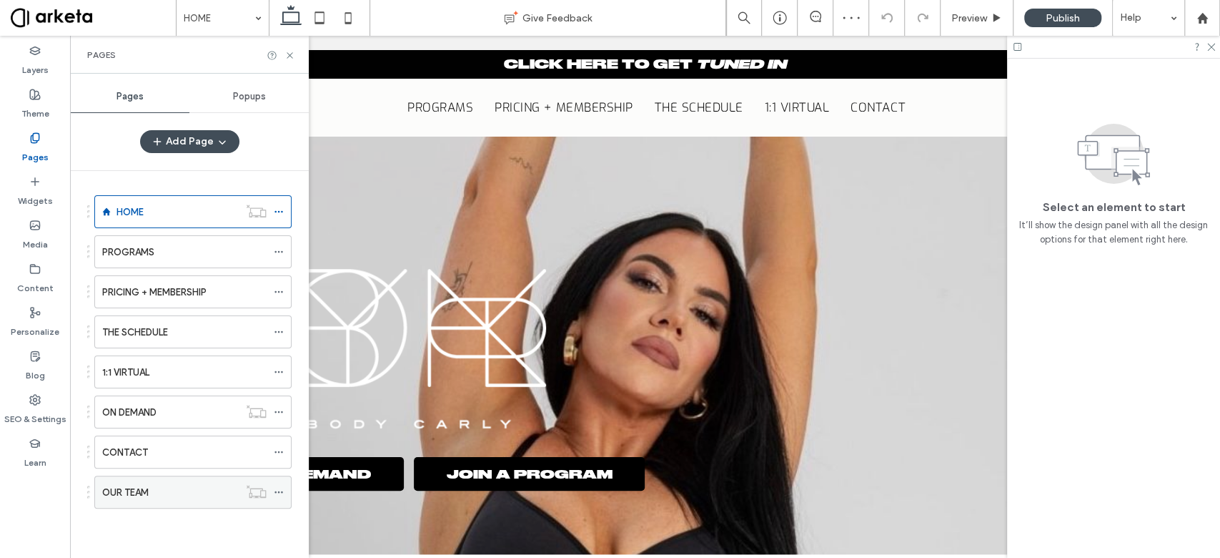
click at [279, 417] on use at bounding box center [278, 492] width 8 height 2
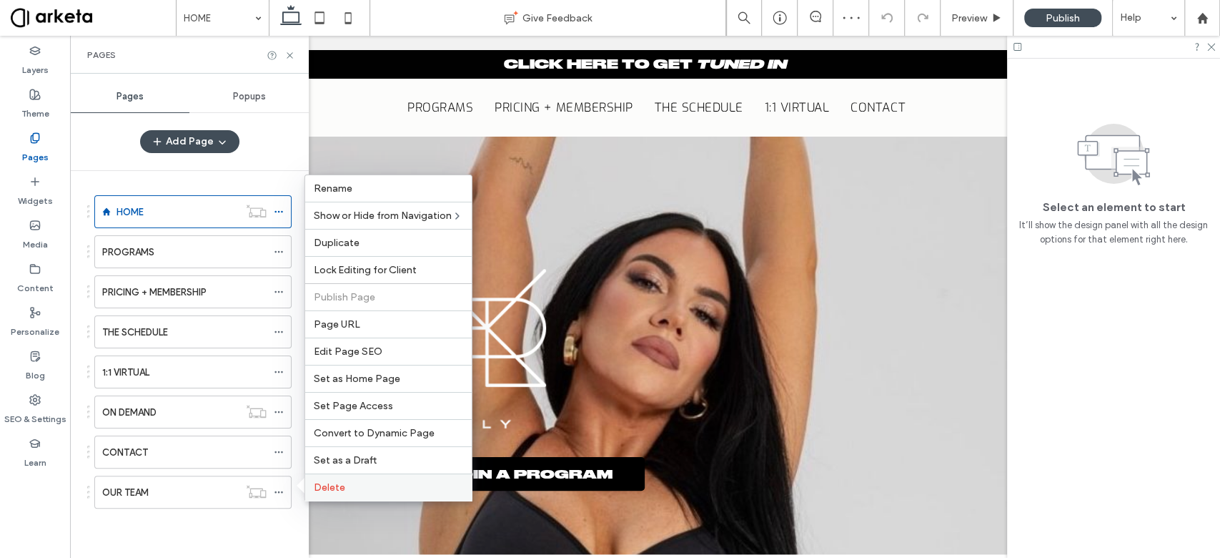
click at [332, 417] on span "Delete" at bounding box center [329, 487] width 31 height 12
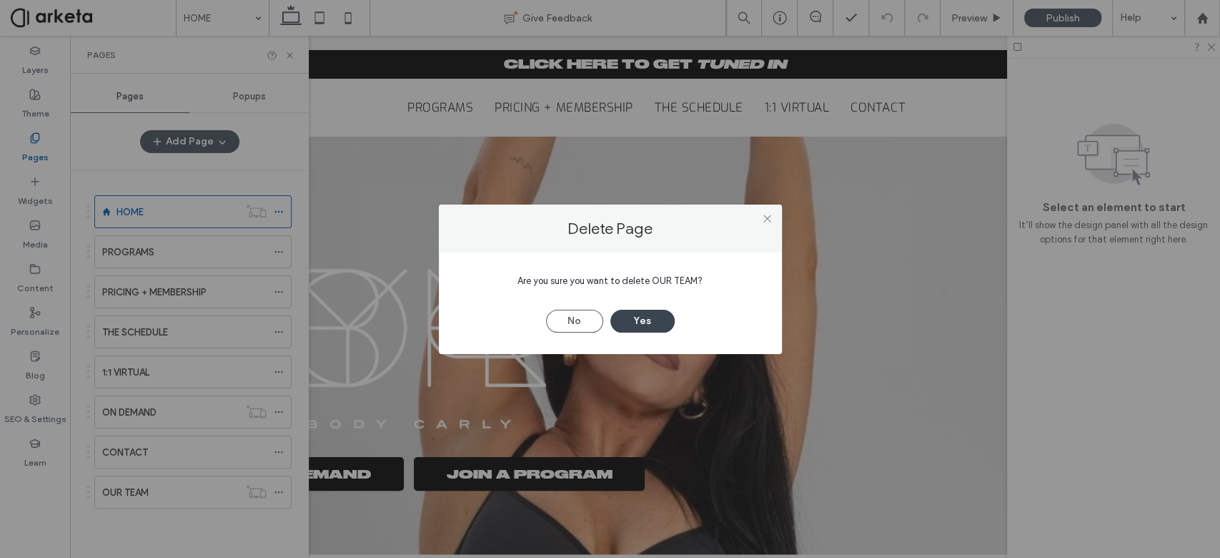
click at [640, 320] on button "Yes" at bounding box center [642, 321] width 64 height 23
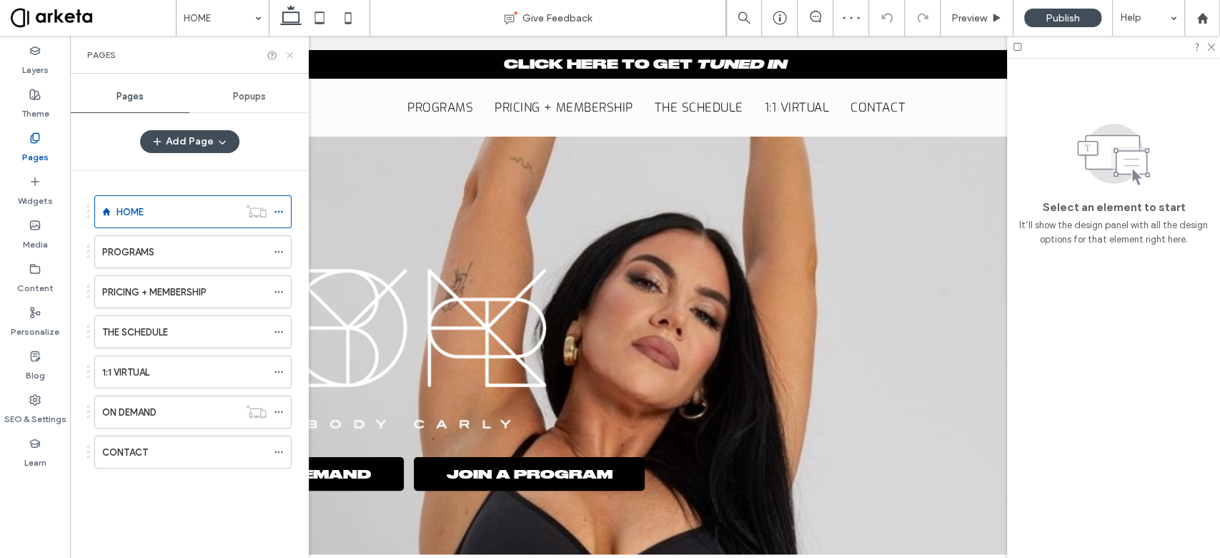
click at [290, 54] on use at bounding box center [290, 55] width 6 height 6
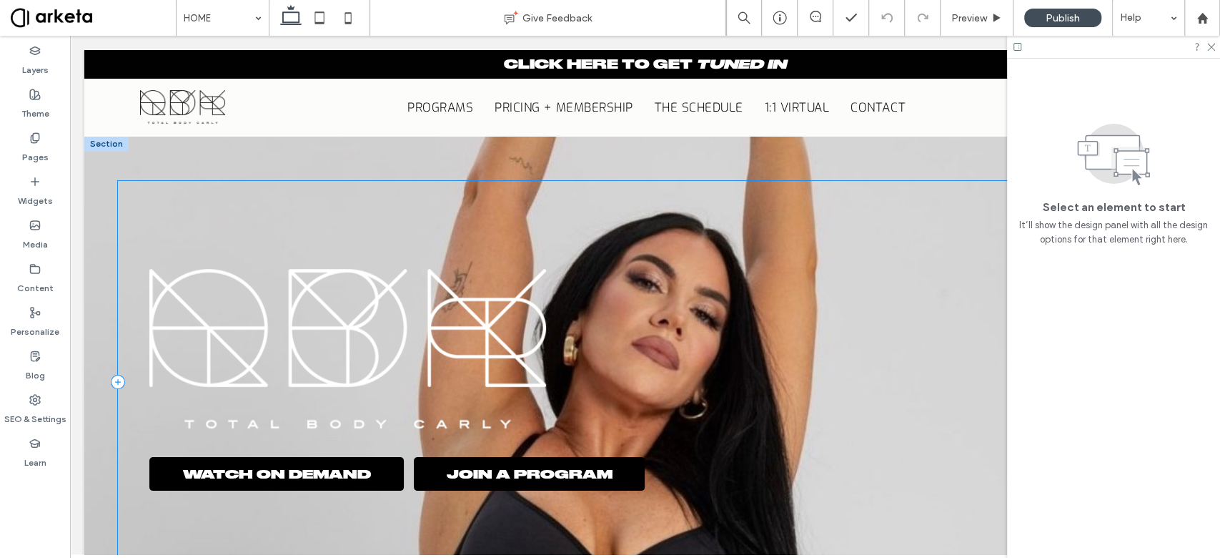
click at [914, 261] on div "WATCH ON DEMAND JOIN A PROGRAM" at bounding box center [645, 382] width 1054 height 402
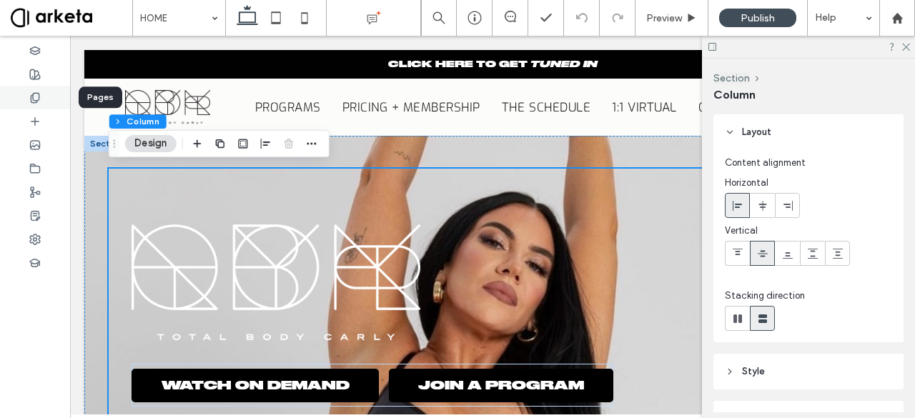
click at [36, 106] on div at bounding box center [35, 98] width 70 height 24
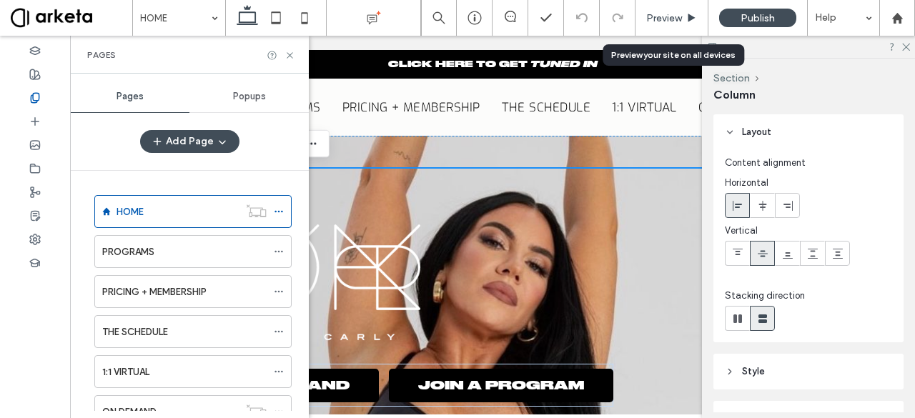
click at [661, 20] on span "Preview" at bounding box center [664, 18] width 36 height 12
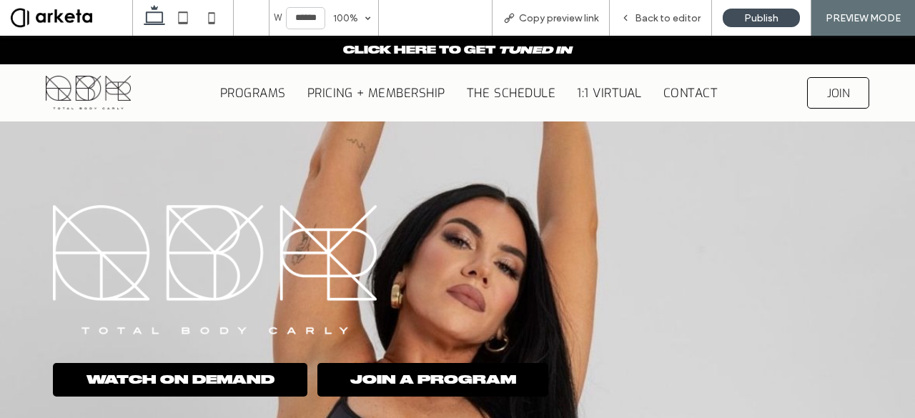
click at [80, 16] on span at bounding box center [72, 18] width 122 height 29
